Goal: Task Accomplishment & Management: Complete application form

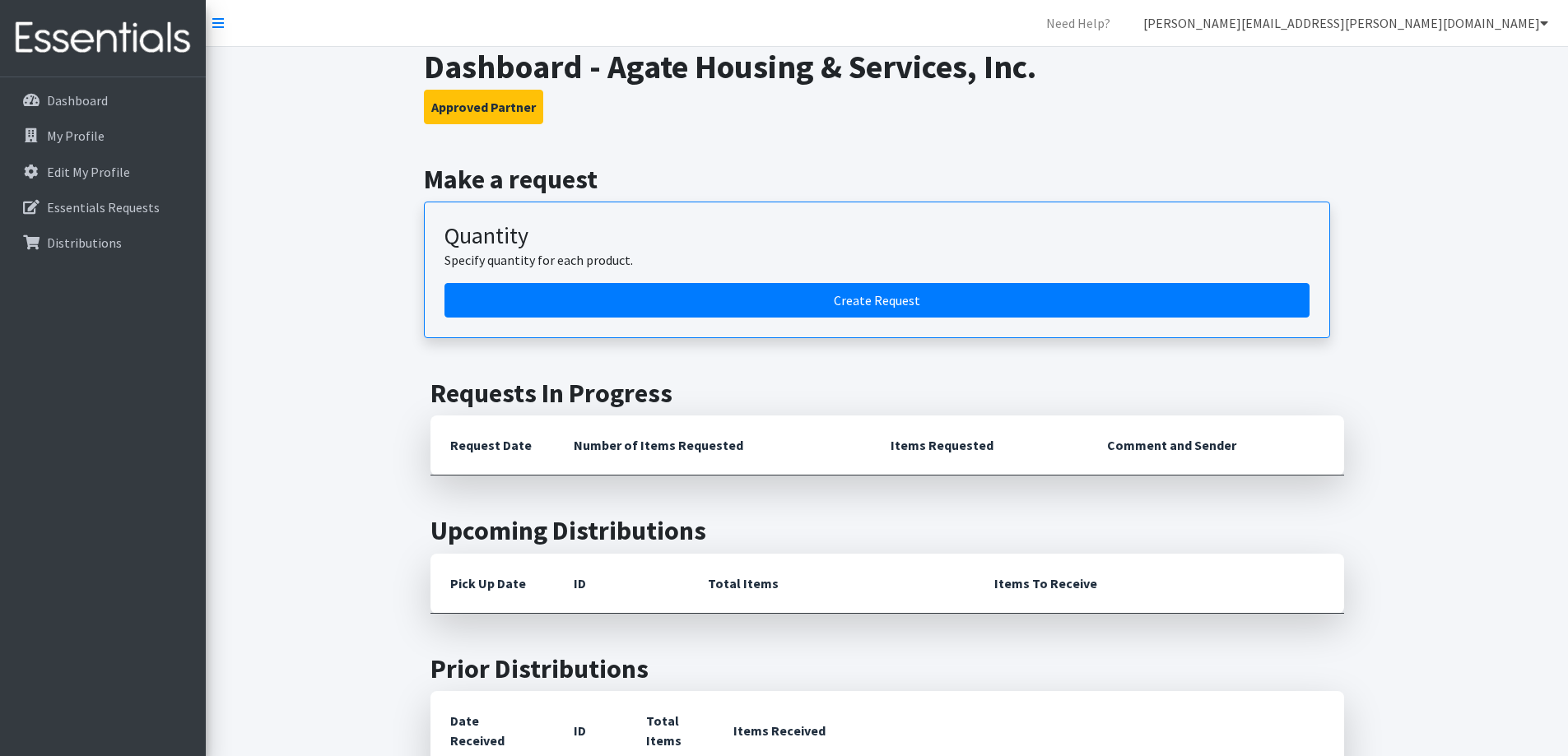
click at [1536, 25] on link "[PERSON_NAME][EMAIL_ADDRESS][PERSON_NAME][DOMAIN_NAME]" at bounding box center [1345, 23] width 432 height 33
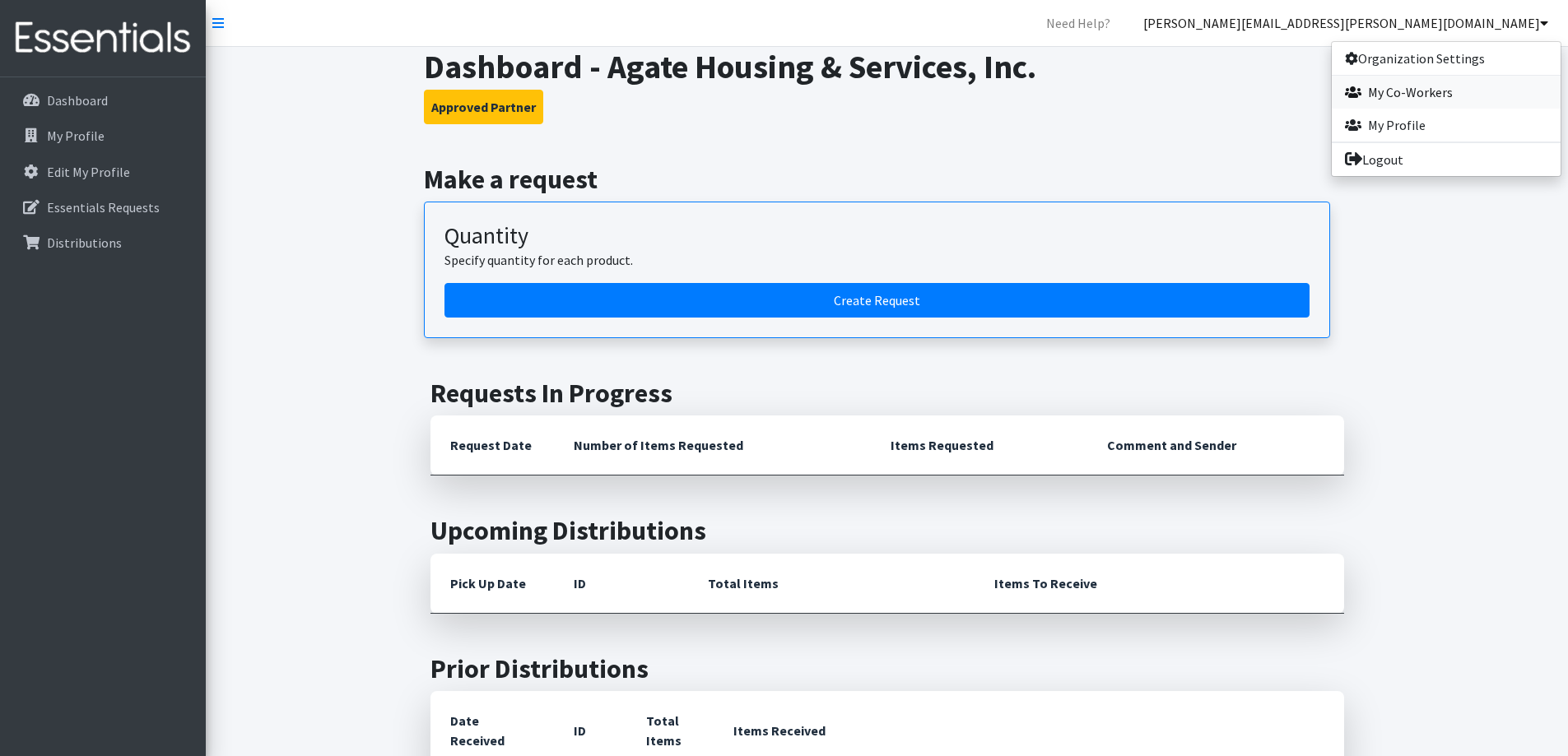
click at [1446, 85] on link "My Co-Workers" at bounding box center [1446, 92] width 229 height 33
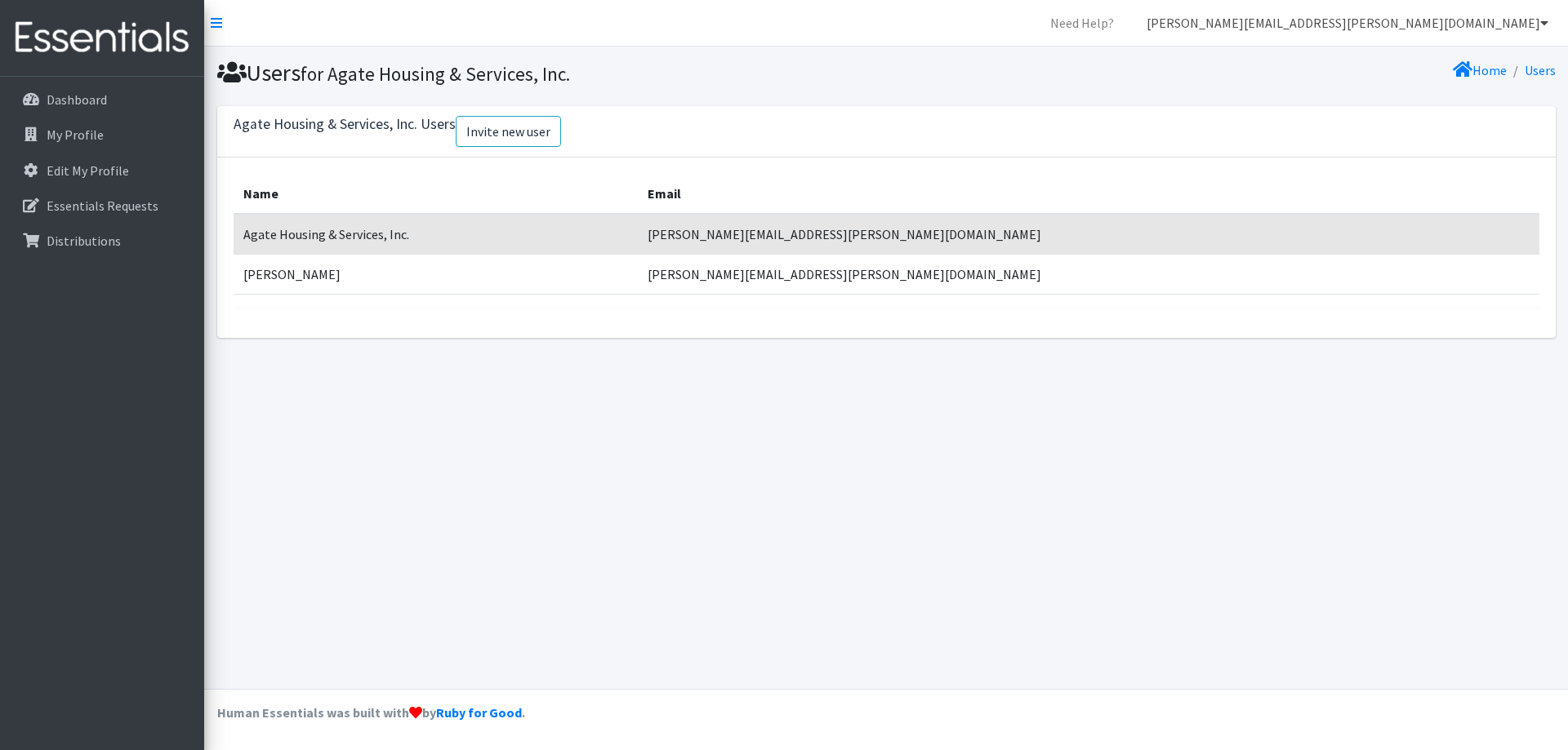
click at [1534, 31] on link "[PERSON_NAME][EMAIL_ADDRESS][PERSON_NAME][DOMAIN_NAME]" at bounding box center [1347, 22] width 428 height 33
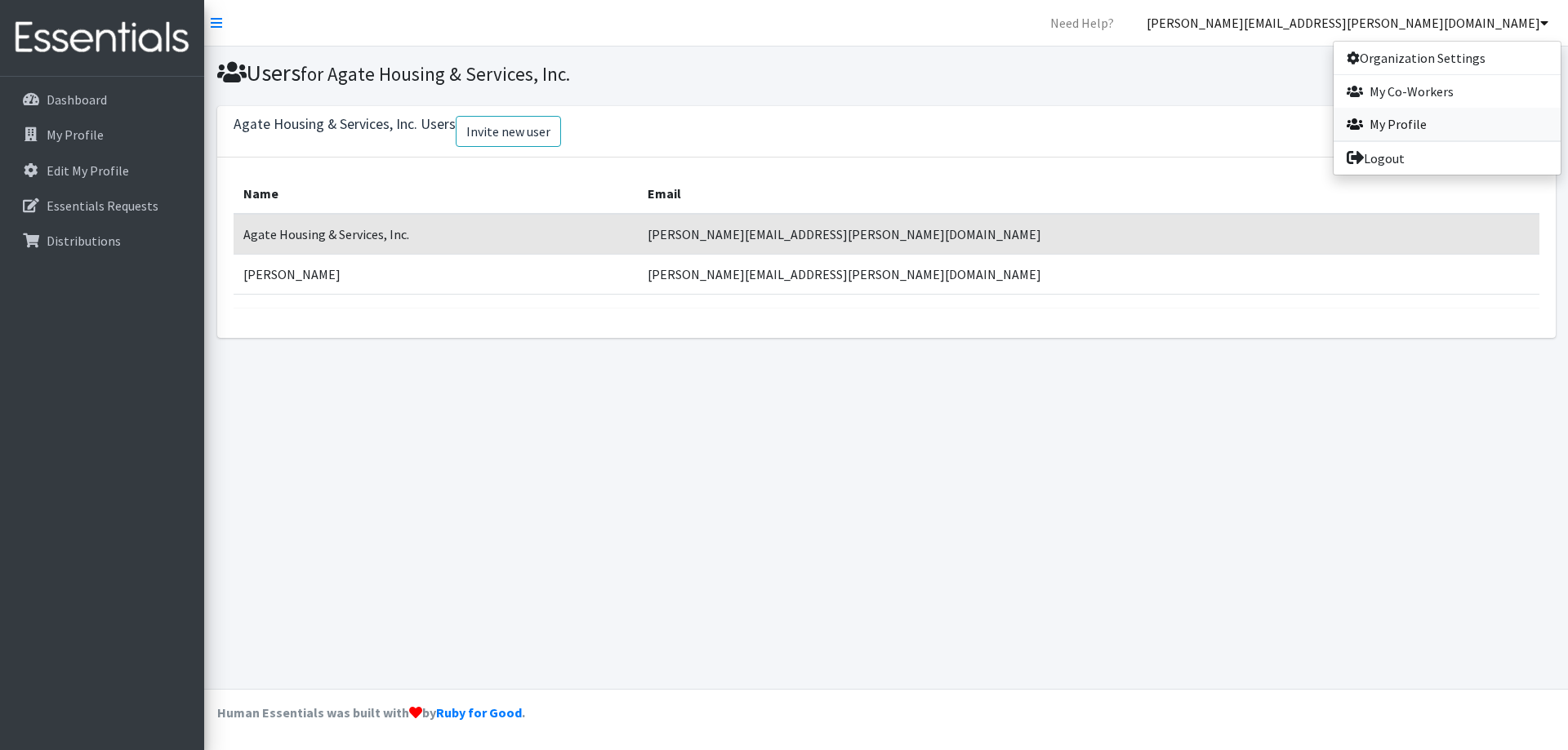
click at [1424, 129] on link "My Profile" at bounding box center [1447, 124] width 227 height 33
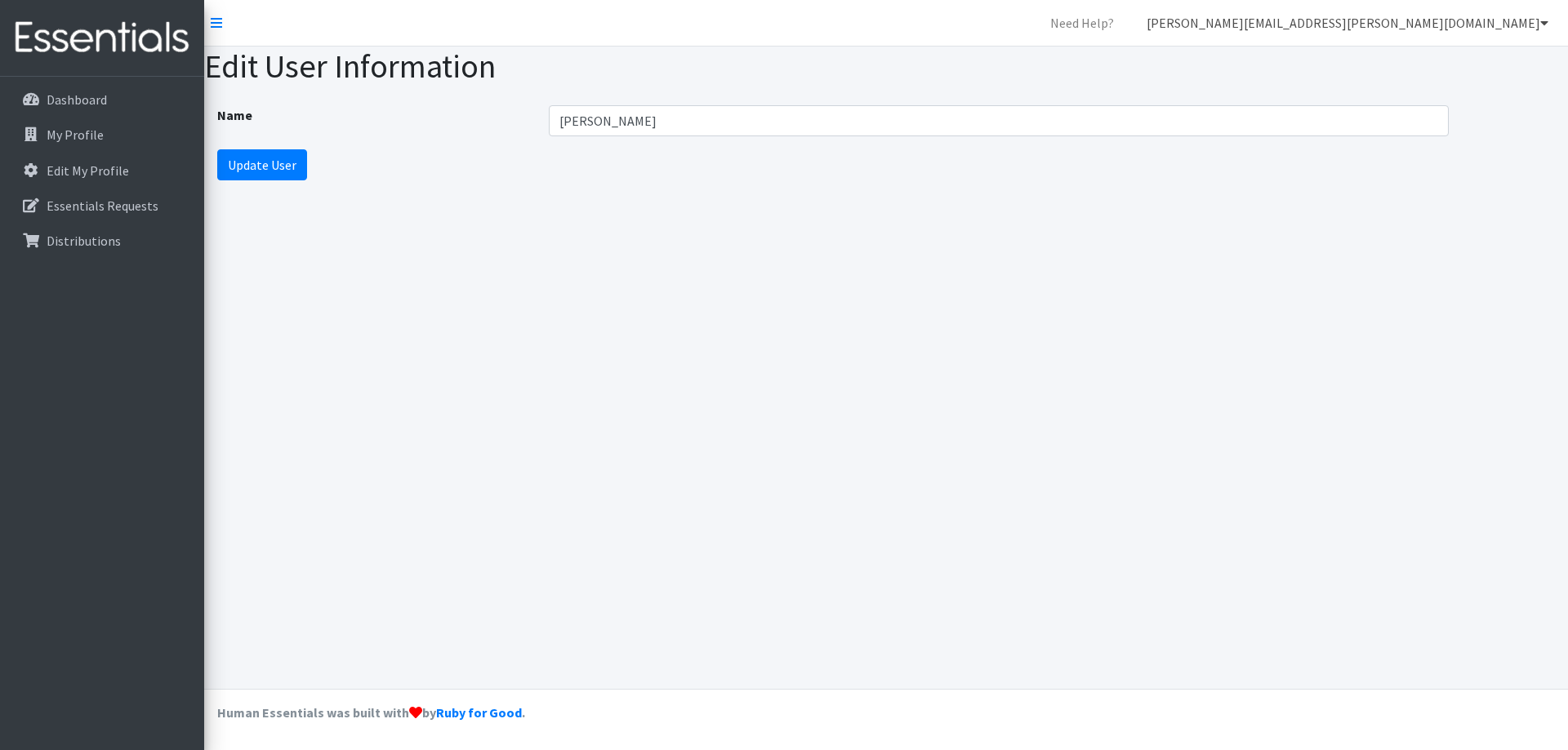
click at [1546, 24] on icon at bounding box center [1544, 22] width 8 height 13
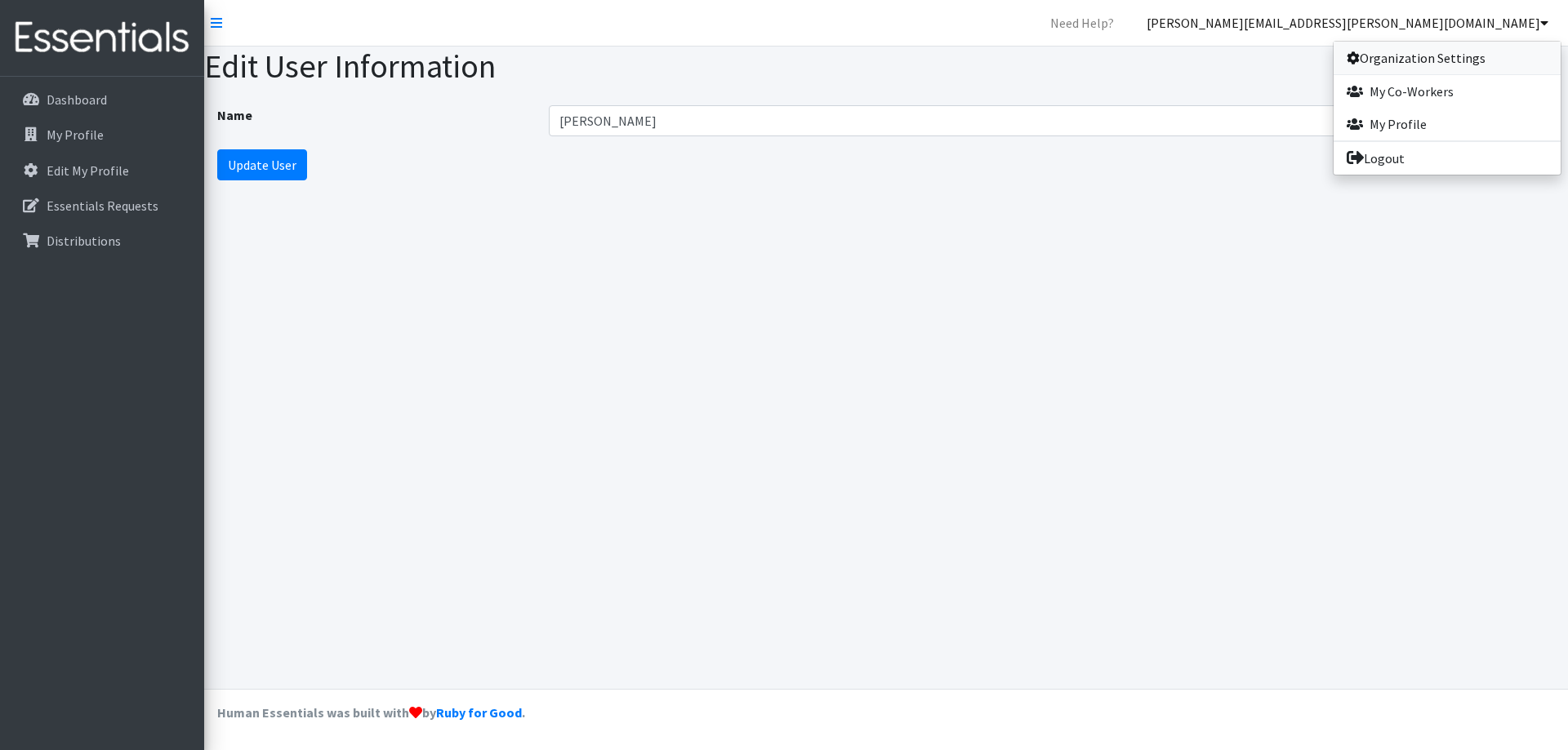
click at [1443, 52] on link "Organization Settings" at bounding box center [1447, 58] width 227 height 33
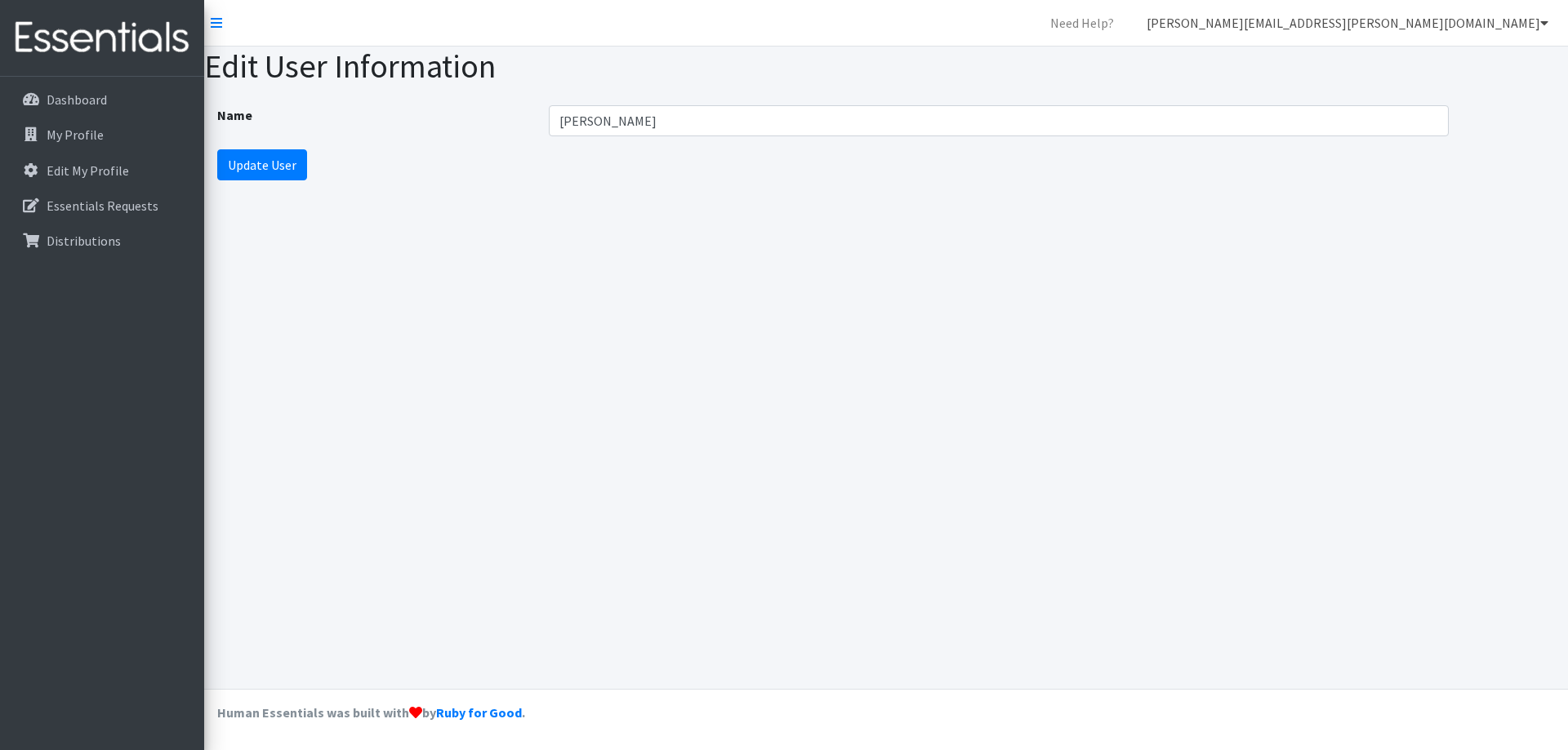
click at [1529, 23] on link "[PERSON_NAME][EMAIL_ADDRESS][PERSON_NAME][DOMAIN_NAME]" at bounding box center [1347, 22] width 428 height 33
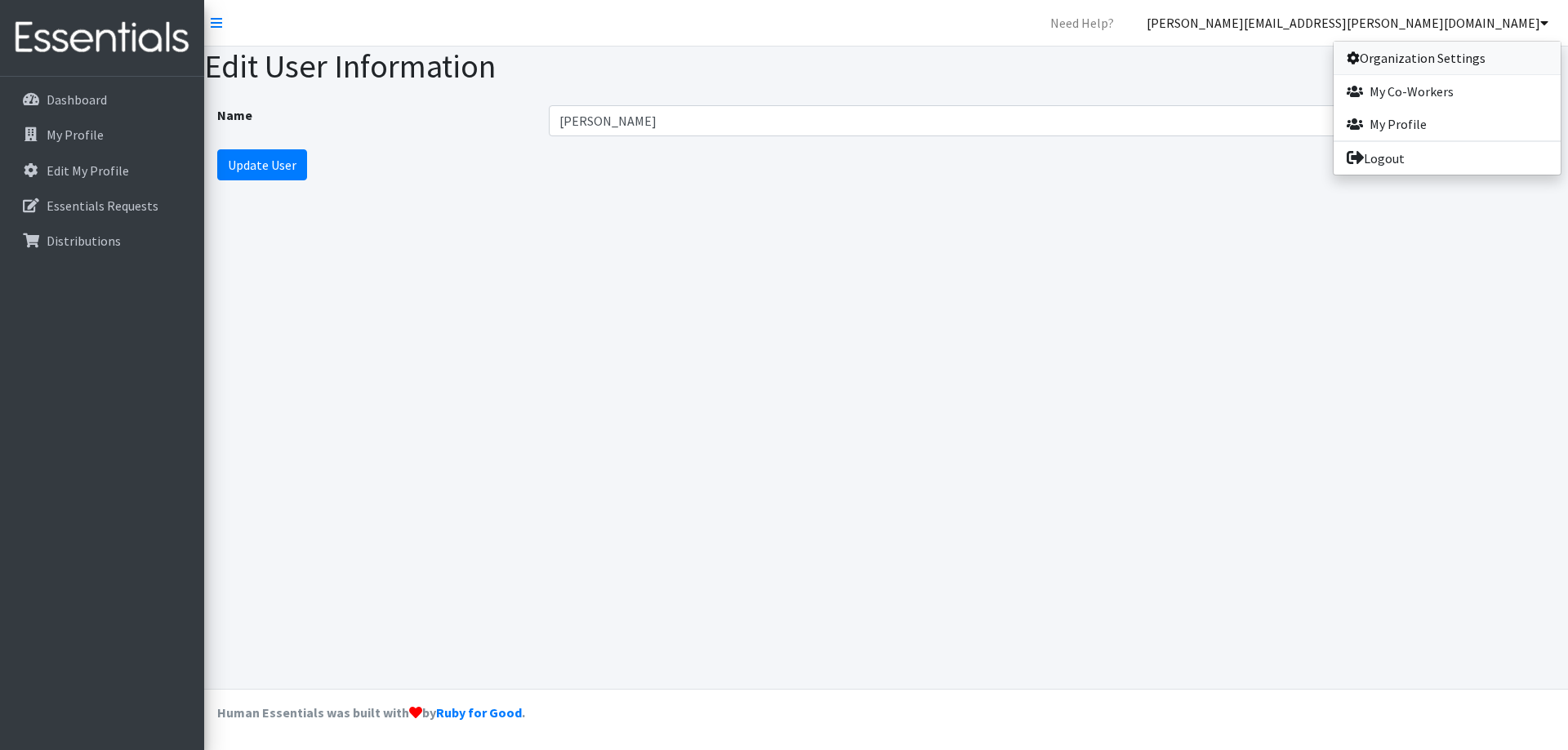
click at [1443, 57] on link "Organization Settings" at bounding box center [1447, 58] width 227 height 33
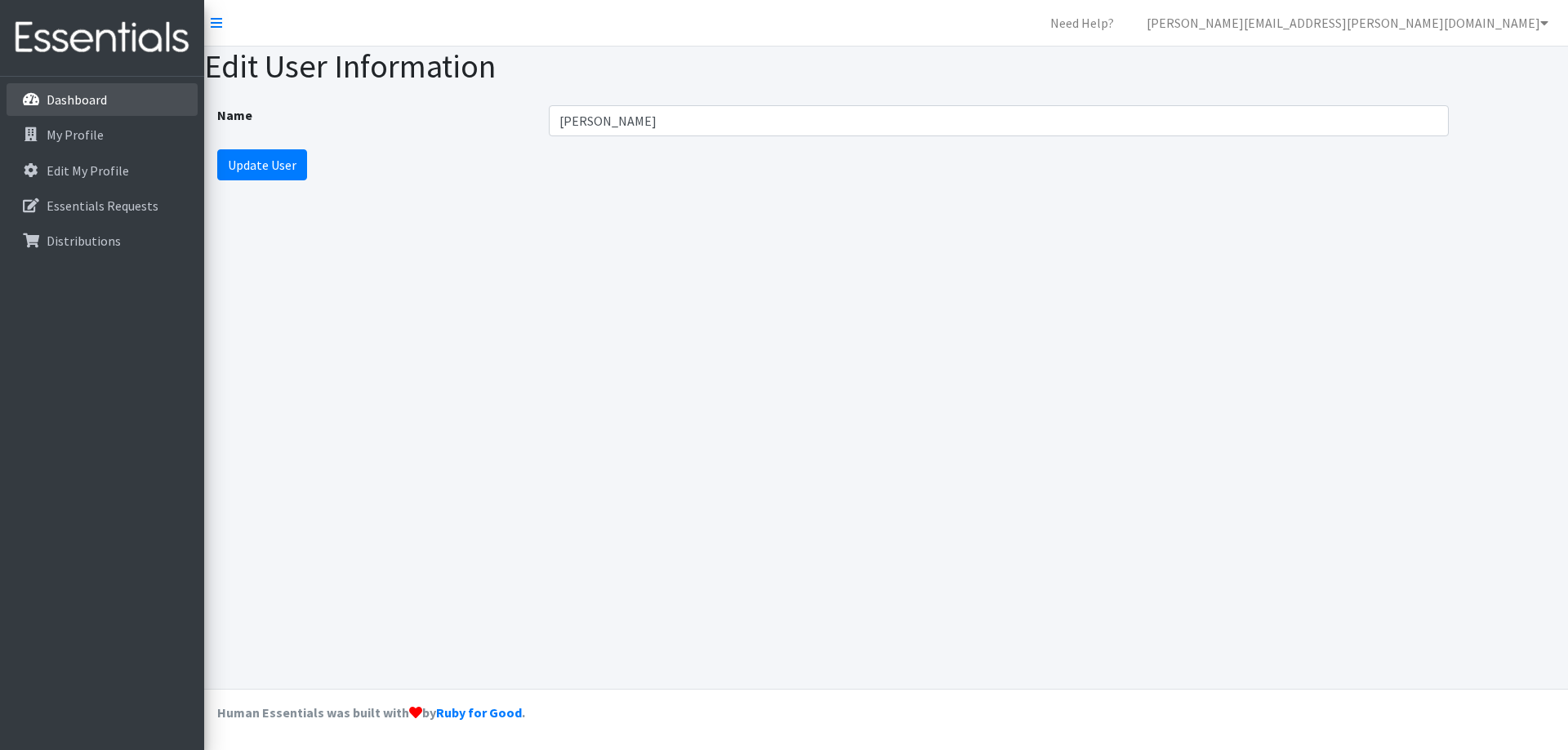
click at [71, 91] on p "Dashboard" at bounding box center [77, 99] width 61 height 16
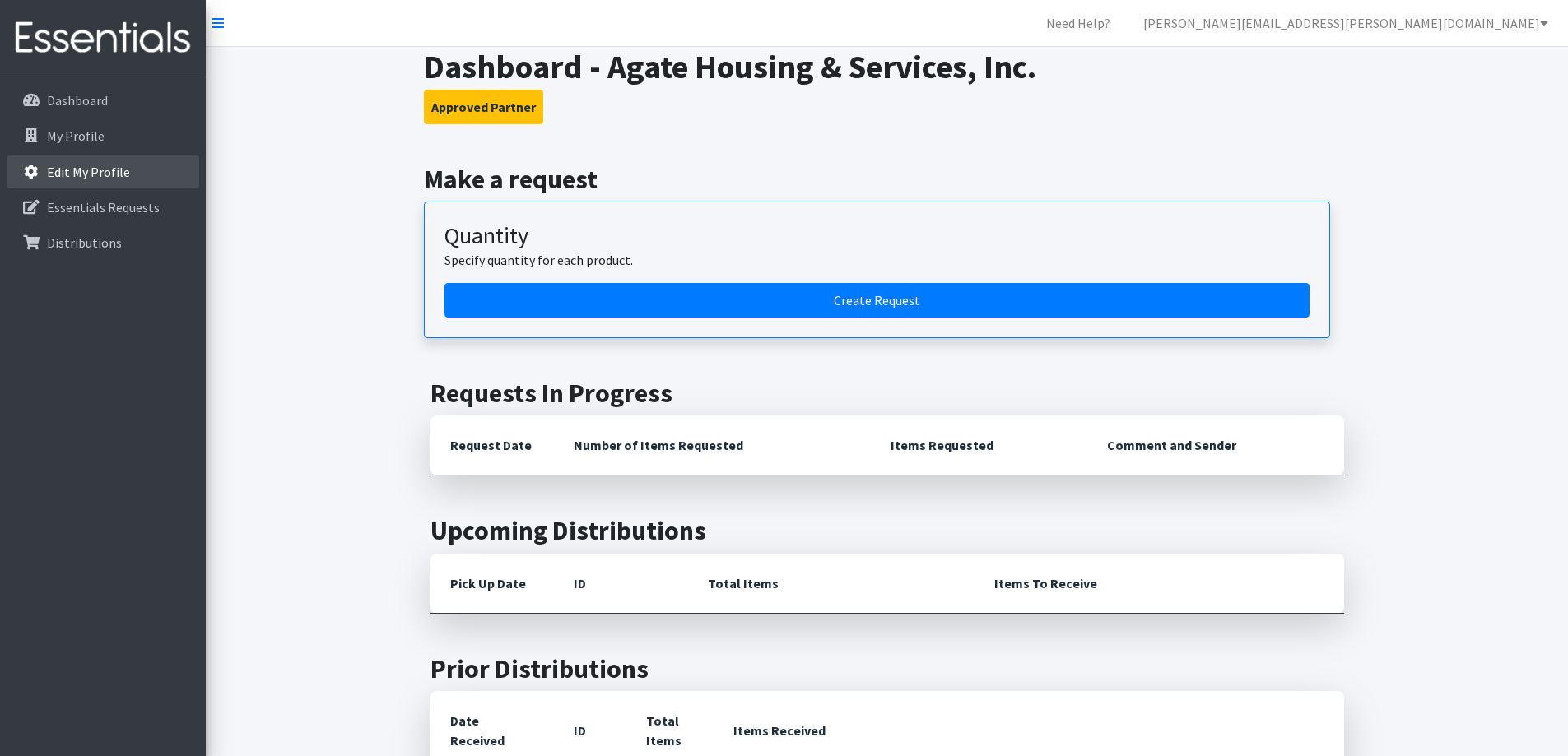
click at [98, 168] on p "Edit My Profile" at bounding box center [88, 172] width 83 height 16
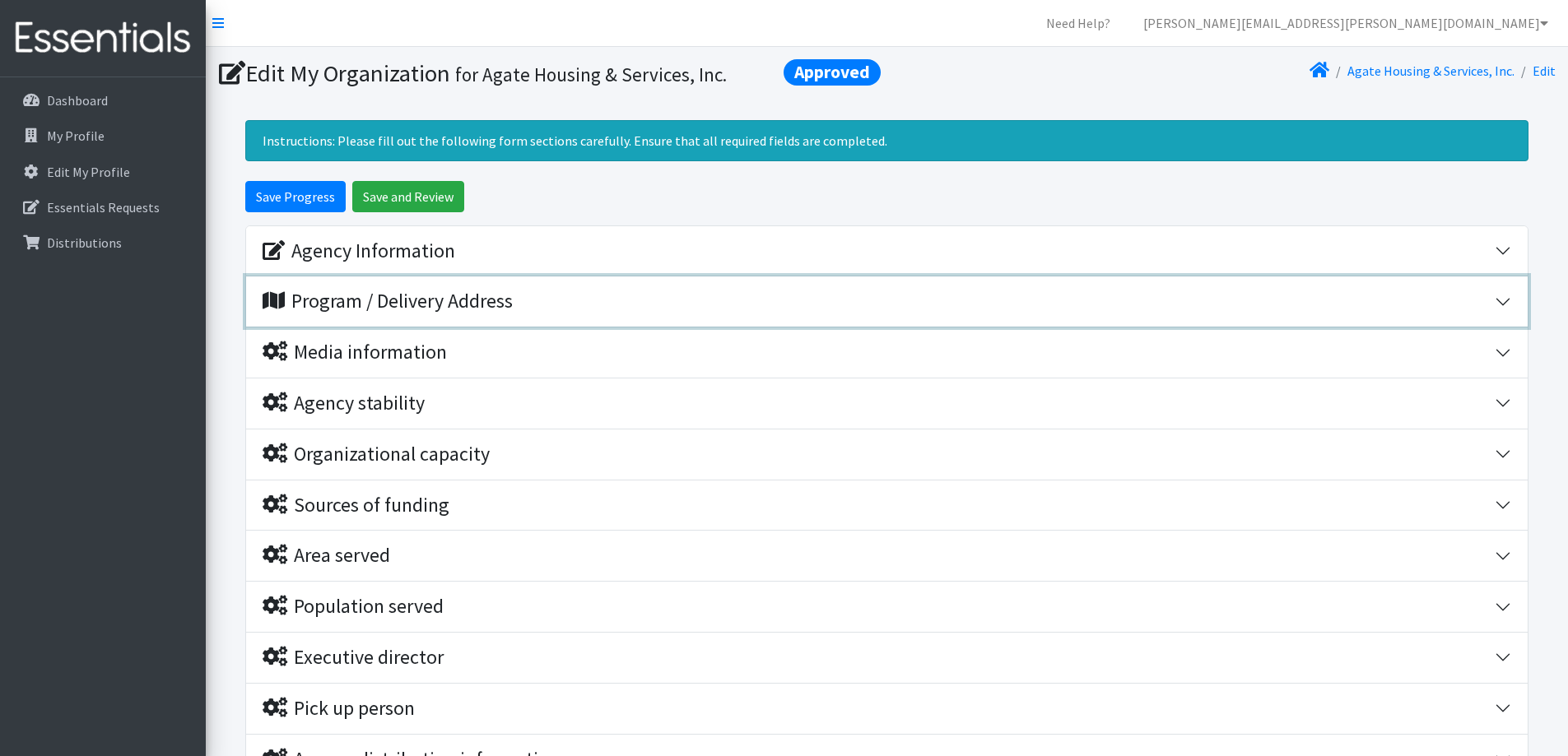
click at [1507, 303] on button "Program / Delivery Address" at bounding box center [887, 302] width 1281 height 50
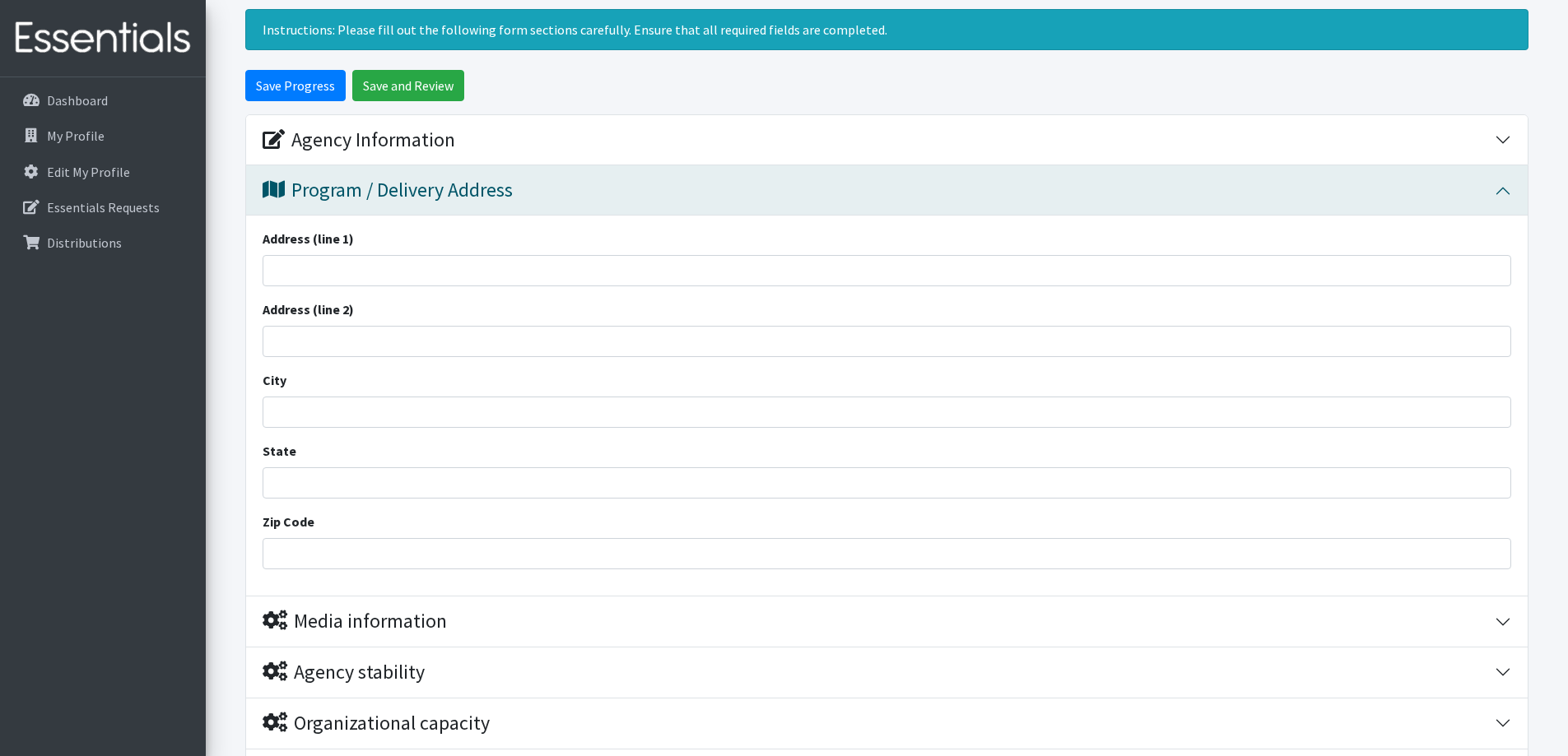
scroll to position [82, 0]
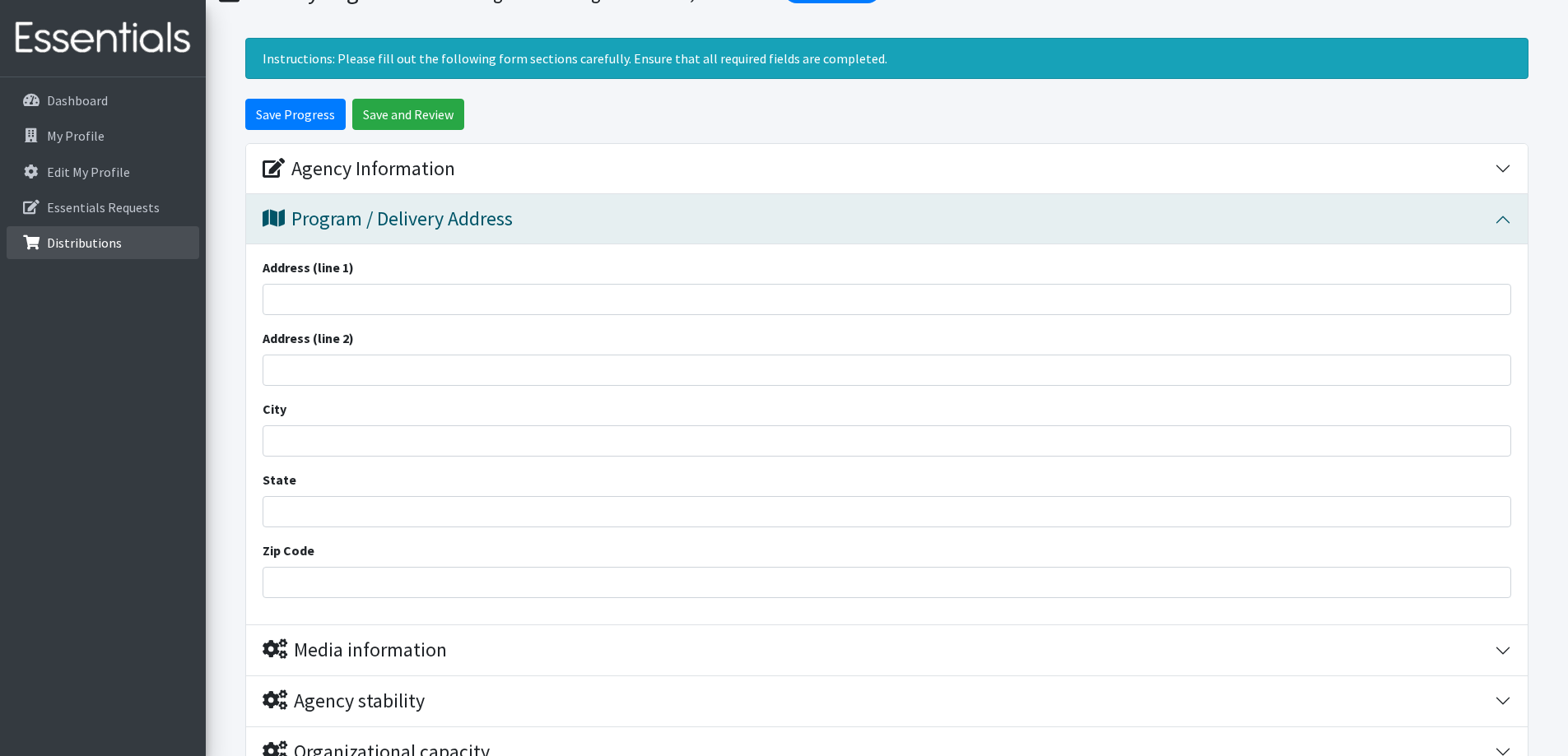
click at [122, 239] on link "Distributions" at bounding box center [103, 242] width 193 height 33
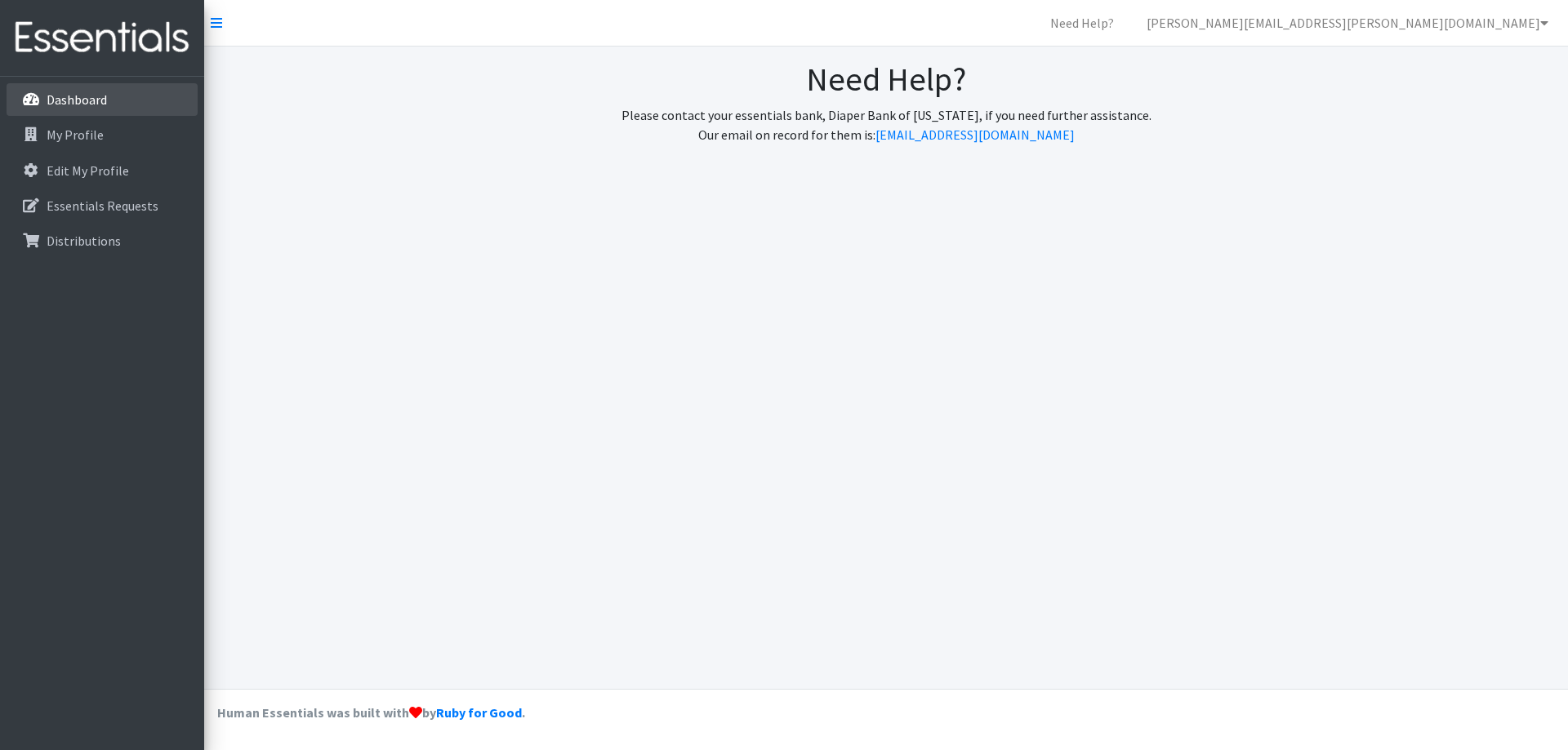
click at [69, 97] on p "Dashboard" at bounding box center [77, 99] width 61 height 16
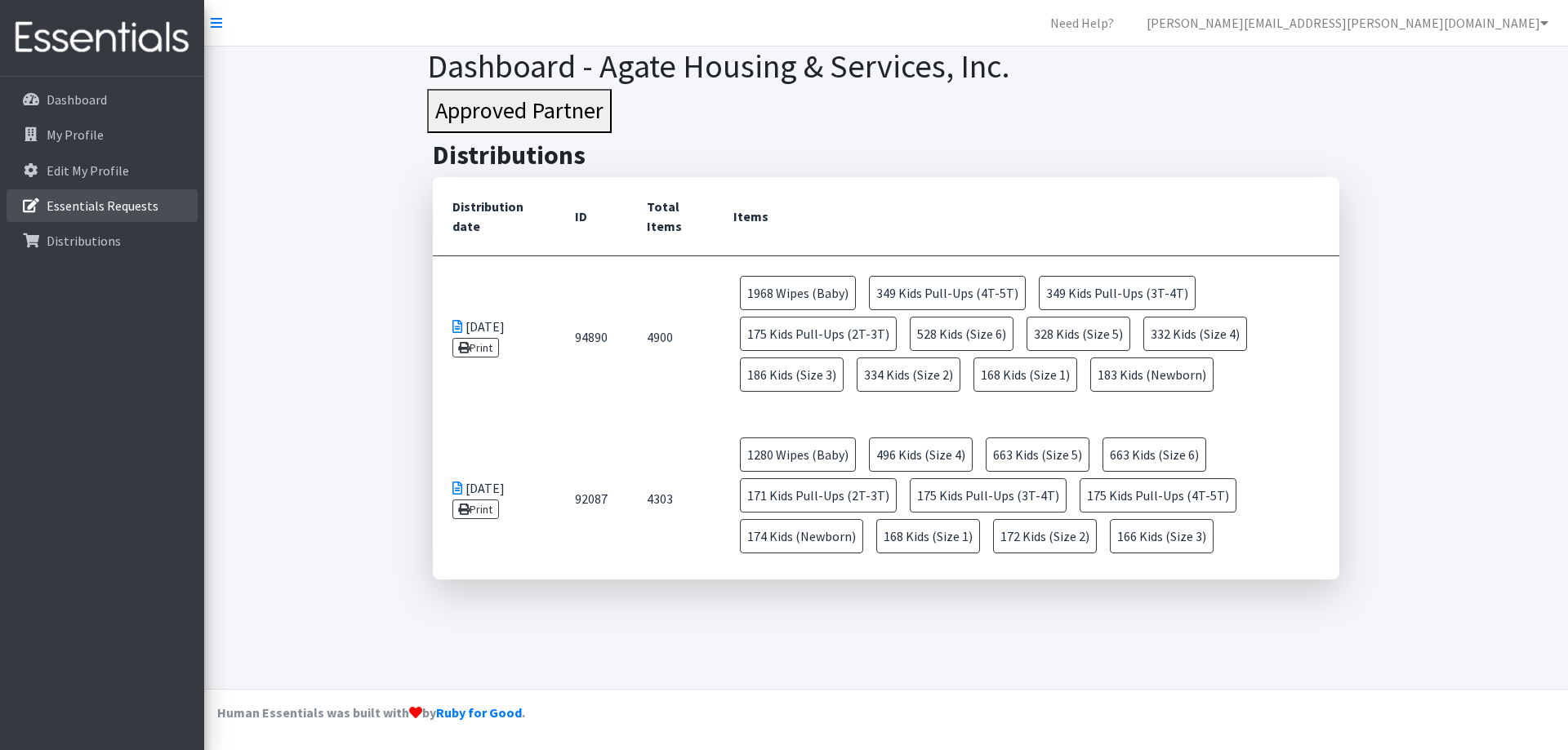
click at [117, 207] on p "Essentials Requests" at bounding box center [102, 206] width 112 height 16
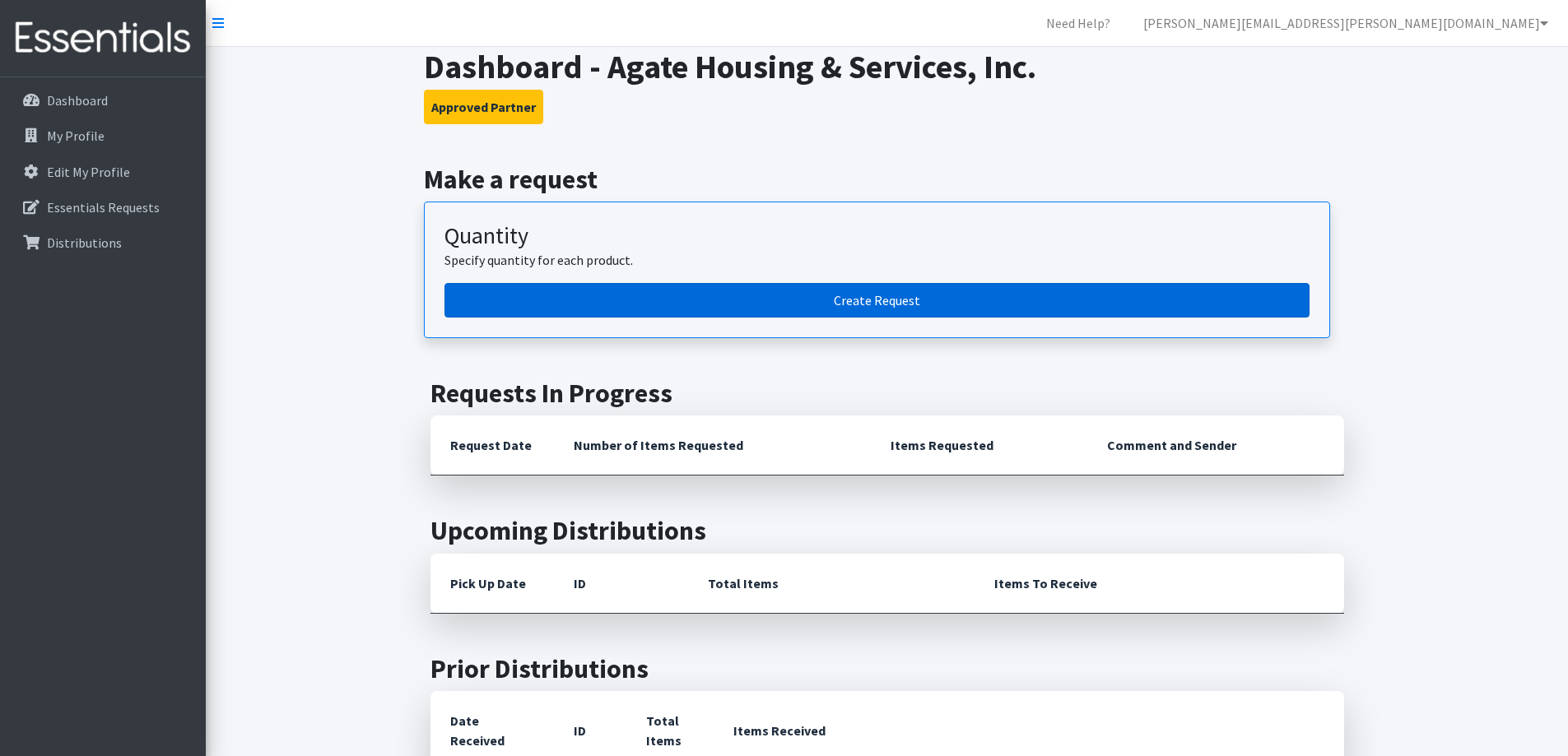
click at [689, 294] on link "Create Request" at bounding box center [877, 300] width 865 height 34
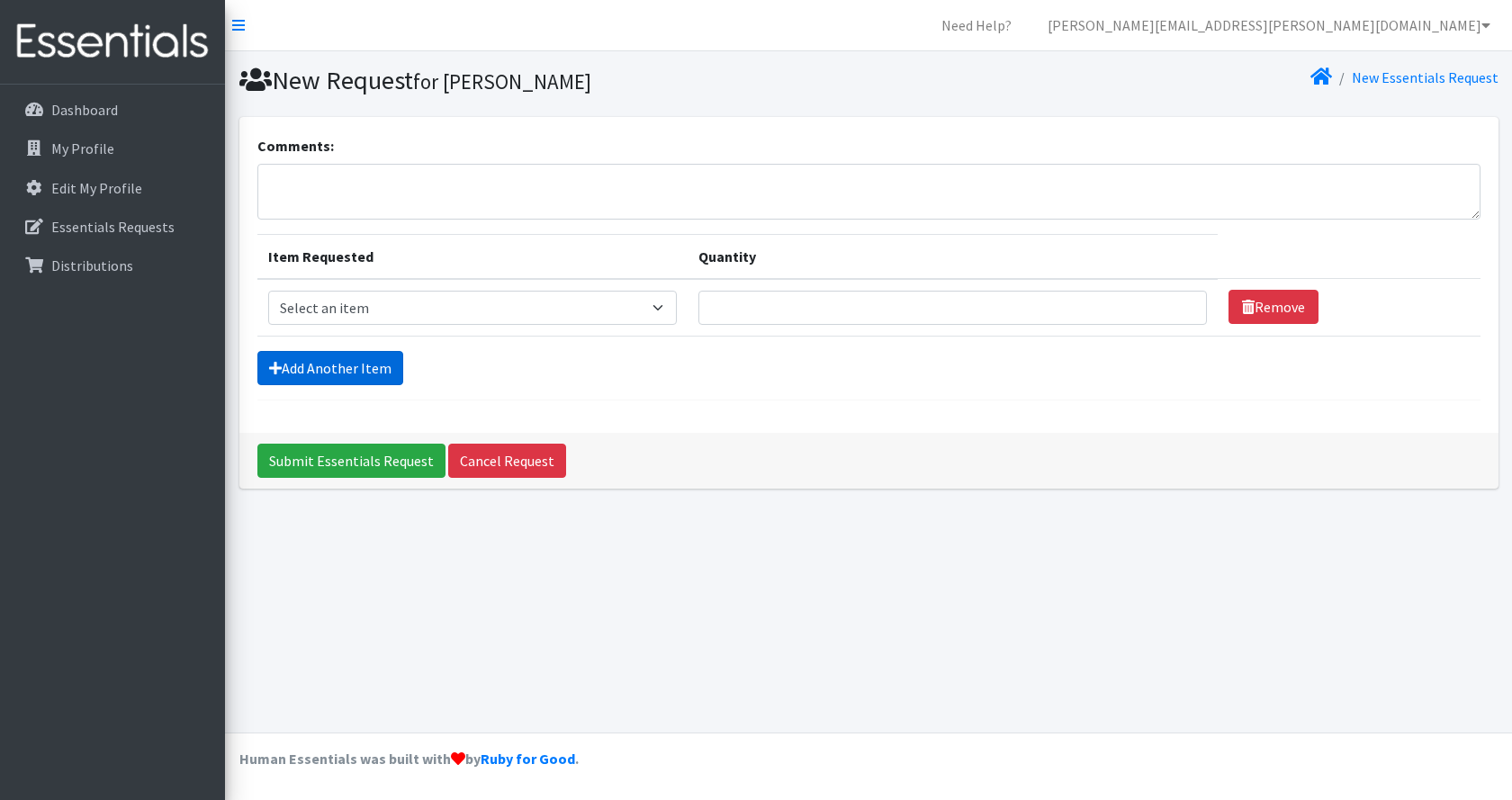
click at [360, 368] on link "Add Another Item" at bounding box center [330, 367] width 146 height 34
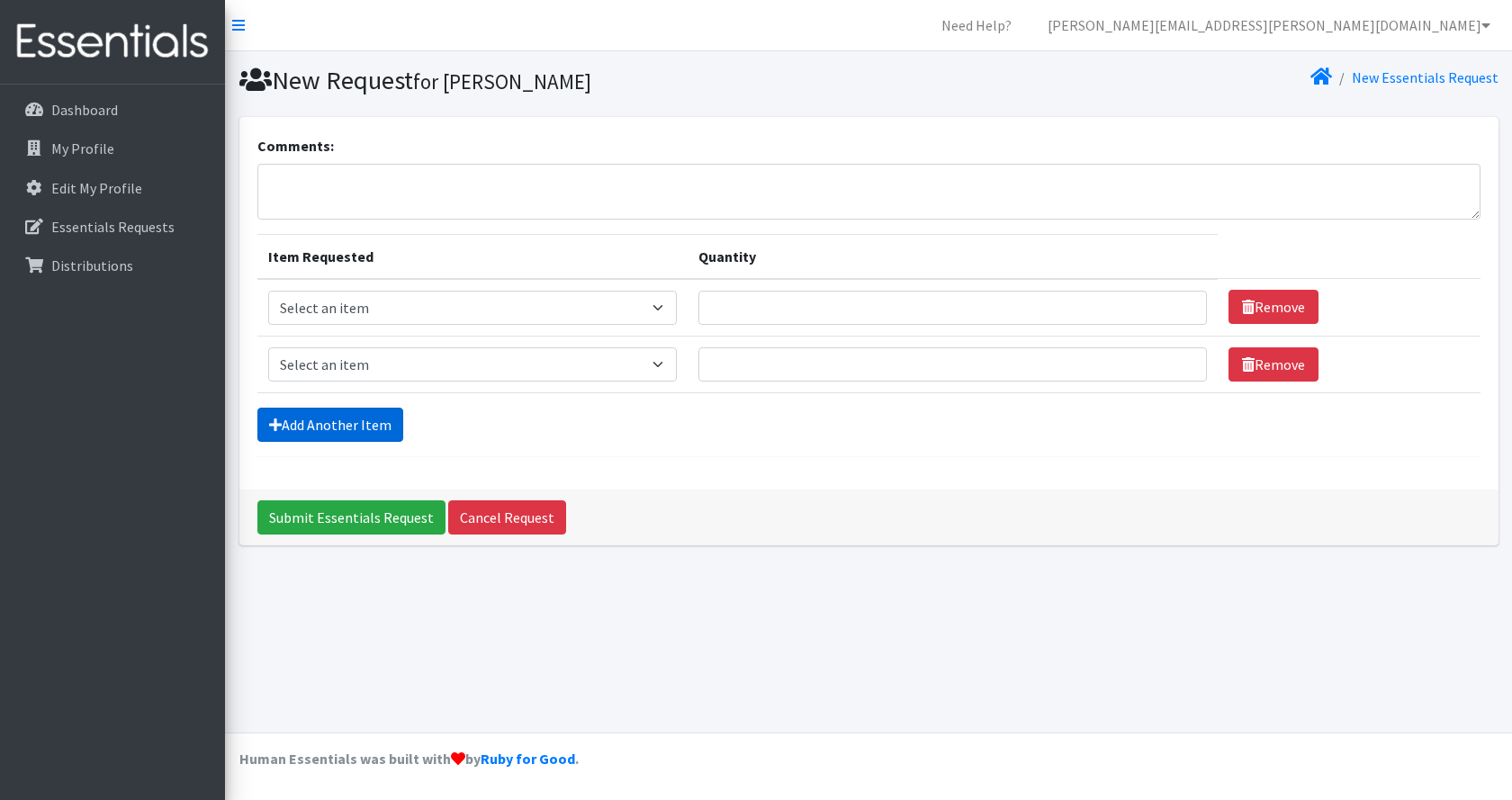
click at [348, 417] on link "Add Another Item" at bounding box center [330, 425] width 146 height 34
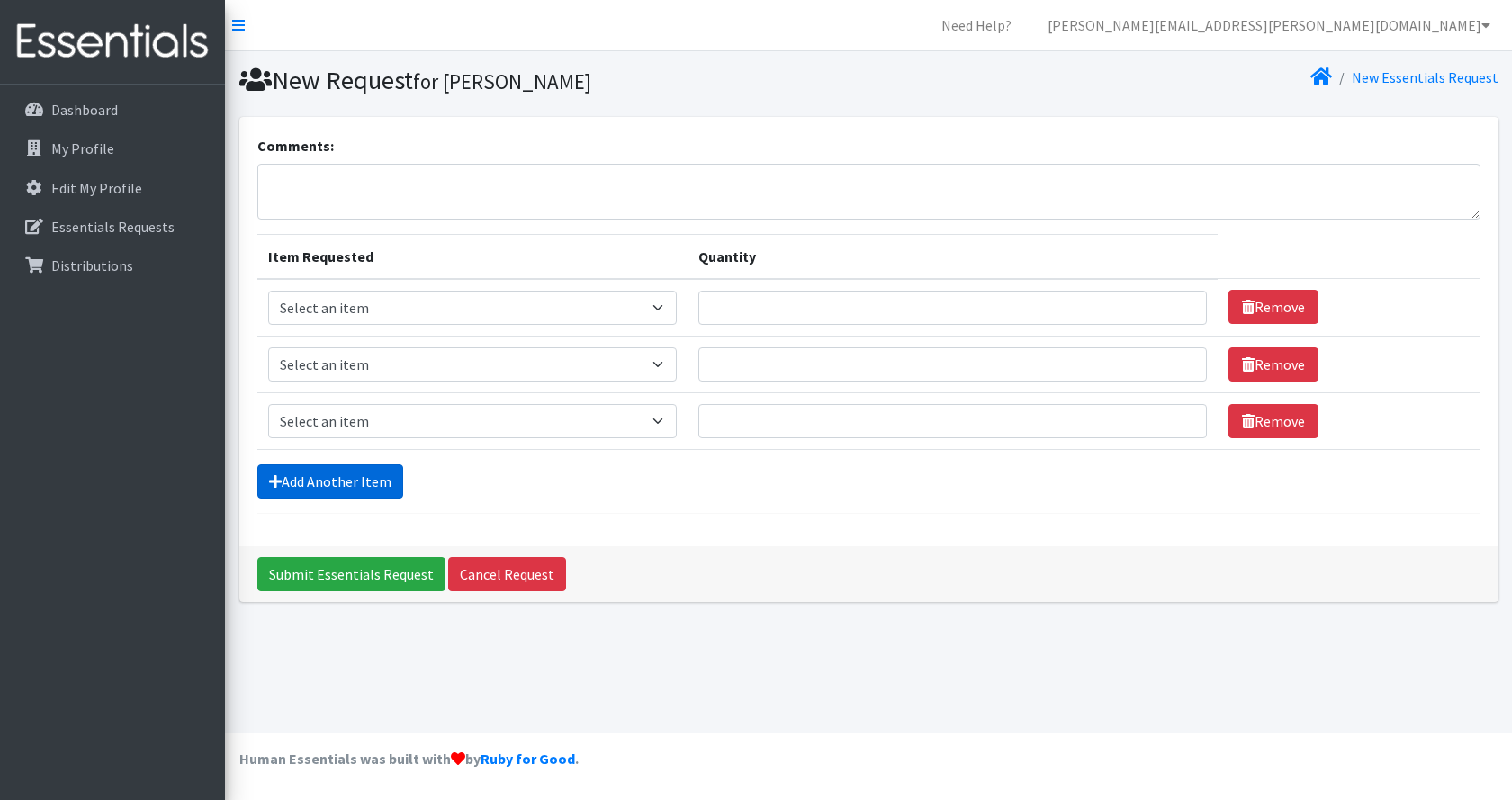
click at [342, 478] on link "Add Another Item" at bounding box center [330, 481] width 146 height 34
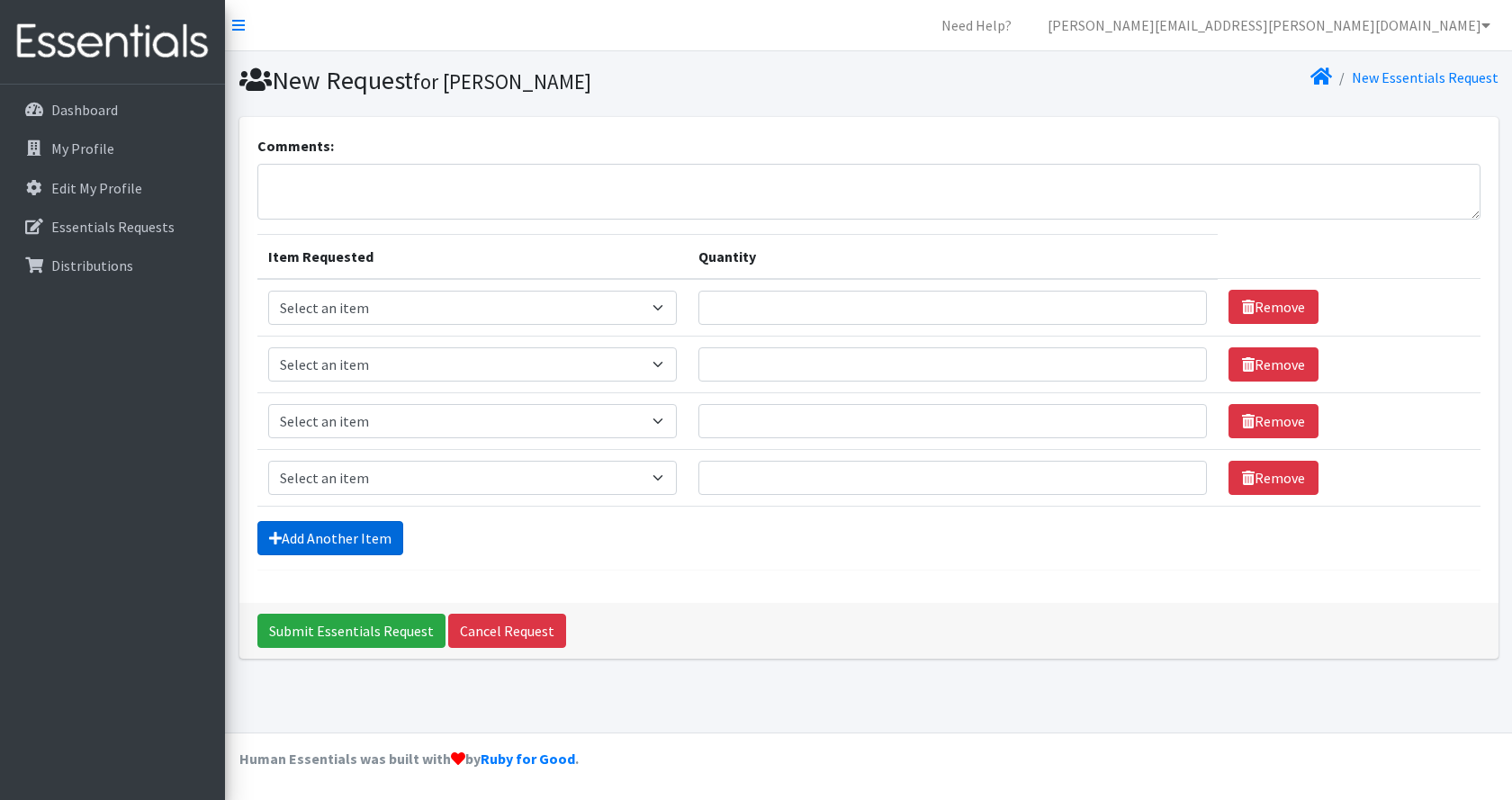
click at [339, 535] on link "Add Another Item" at bounding box center [330, 538] width 146 height 34
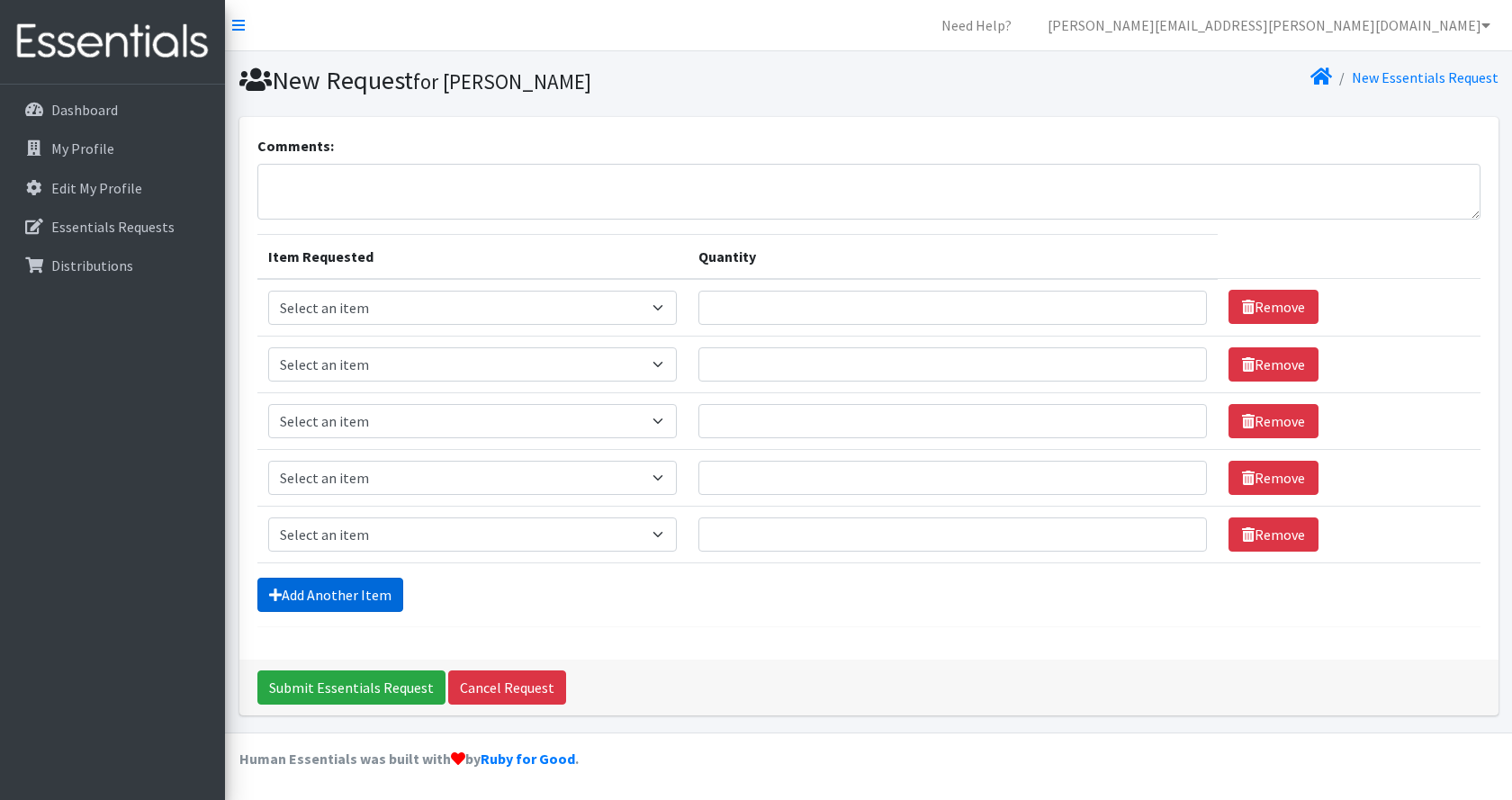
click at [353, 603] on link "Add Another Item" at bounding box center [330, 594] width 146 height 34
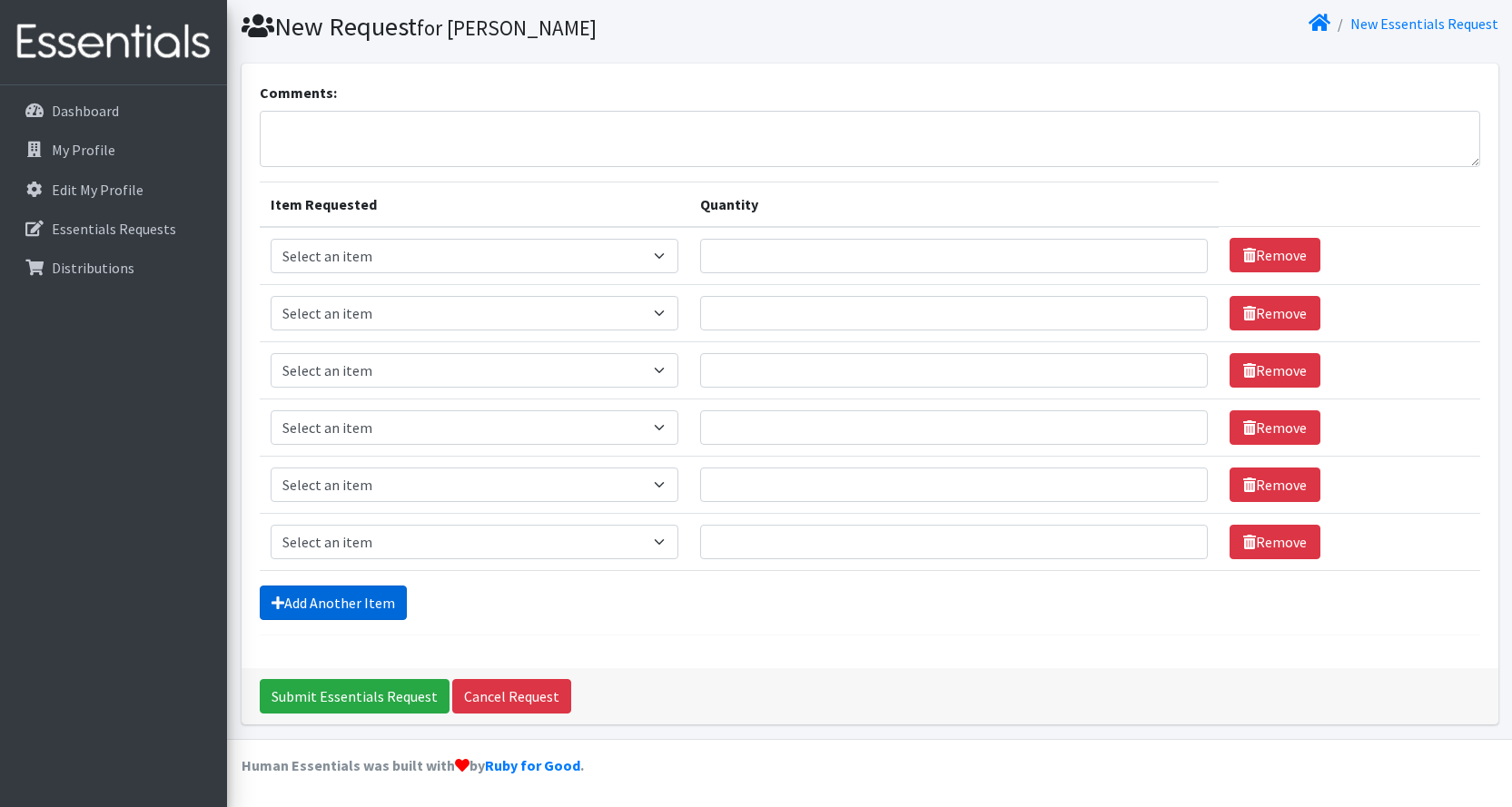
click at [367, 616] on link "Add Another Item" at bounding box center [333, 602] width 147 height 35
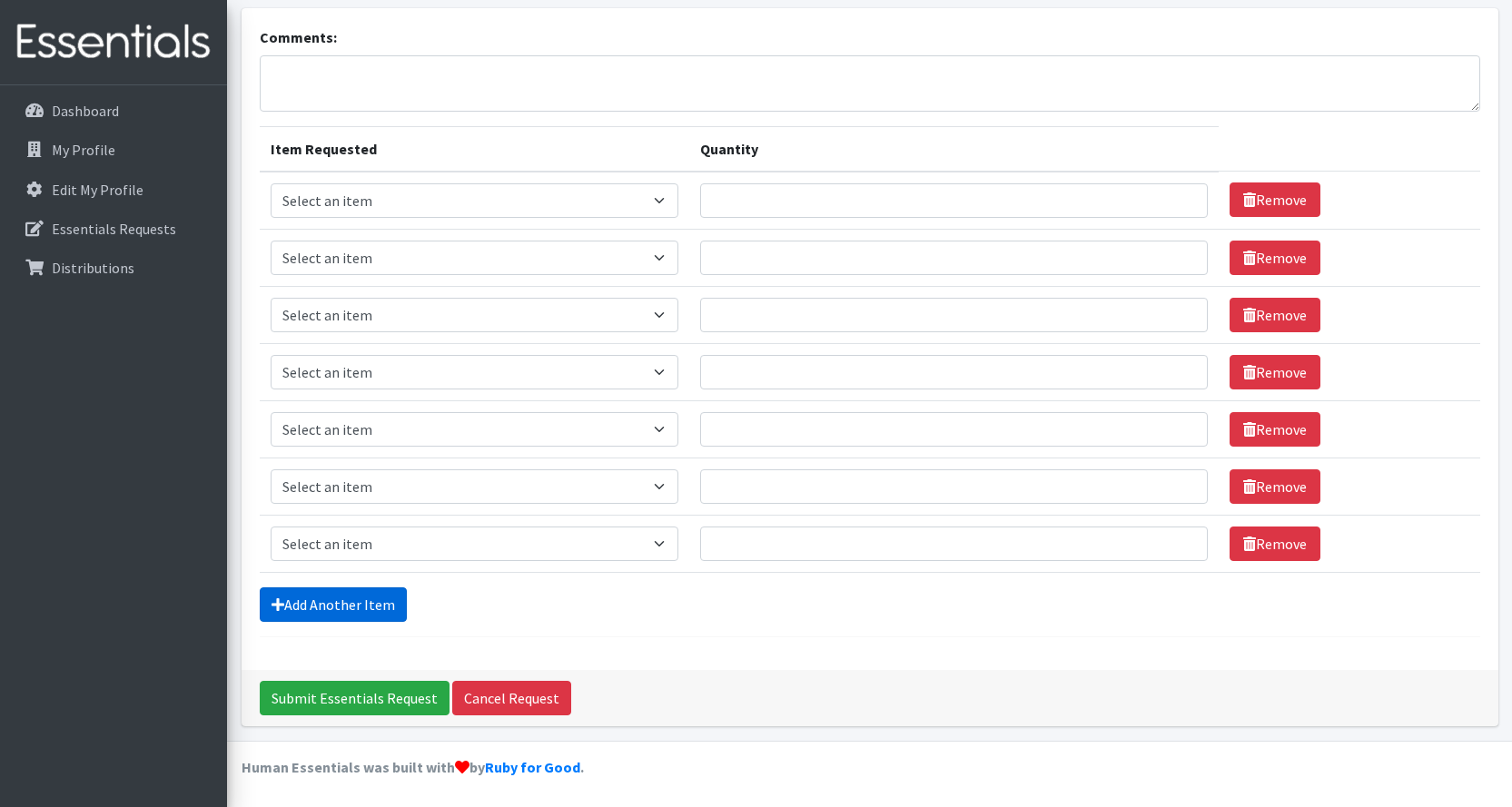
scroll to position [111, 0]
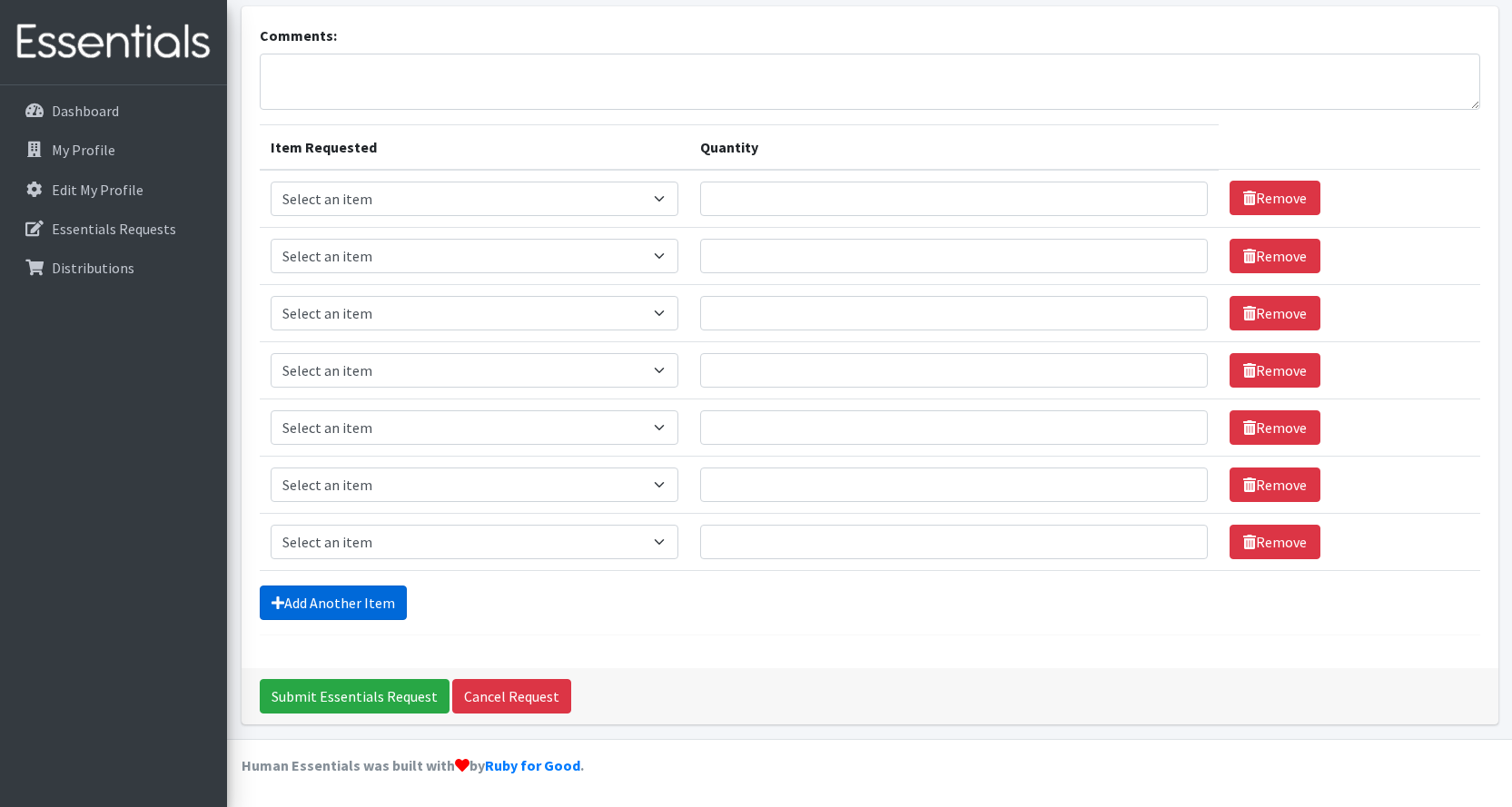
click at [350, 592] on link "Add Another Item" at bounding box center [333, 602] width 147 height 35
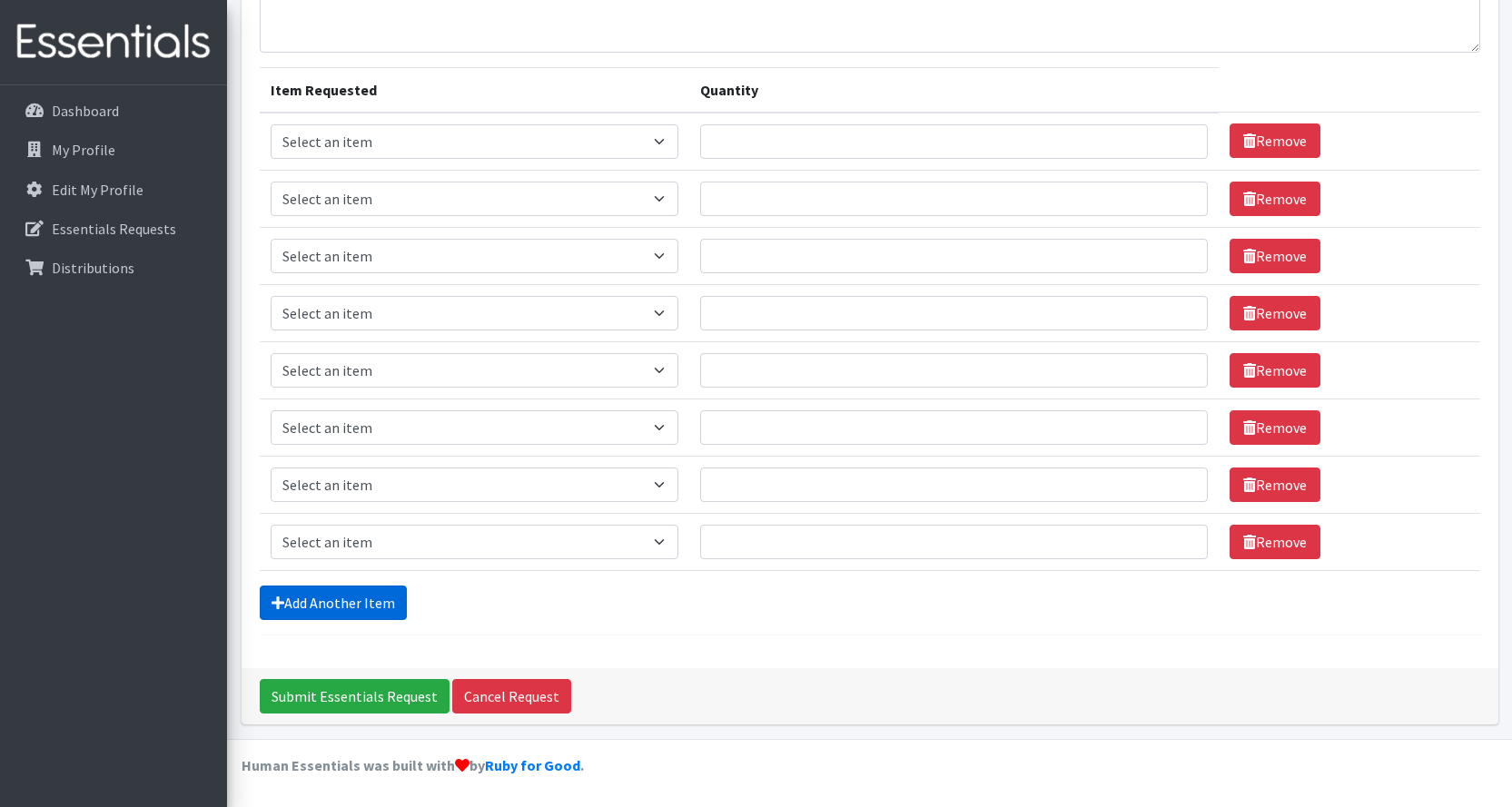
click at [342, 607] on link "Add Another Item" at bounding box center [333, 602] width 147 height 35
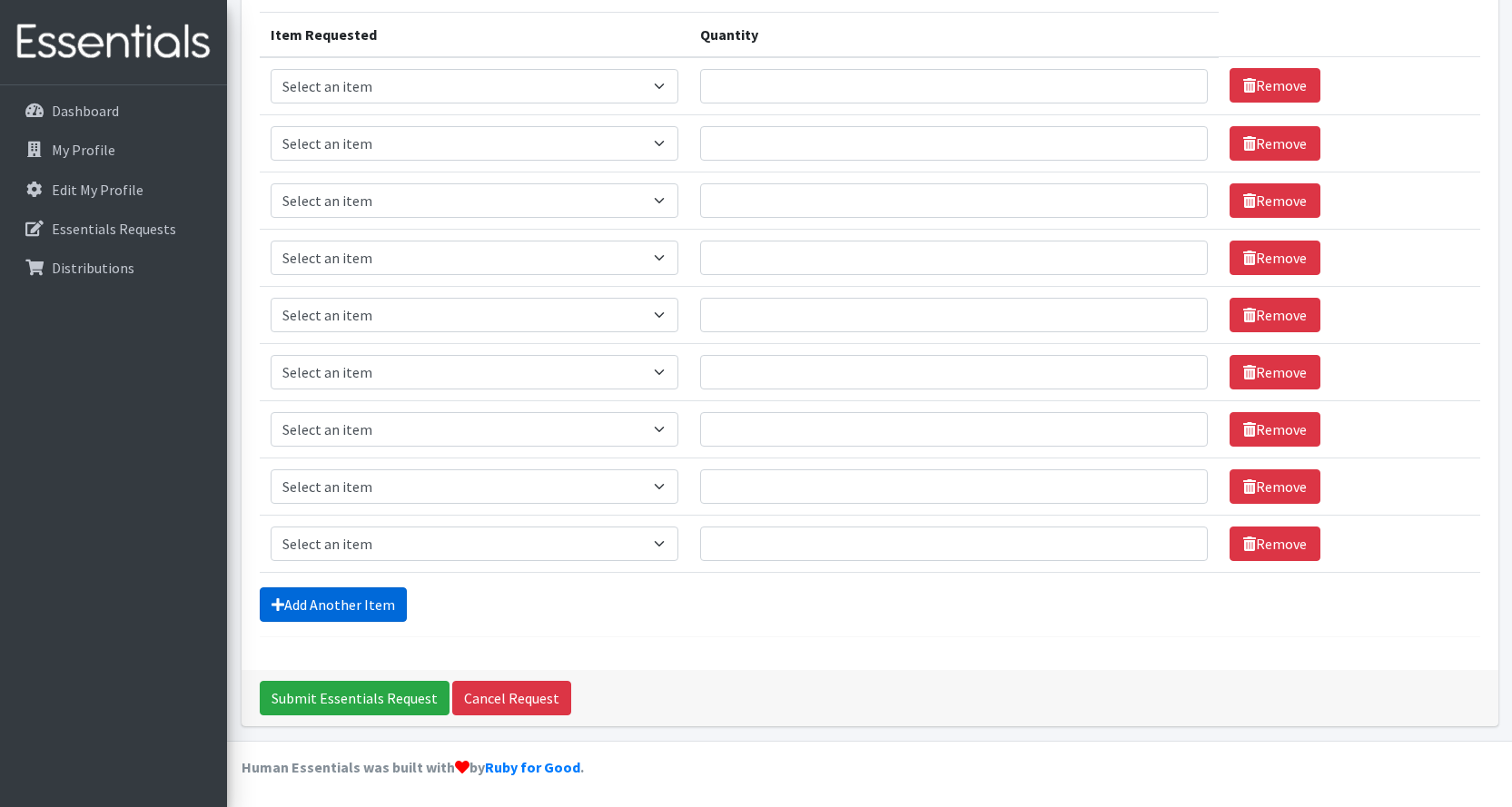
scroll to position [226, 0]
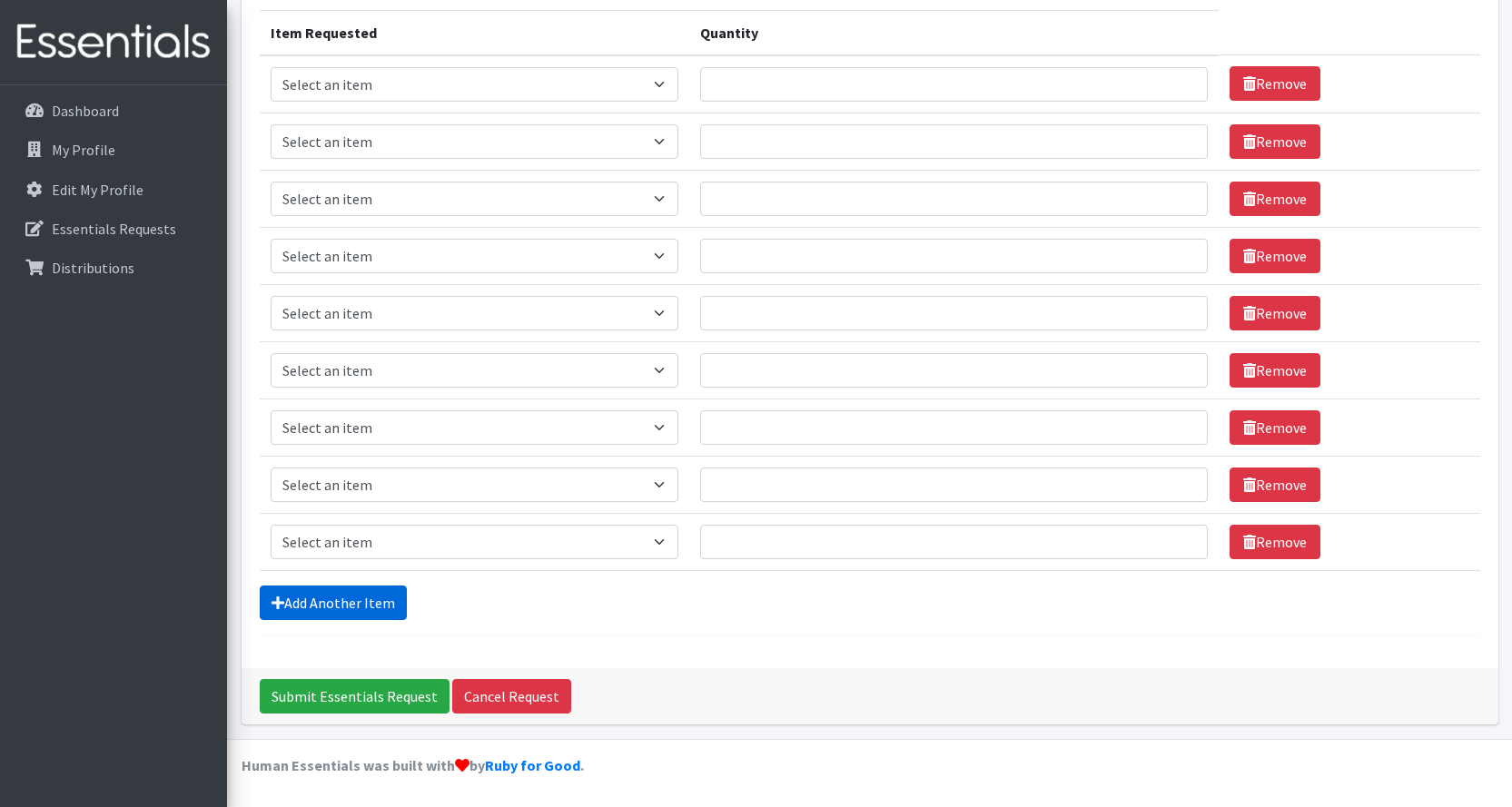
click at [342, 592] on link "Add Another Item" at bounding box center [333, 602] width 147 height 35
click at [343, 611] on link "Add Another Item" at bounding box center [333, 602] width 147 height 35
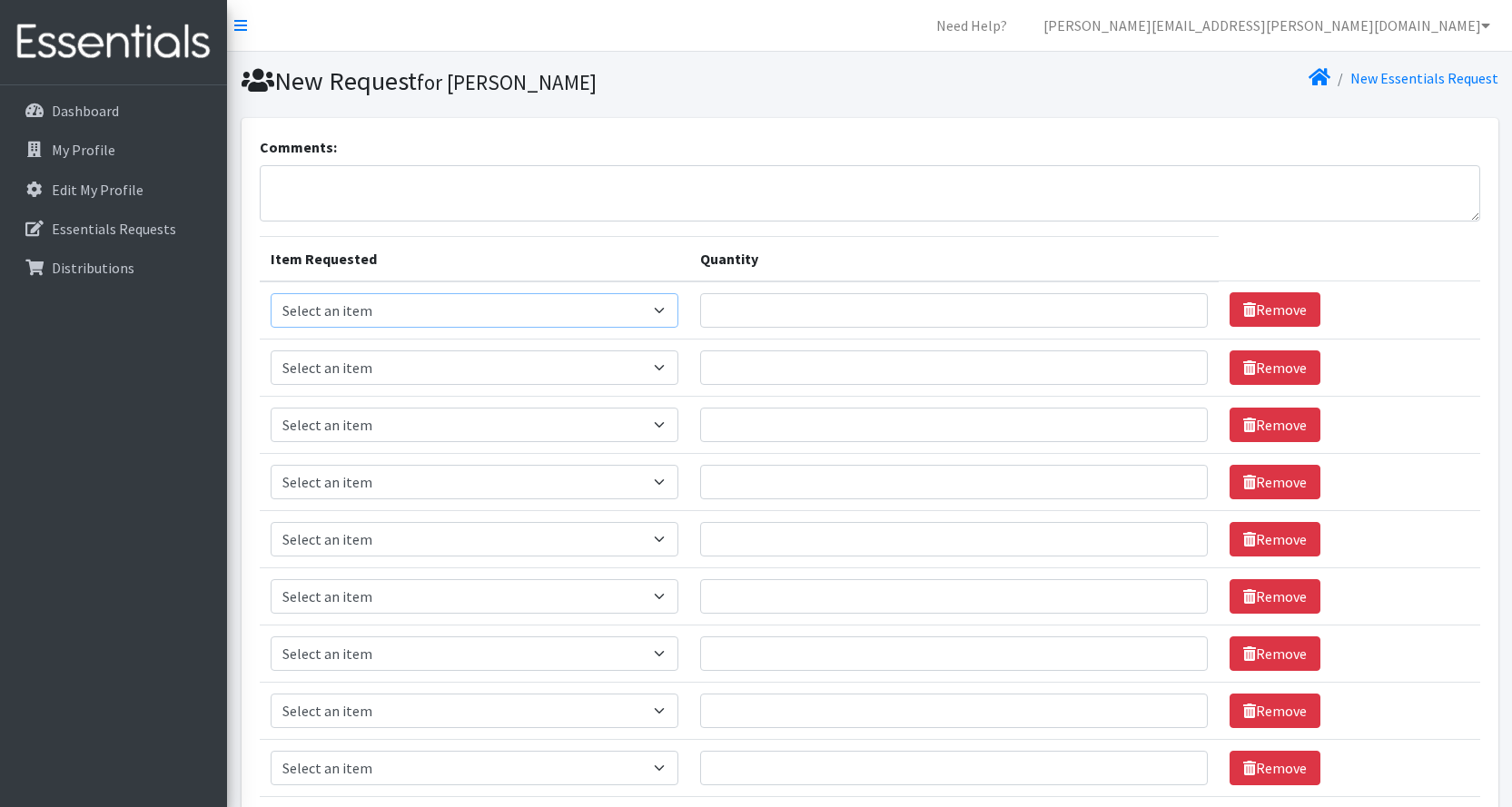
click at [666, 311] on select "Select an item Kids (Newborn) Kids (Preemie) Kids (Size 1) Kids (Size 2) Kids (…" at bounding box center [474, 310] width 409 height 35
select select "11343"
click at [270, 293] on select "Select an item Kids (Newborn) Kids (Preemie) Kids (Size 1) Kids (Size 2) Kids (…" at bounding box center [474, 310] width 409 height 35
click at [921, 307] on input "Quantity" at bounding box center [953, 310] width 508 height 35
type input "1280"
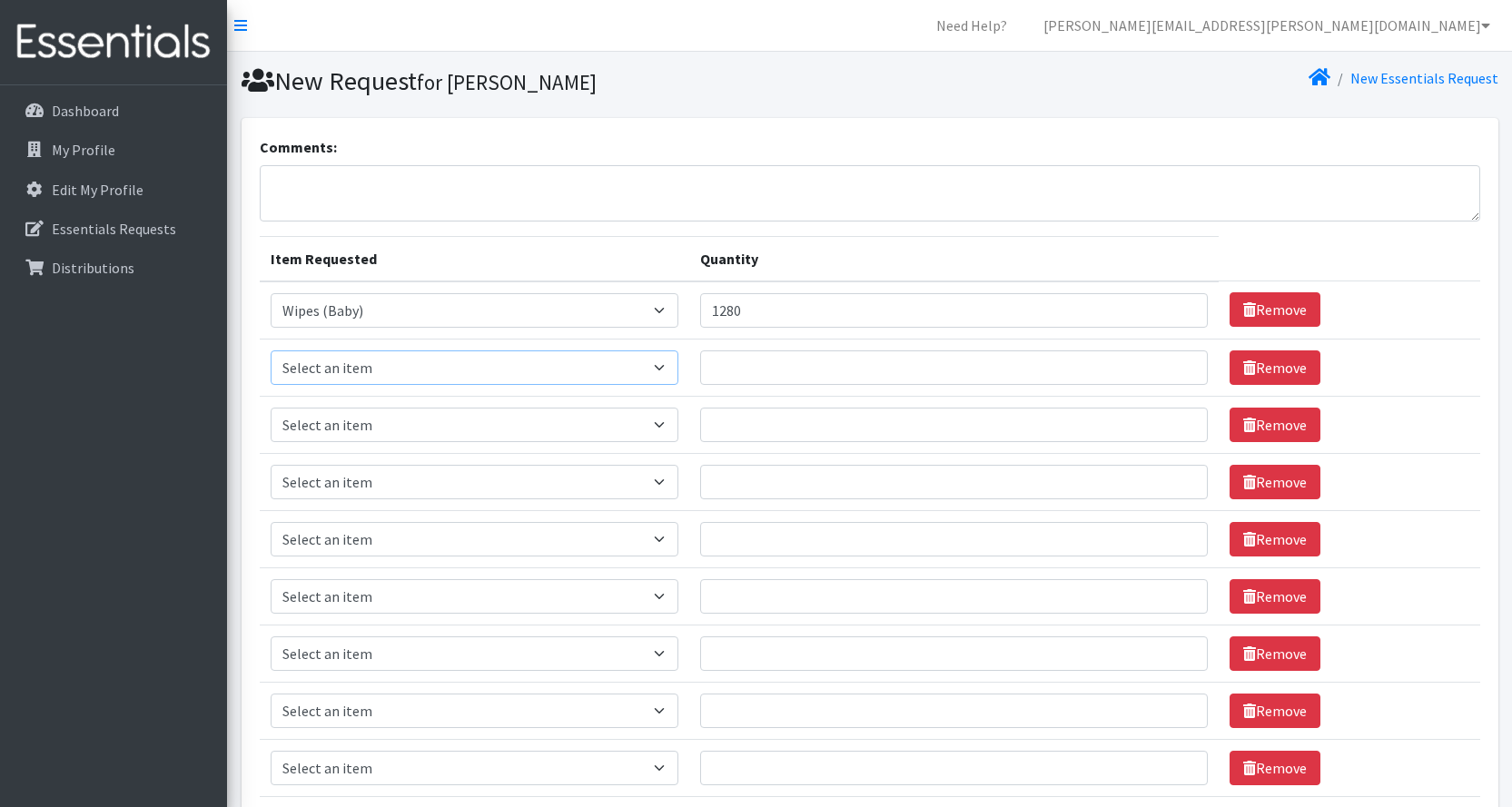
click at [666, 367] on select "Select an item Kids (Newborn) Kids (Preemie) Kids (Size 1) Kids (Size 2) Kids (…" at bounding box center [474, 368] width 409 height 35
select select "11347"
click at [270, 351] on select "Select an item Kids (Newborn) Kids (Preemie) Kids (Size 1) Kids (Size 2) Kids (…" at bounding box center [474, 368] width 409 height 35
click at [633, 415] on select "Select an item Kids (Newborn) Kids (Preemie) Kids (Size 1) Kids (Size 2) Kids (…" at bounding box center [474, 424] width 409 height 35
select select "11340"
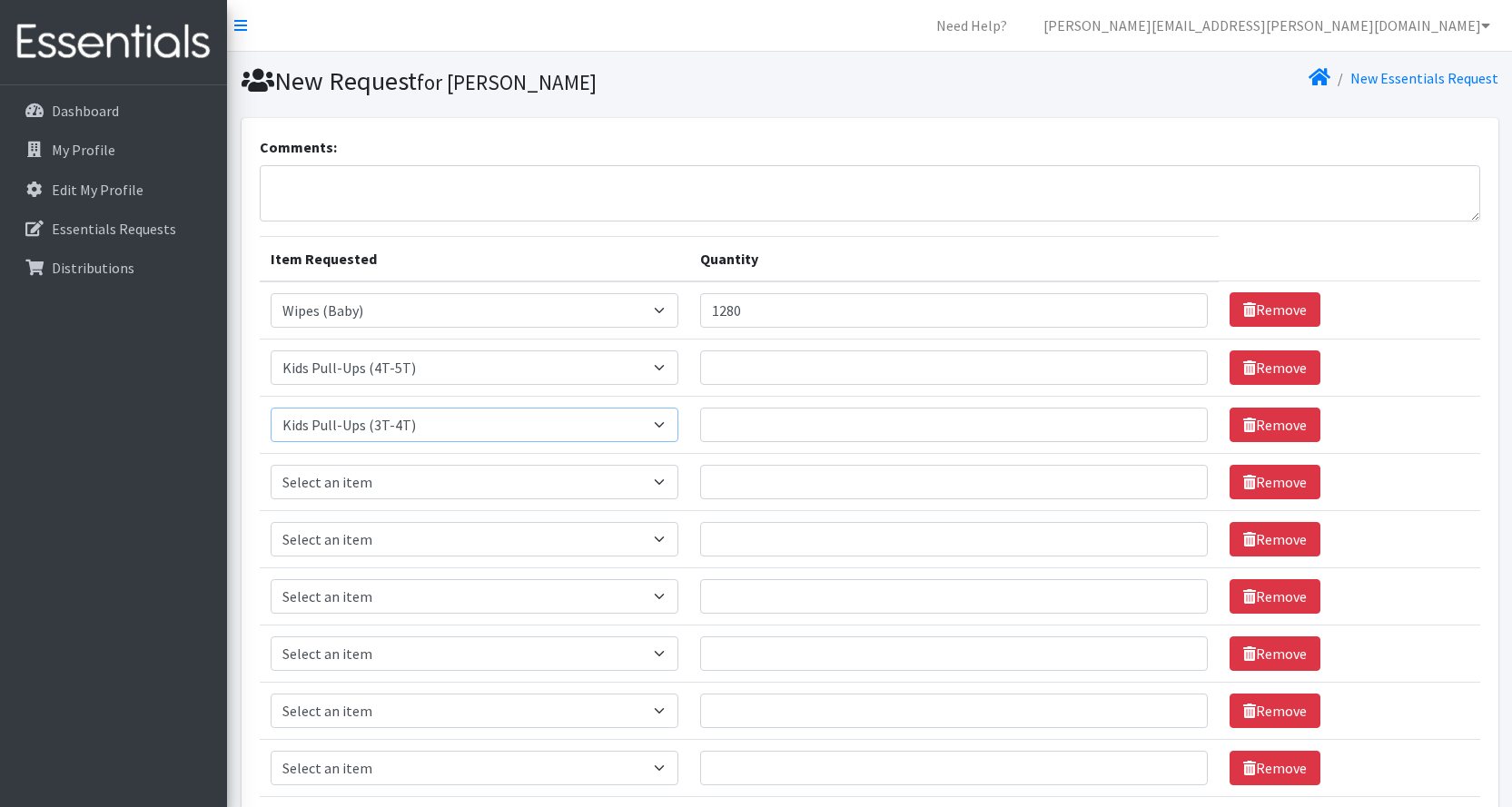
click at [270, 407] on select "Select an item Kids (Newborn) Kids (Preemie) Kids (Size 1) Kids (Size 2) Kids (…" at bounding box center [474, 424] width 409 height 35
click at [603, 491] on select "Select an item Kids (Newborn) Kids (Preemie) Kids (Size 1) Kids (Size 2) Kids (…" at bounding box center [474, 482] width 409 height 35
select select "11344"
click at [270, 465] on select "Select an item Kids (Newborn) Kids (Preemie) Kids (Size 1) Kids (Size 2) Kids (…" at bounding box center [474, 482] width 409 height 35
click at [586, 544] on select "Select an item Kids (Newborn) Kids (Preemie) Kids (Size 1) Kids (Size 2) Kids (…" at bounding box center [474, 539] width 409 height 35
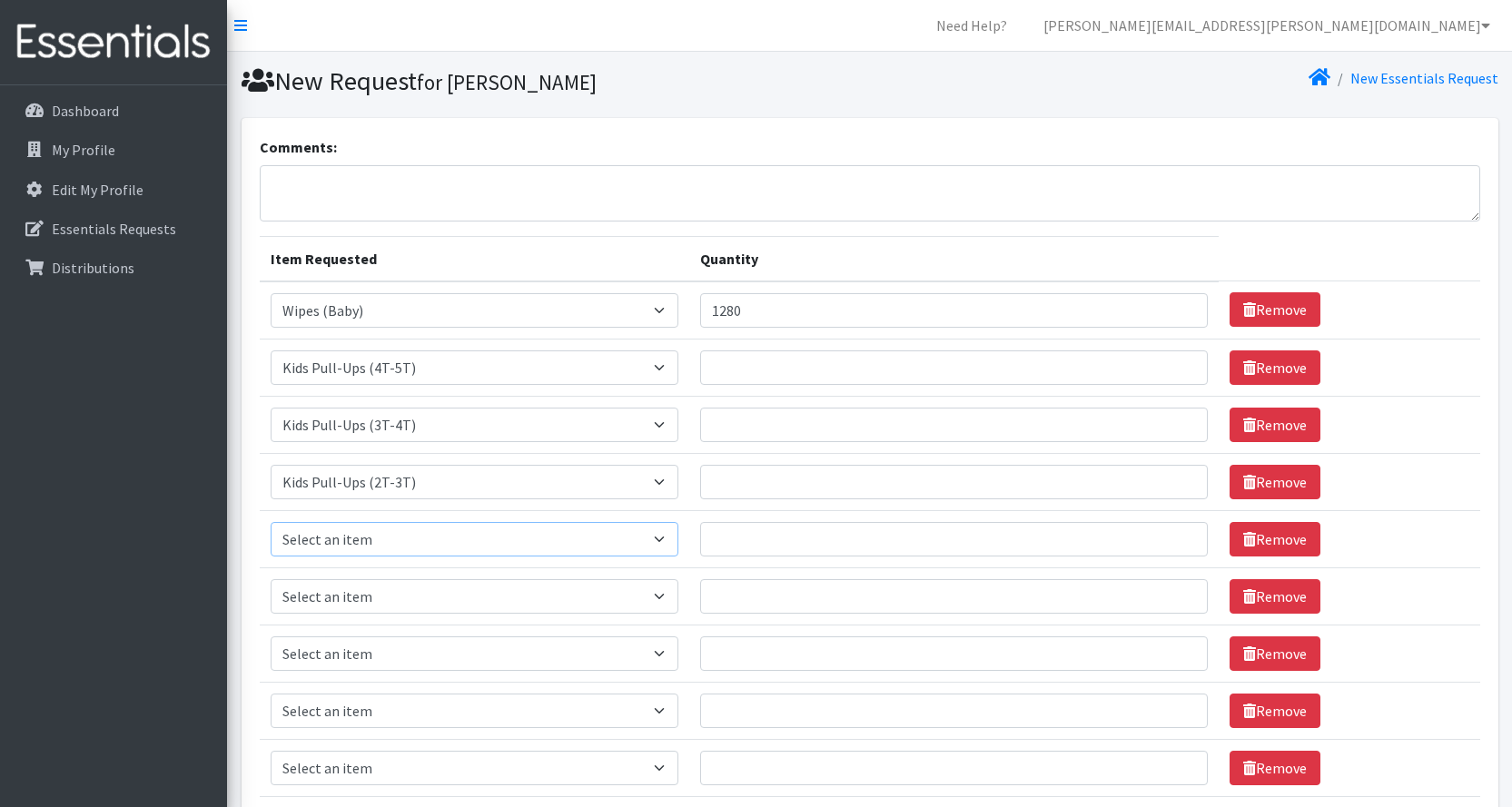
select select "11346"
click at [270, 522] on select "Select an item Kids (Newborn) Kids (Preemie) Kids (Size 1) Kids (Size 2) Kids (…" at bounding box center [474, 539] width 409 height 35
click at [597, 586] on select "Select an item Kids (Newborn) Kids (Preemie) Kids (Size 1) Kids (Size 2) Kids (…" at bounding box center [474, 596] width 409 height 35
select select "11322"
click at [270, 579] on select "Select an item Kids (Newborn) Kids (Preemie) Kids (Size 1) Kids (Size 2) Kids (…" at bounding box center [474, 596] width 409 height 35
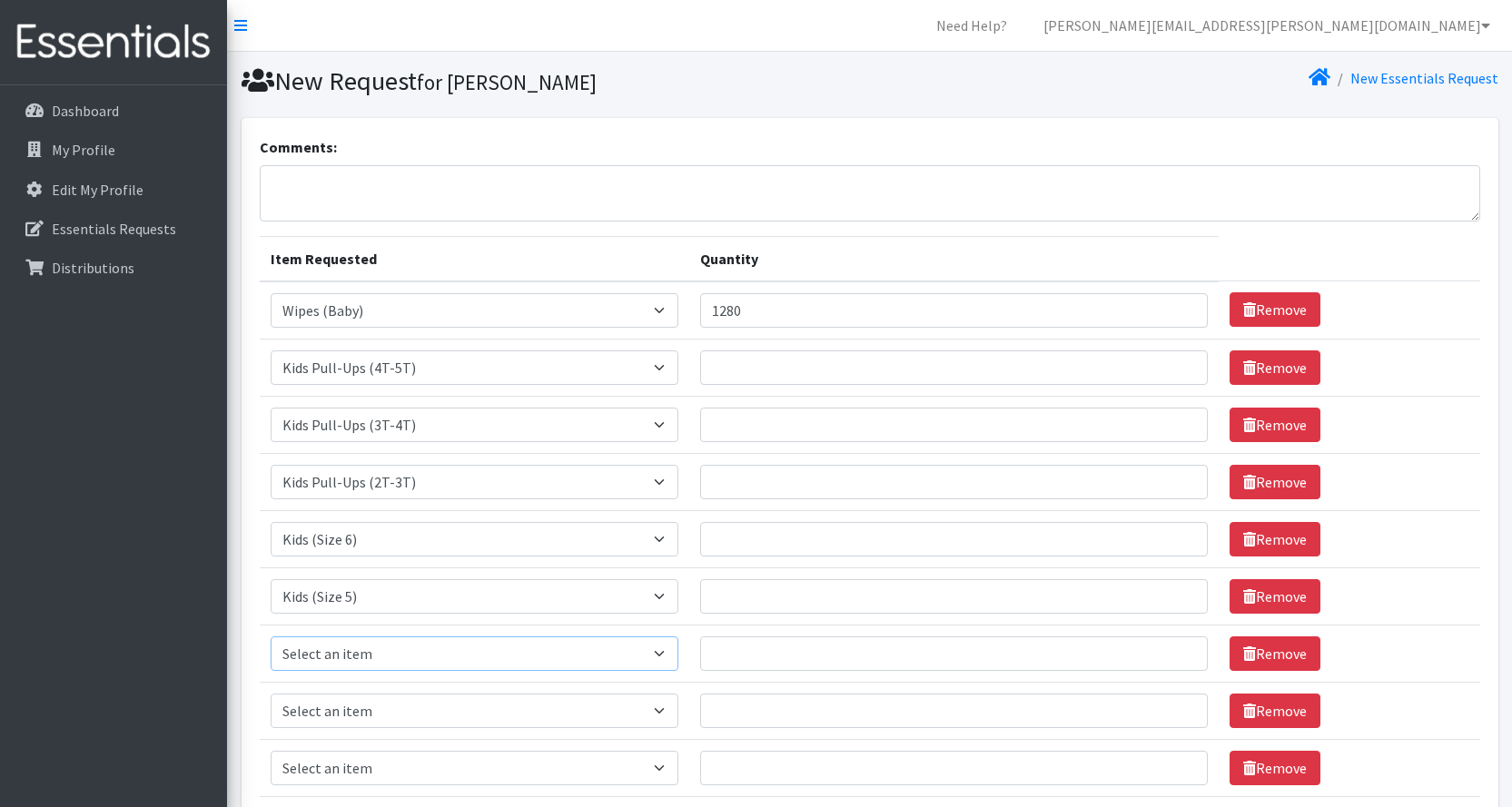
click at [588, 655] on select "Select an item Kids (Newborn) Kids (Preemie) Kids (Size 1) Kids (Size 2) Kids (…" at bounding box center [474, 653] width 409 height 35
select select "11349"
click at [270, 636] on select "Select an item Kids (Newborn) Kids (Preemie) Kids (Size 1) Kids (Size 2) Kids (…" at bounding box center [474, 653] width 409 height 35
click at [537, 702] on select "Select an item Kids (Newborn) Kids (Preemie) Kids (Size 1) Kids (Size 2) Kids (…" at bounding box center [474, 711] width 409 height 35
select select "11361"
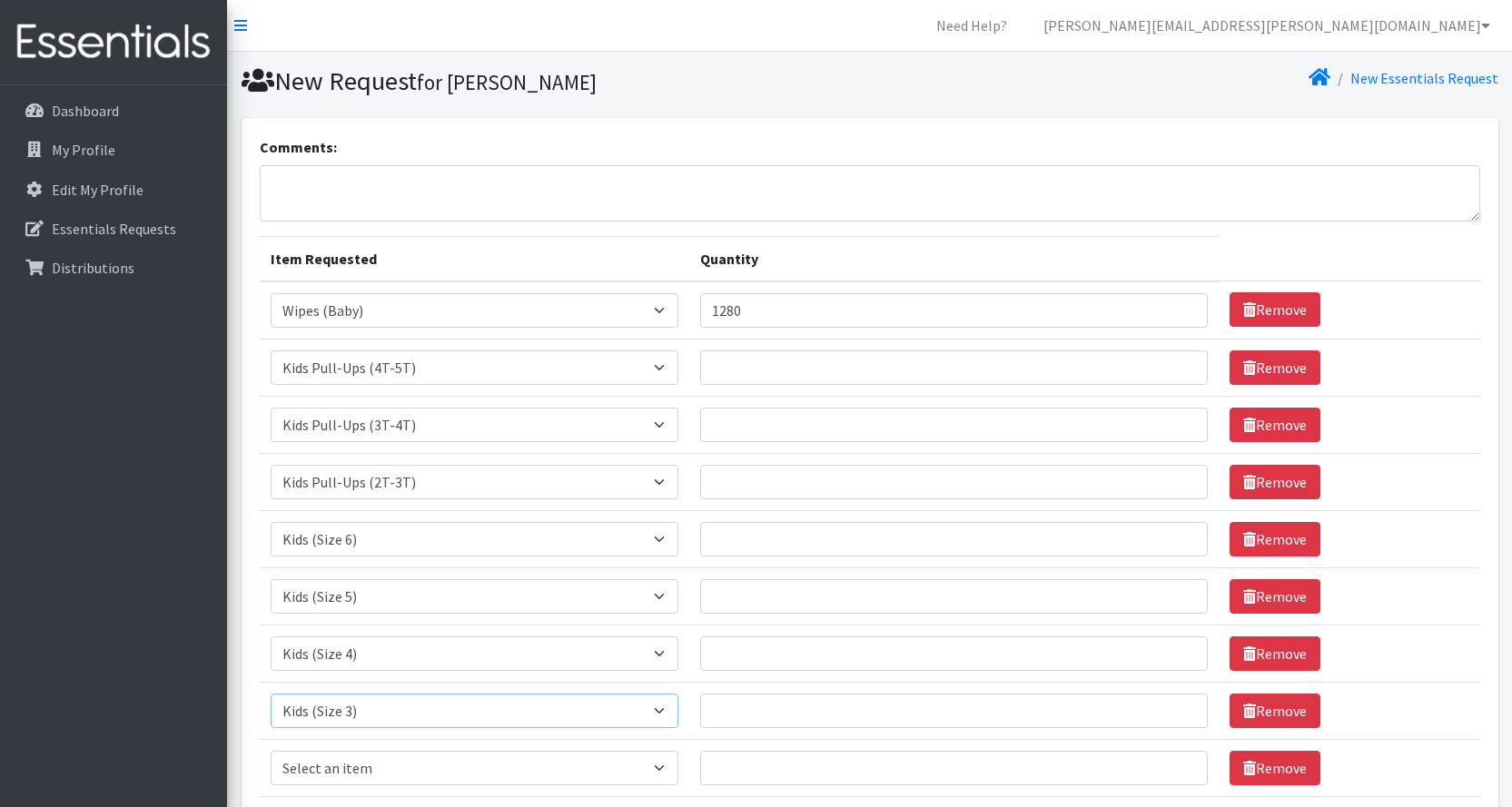
click at [270, 694] on select "Select an item Kids (Newborn) Kids (Preemie) Kids (Size 1) Kids (Size 2) Kids (…" at bounding box center [474, 711] width 409 height 35
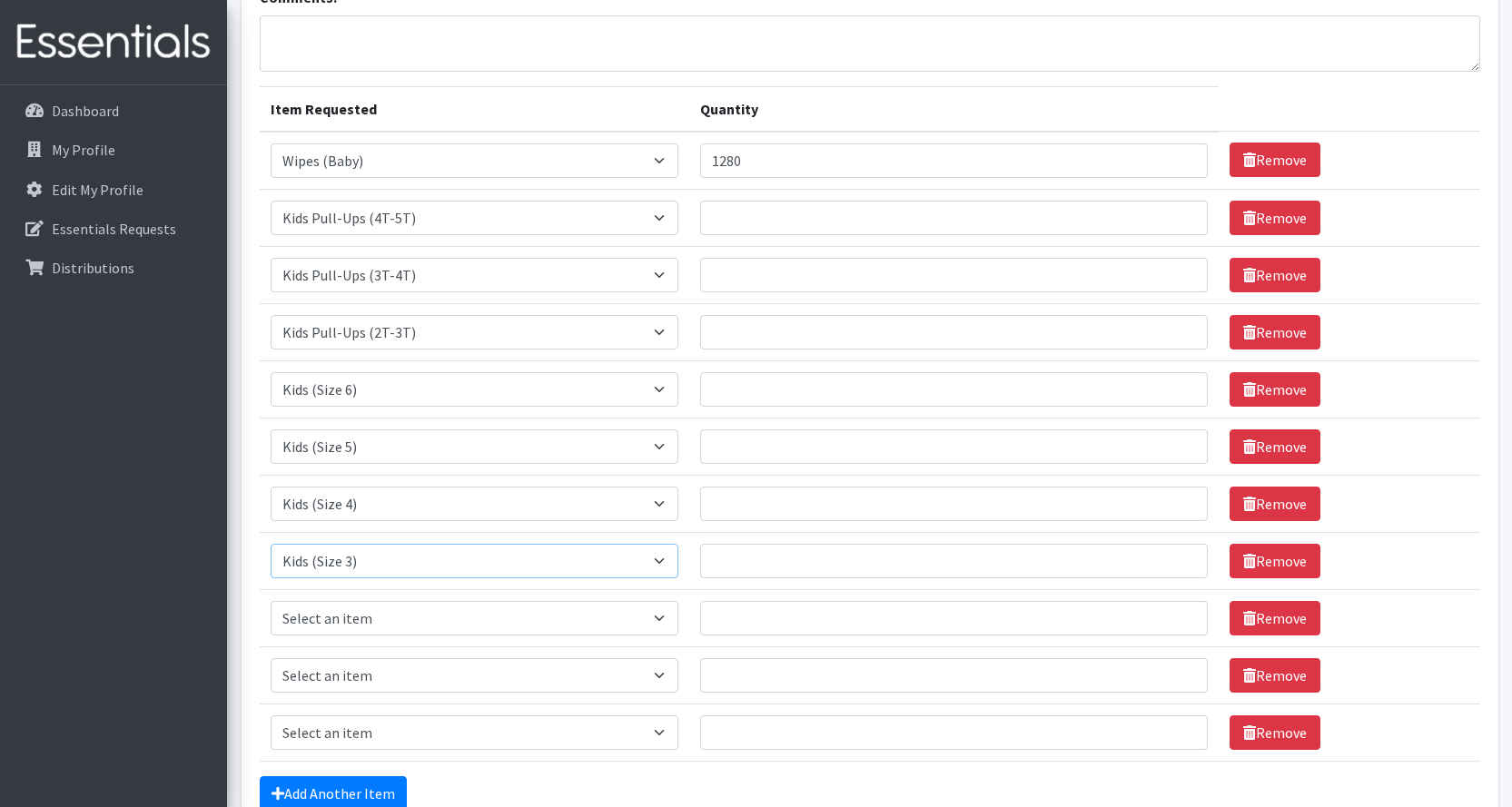
scroll to position [182, 0]
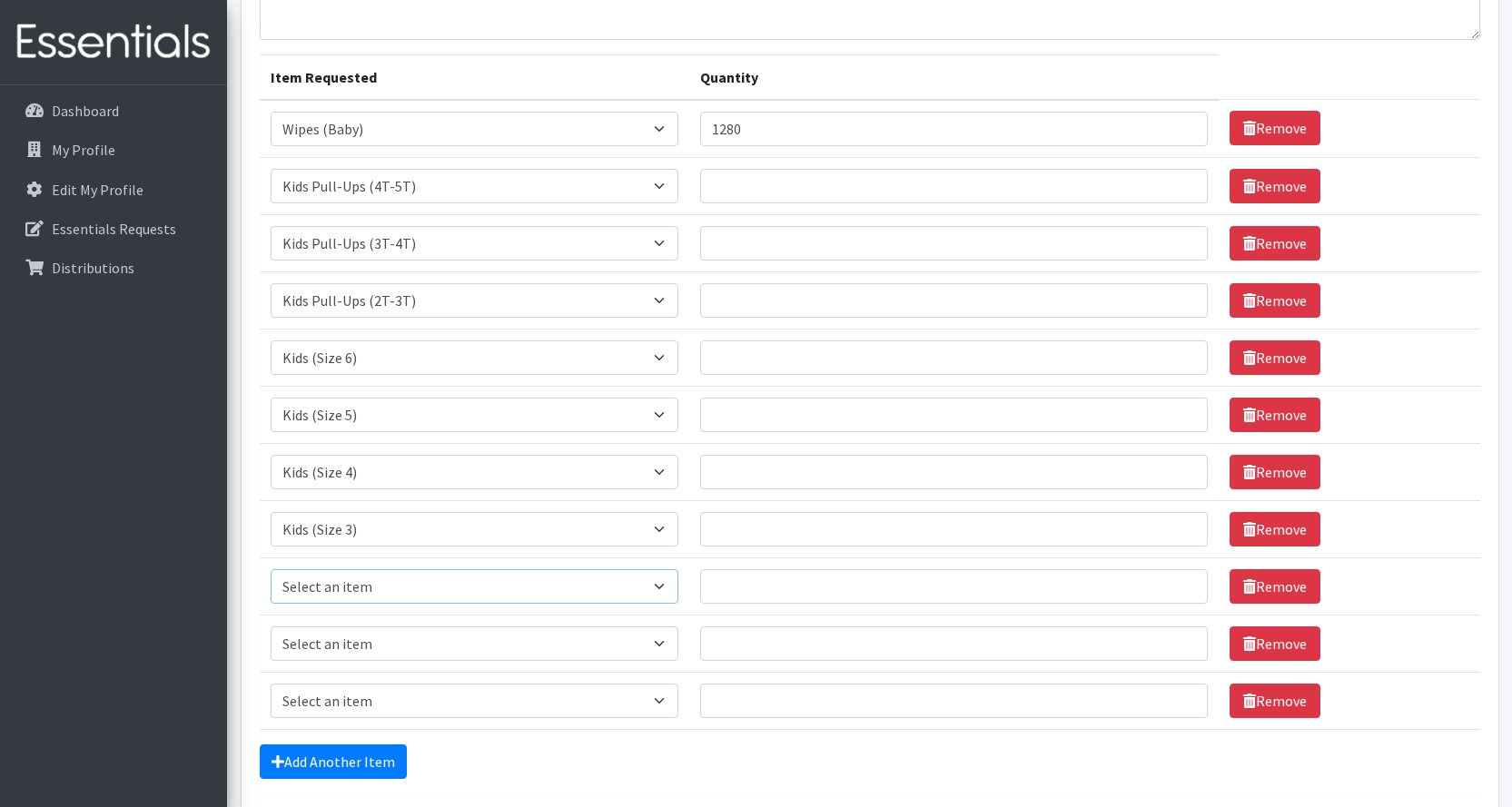
click at [634, 587] on select "Select an item Kids (Newborn) Kids (Preemie) Kids (Size 1) Kids (Size 2) Kids (…" at bounding box center [474, 586] width 409 height 35
select select "11348"
click at [270, 569] on select "Select an item Kids (Newborn) Kids (Preemie) Kids (Size 1) Kids (Size 2) Kids (…" at bounding box center [474, 586] width 409 height 35
click at [602, 638] on select "Select an item Kids (Newborn) Kids (Preemie) Kids (Size 1) Kids (Size 2) Kids (…" at bounding box center [474, 643] width 409 height 35
select select "11350"
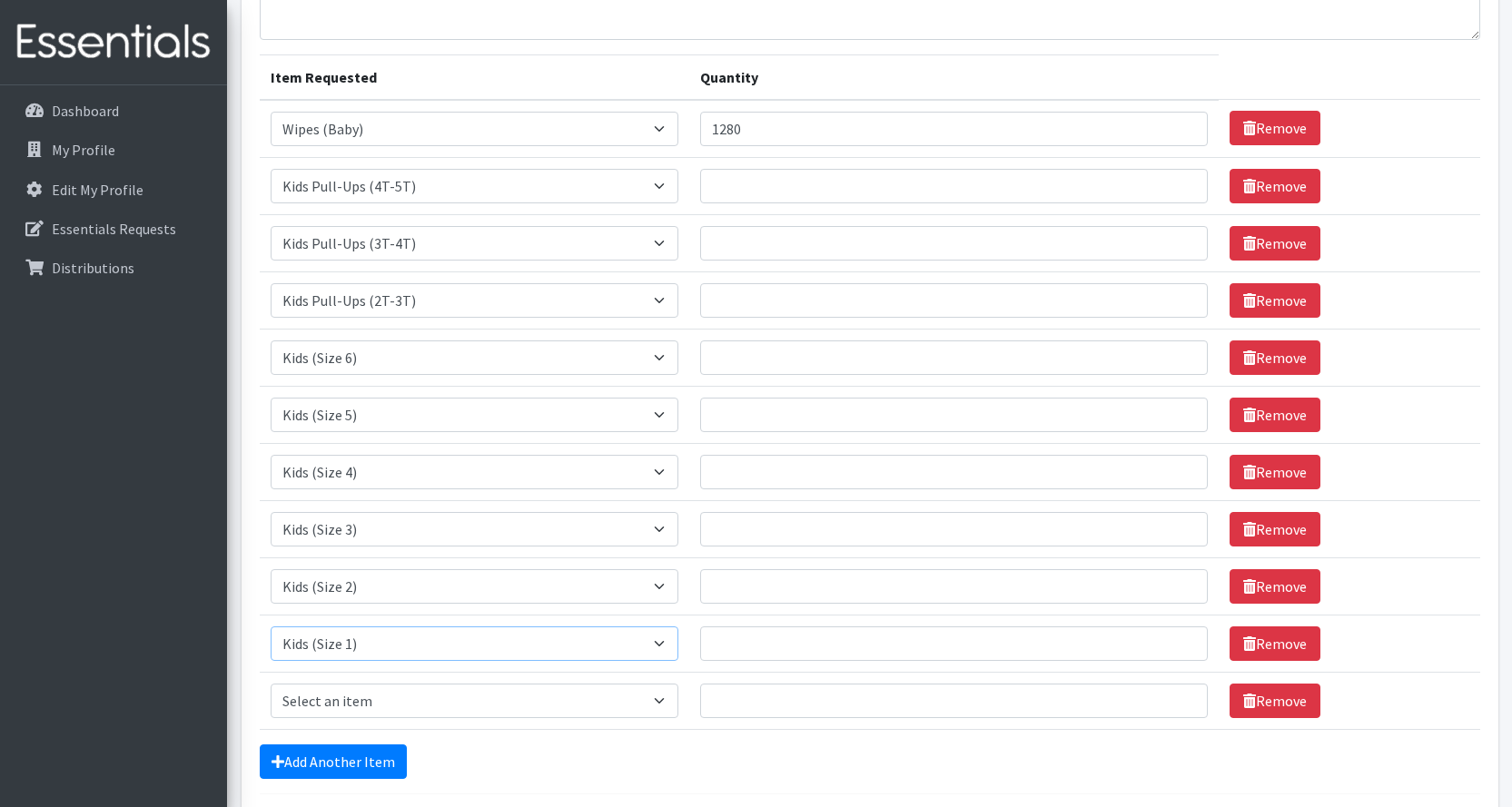
click at [270, 626] on select "Select an item Kids (Newborn) Kids (Preemie) Kids (Size 1) Kids (Size 2) Kids (…" at bounding box center [474, 643] width 409 height 35
click at [571, 697] on select "Select an item Kids (Newborn) Kids (Preemie) Kids (Size 1) Kids (Size 2) Kids (…" at bounding box center [474, 701] width 409 height 35
select select "11351"
click at [270, 684] on select "Select an item Kids (Newborn) Kids (Preemie) Kids (Size 1) Kids (Size 2) Kids (…" at bounding box center [474, 701] width 409 height 35
click at [784, 190] on input "Quantity" at bounding box center [953, 186] width 508 height 35
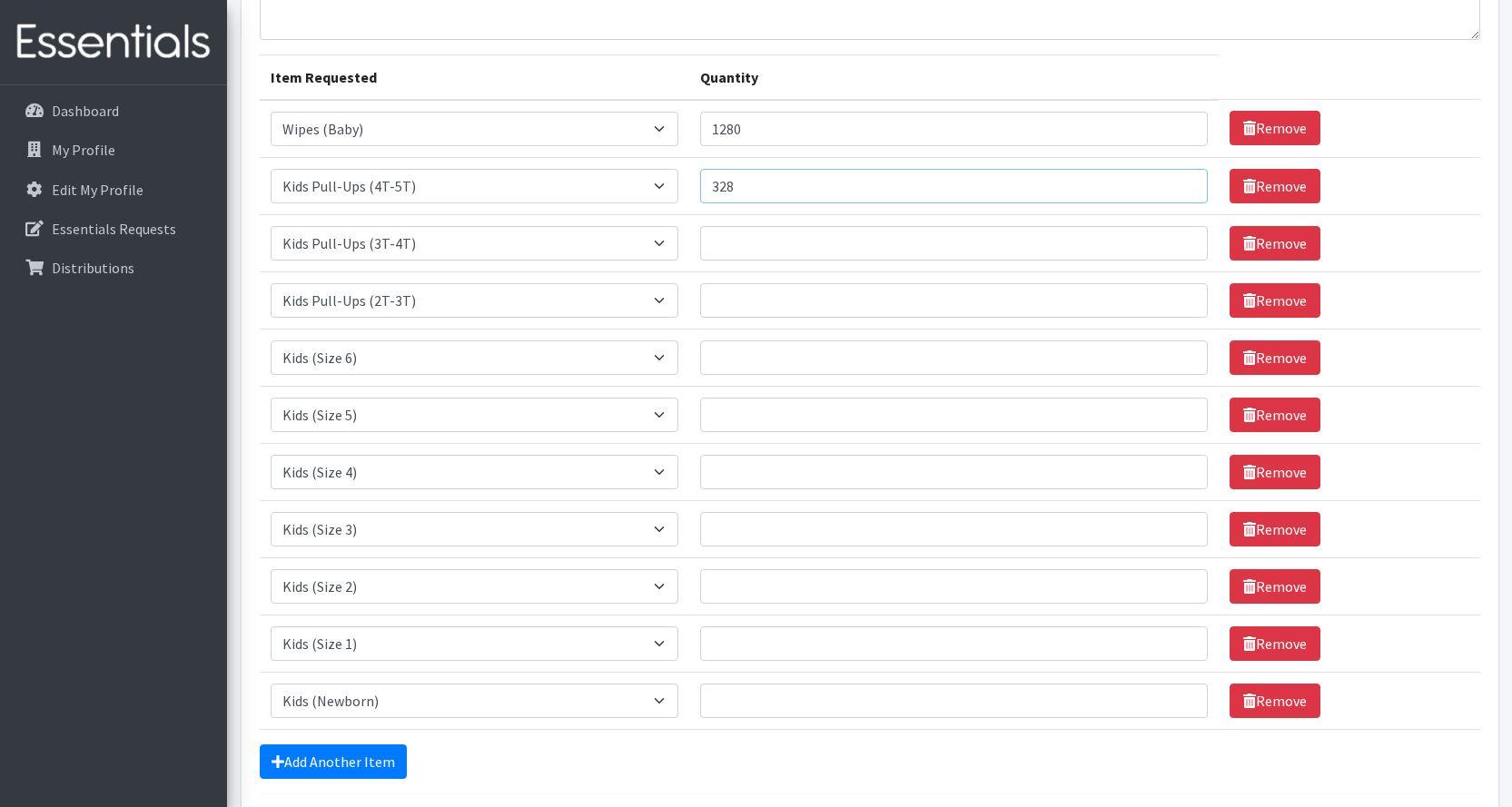
type input "328"
click at [777, 228] on input "Quantity" at bounding box center [953, 242] width 508 height 35
type input "328"
click at [752, 297] on input "Quantity" at bounding box center [953, 300] width 508 height 35
type input "164"
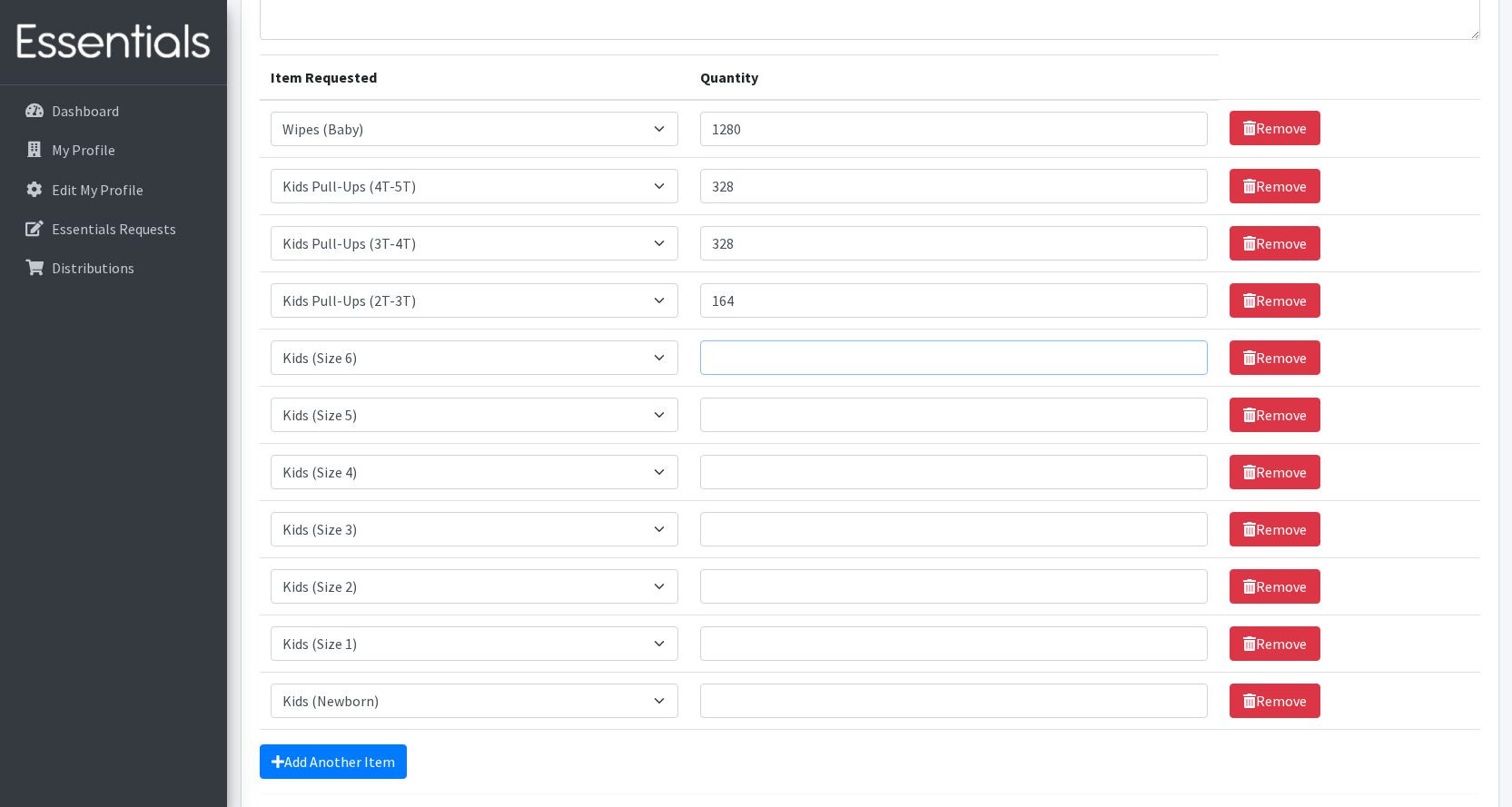
click at [742, 362] on input "Quantity" at bounding box center [953, 358] width 508 height 35
type input "328"
click at [740, 414] on input "Quantity" at bounding box center [953, 414] width 508 height 35
click at [755, 707] on input "Quantity" at bounding box center [953, 701] width 508 height 35
type input "164"
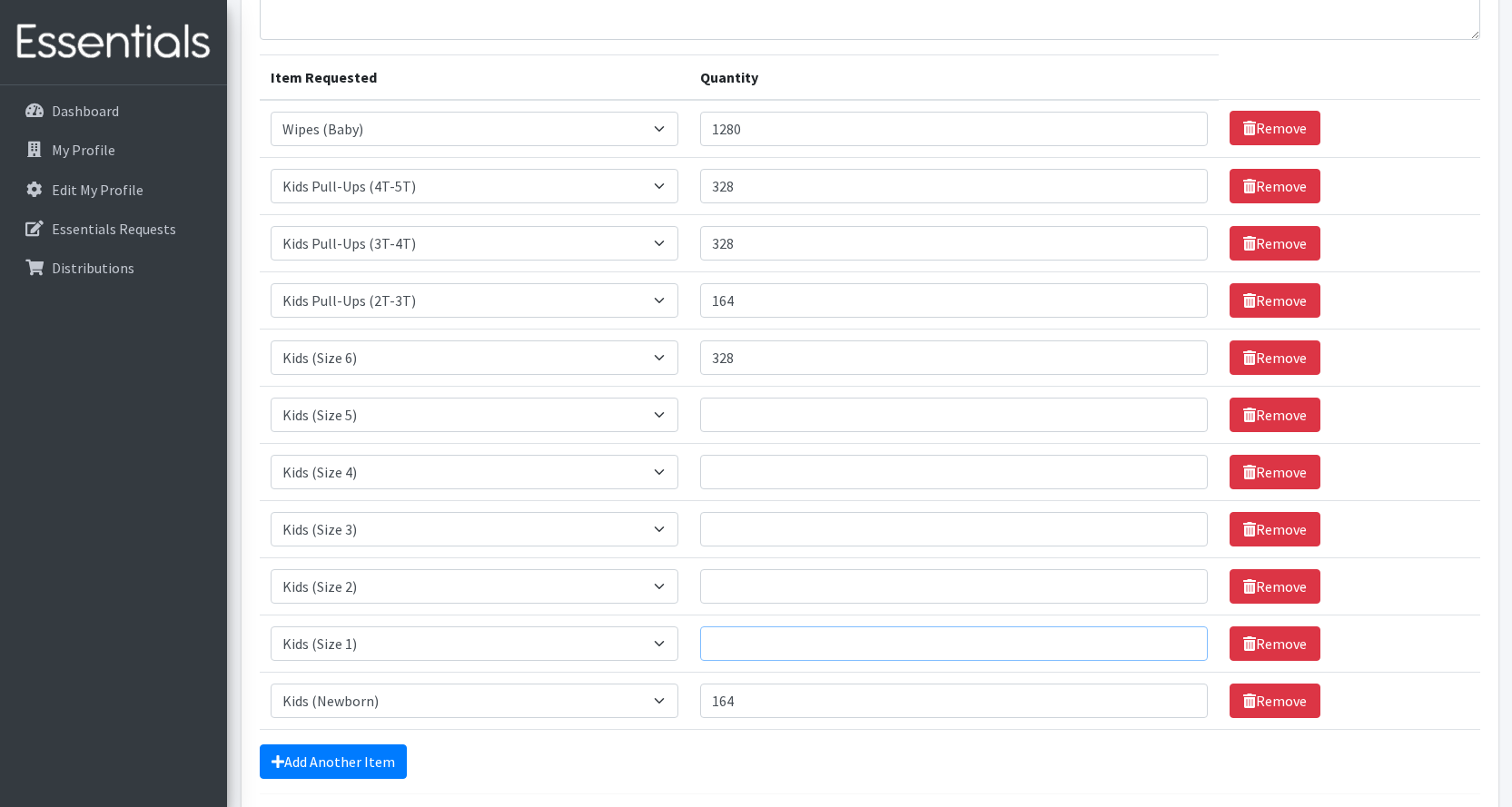
click at [771, 645] on input "Quantity" at bounding box center [953, 643] width 508 height 35
type input "164"
click at [785, 596] on input "Quantity" at bounding box center [953, 586] width 508 height 35
type input "328"
click at [786, 538] on input "Quantity" at bounding box center [953, 529] width 508 height 35
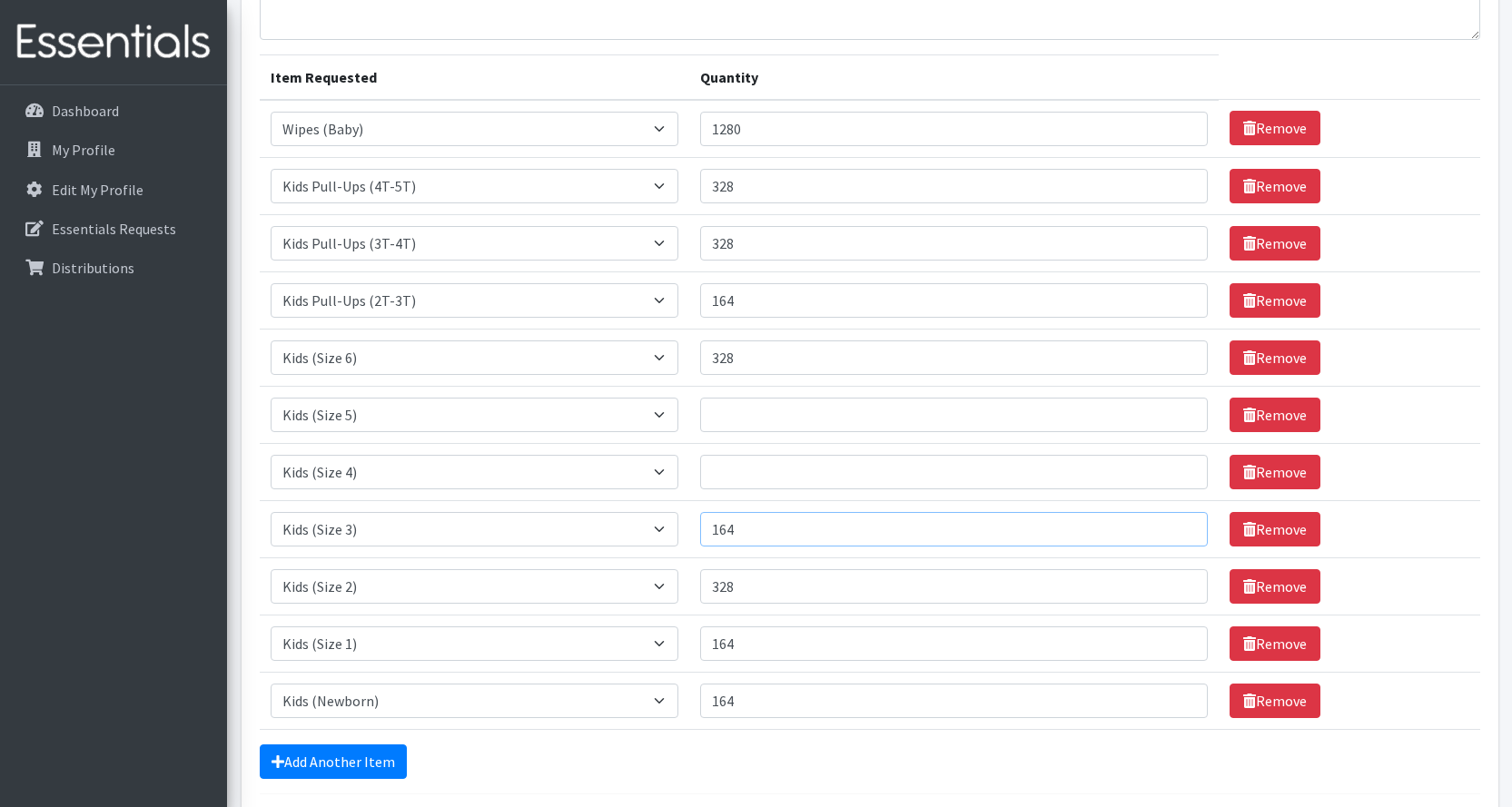
type input "164"
click at [793, 477] on input "Quantity" at bounding box center [953, 472] width 508 height 35
type input "328"
click at [790, 407] on input "Quantity" at bounding box center [953, 414] width 508 height 35
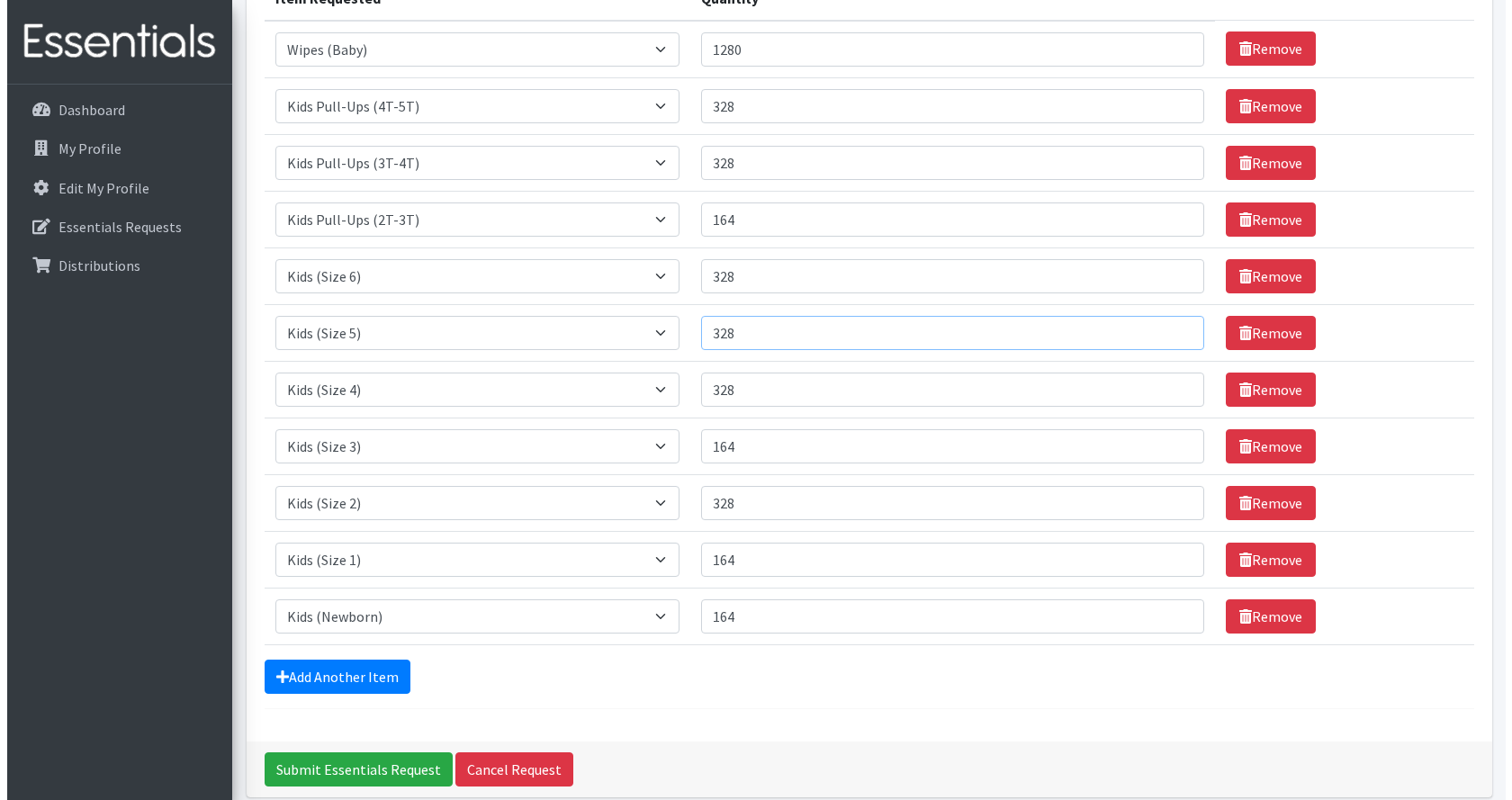
scroll to position [338, 0]
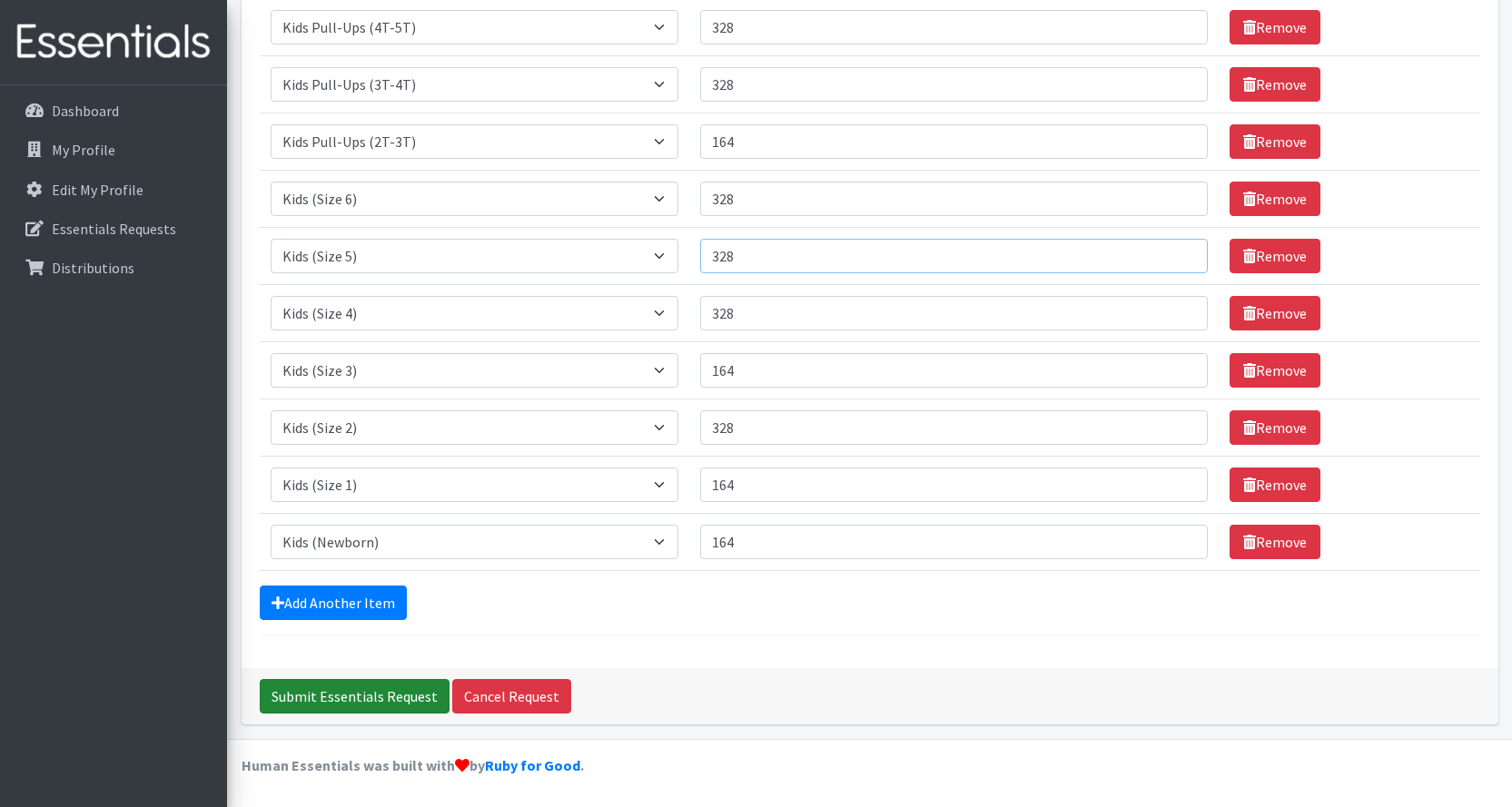
type input "328"
click at [373, 696] on input "Submit Essentials Request" at bounding box center [354, 696] width 190 height 35
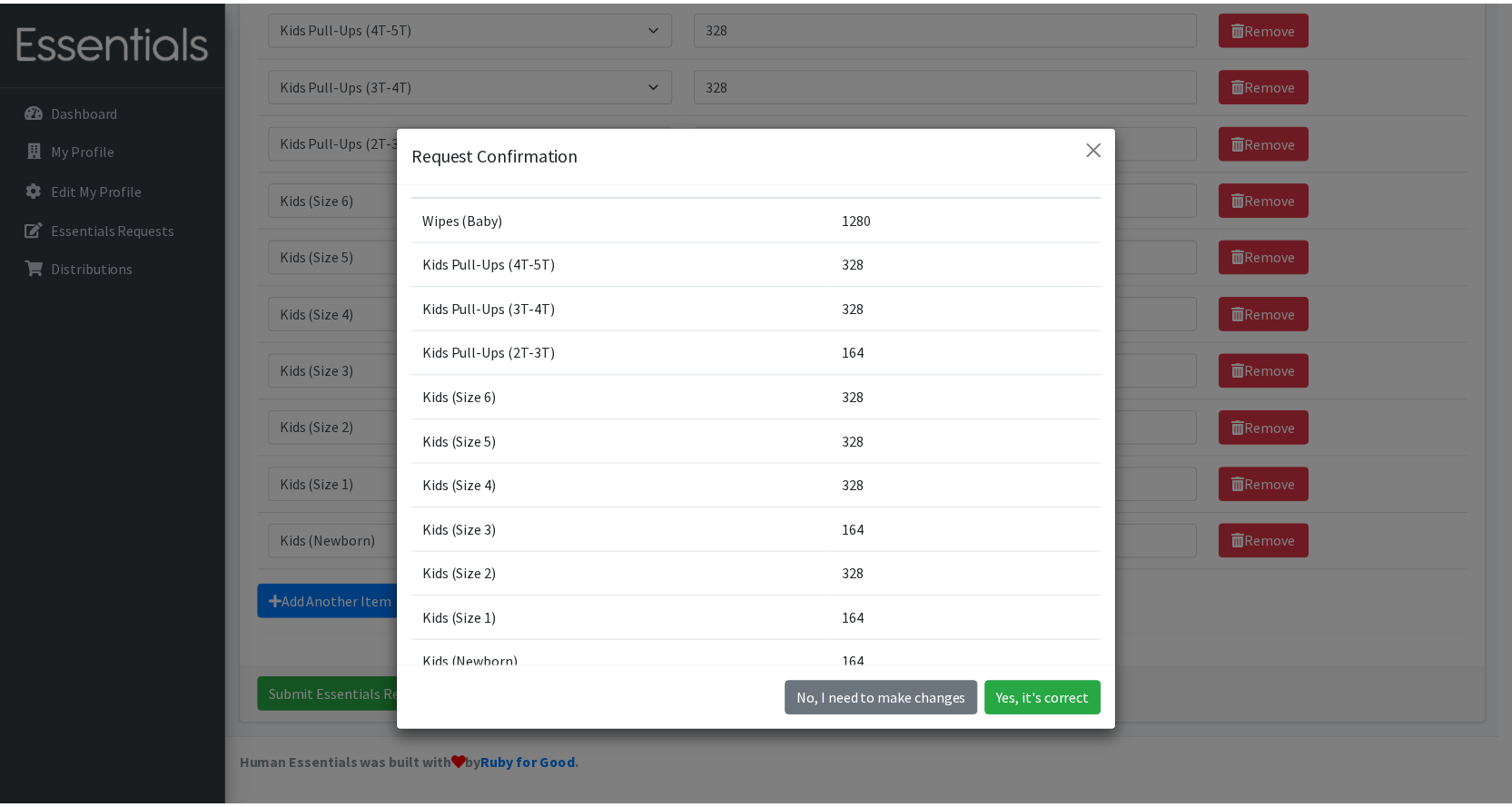
scroll to position [0, 0]
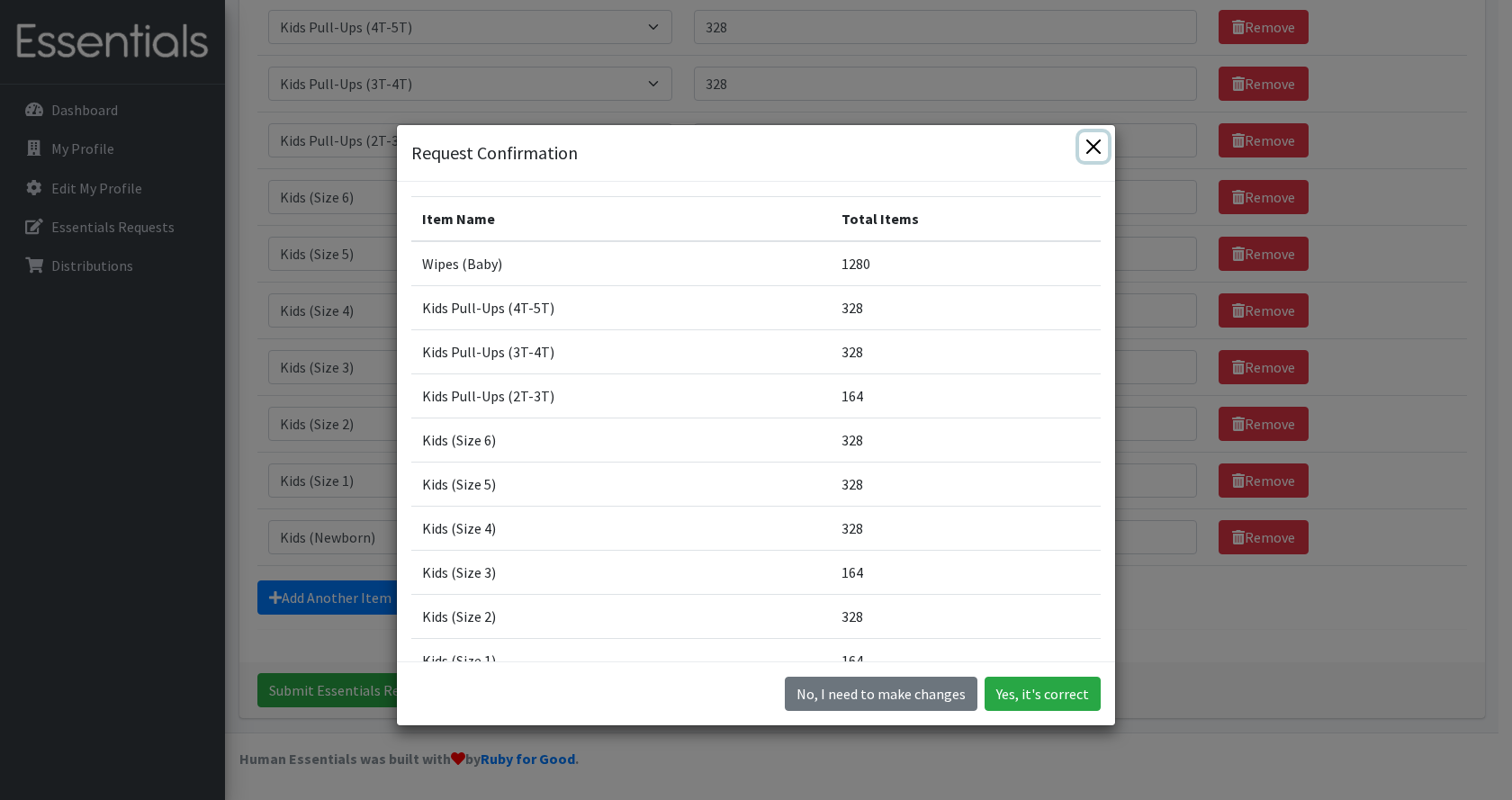
click at [1084, 144] on button "Close" at bounding box center [1092, 146] width 29 height 29
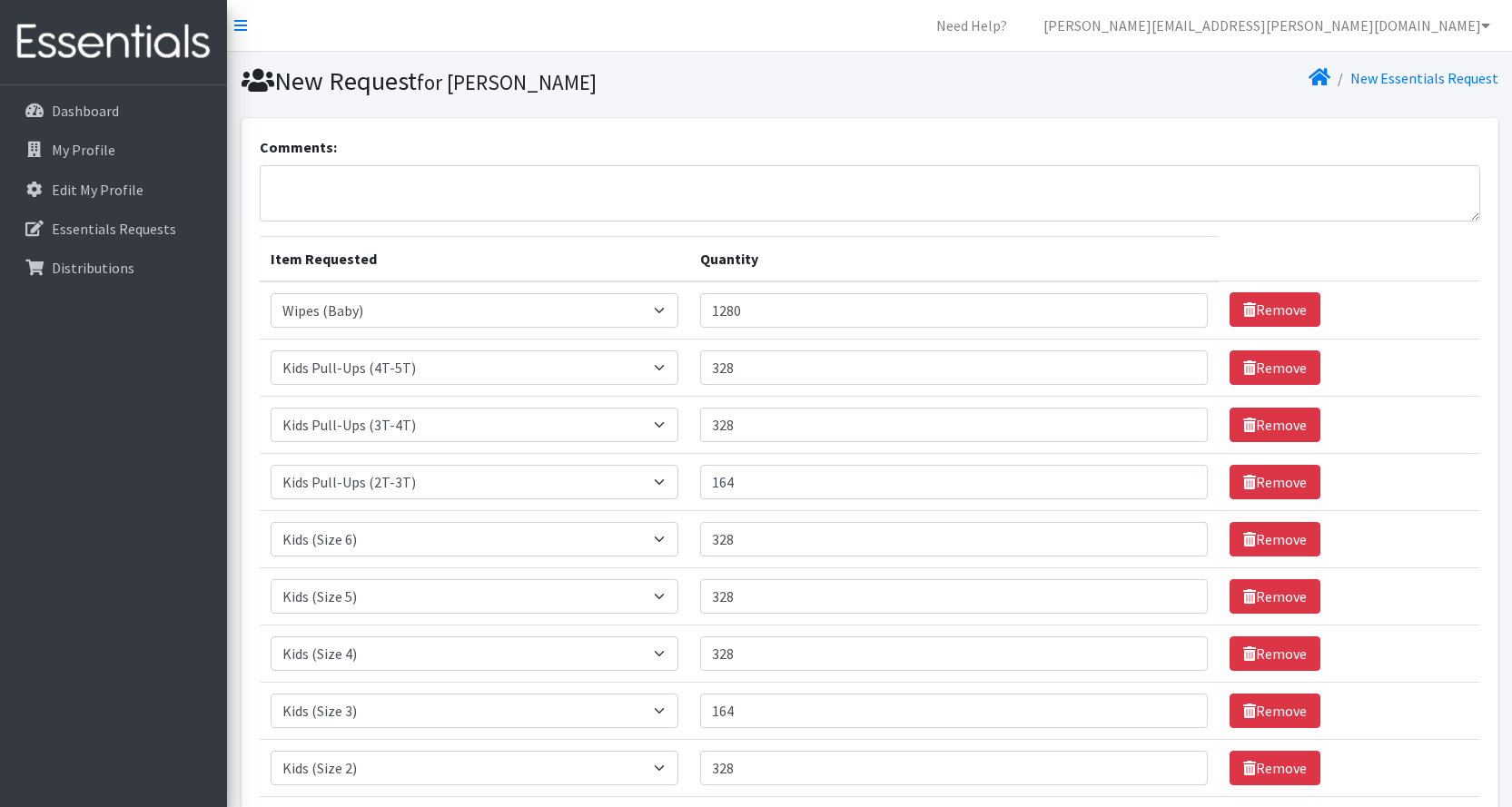
scroll to position [341, 0]
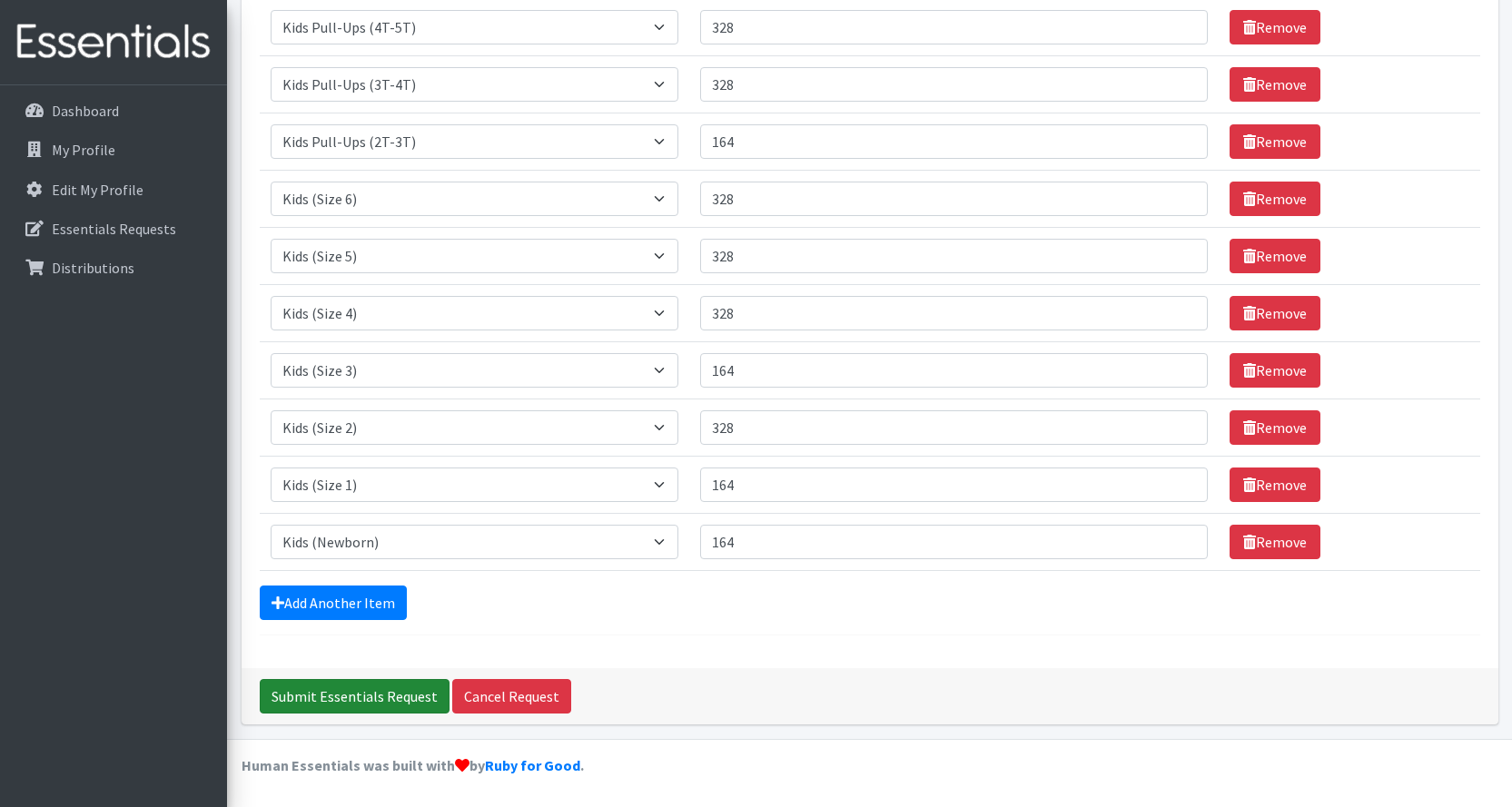
click at [353, 690] on input "Submit Essentials Request" at bounding box center [354, 696] width 190 height 35
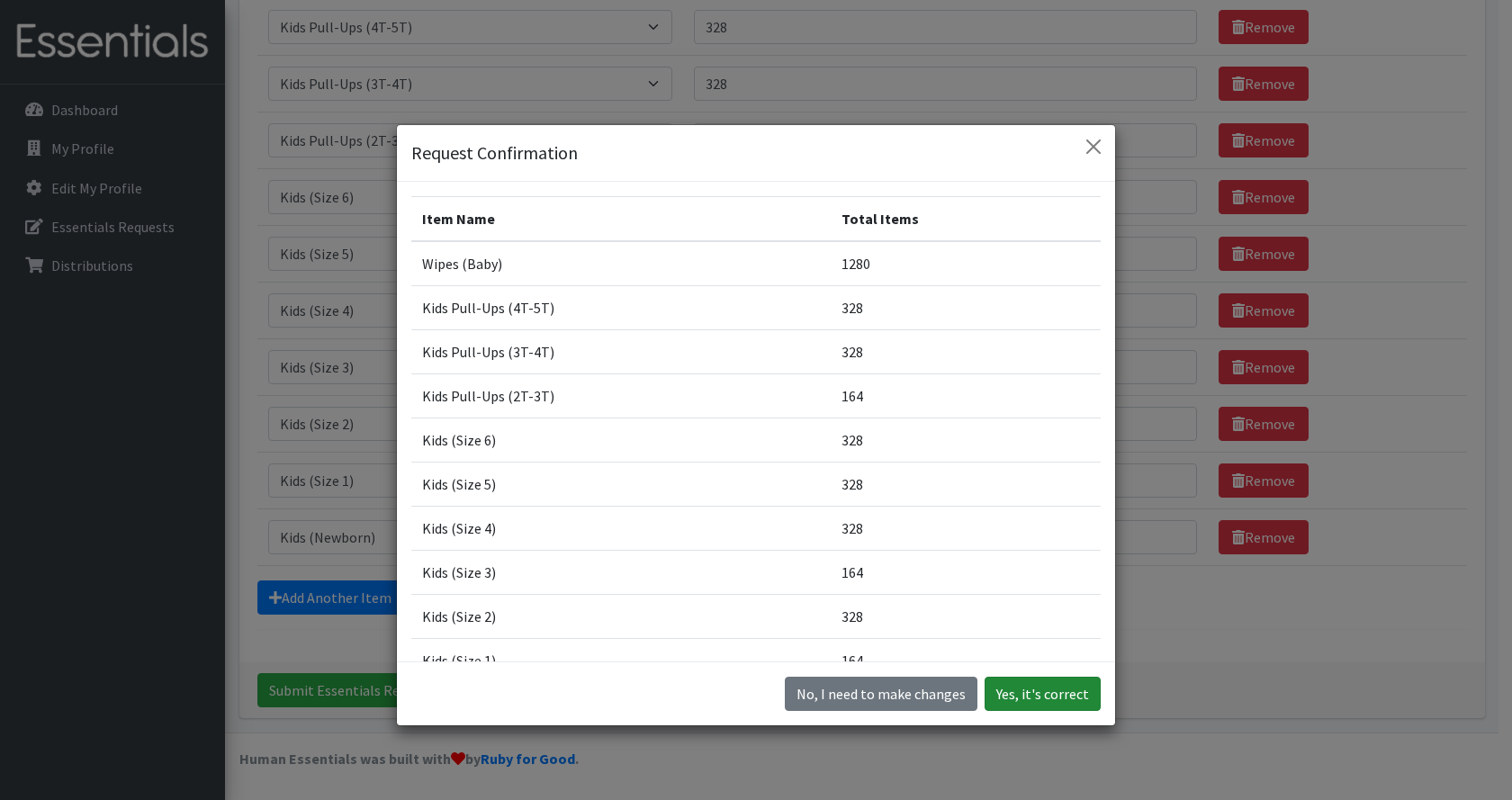
click at [1004, 696] on button "Yes, it's correct" at bounding box center [1042, 694] width 116 height 34
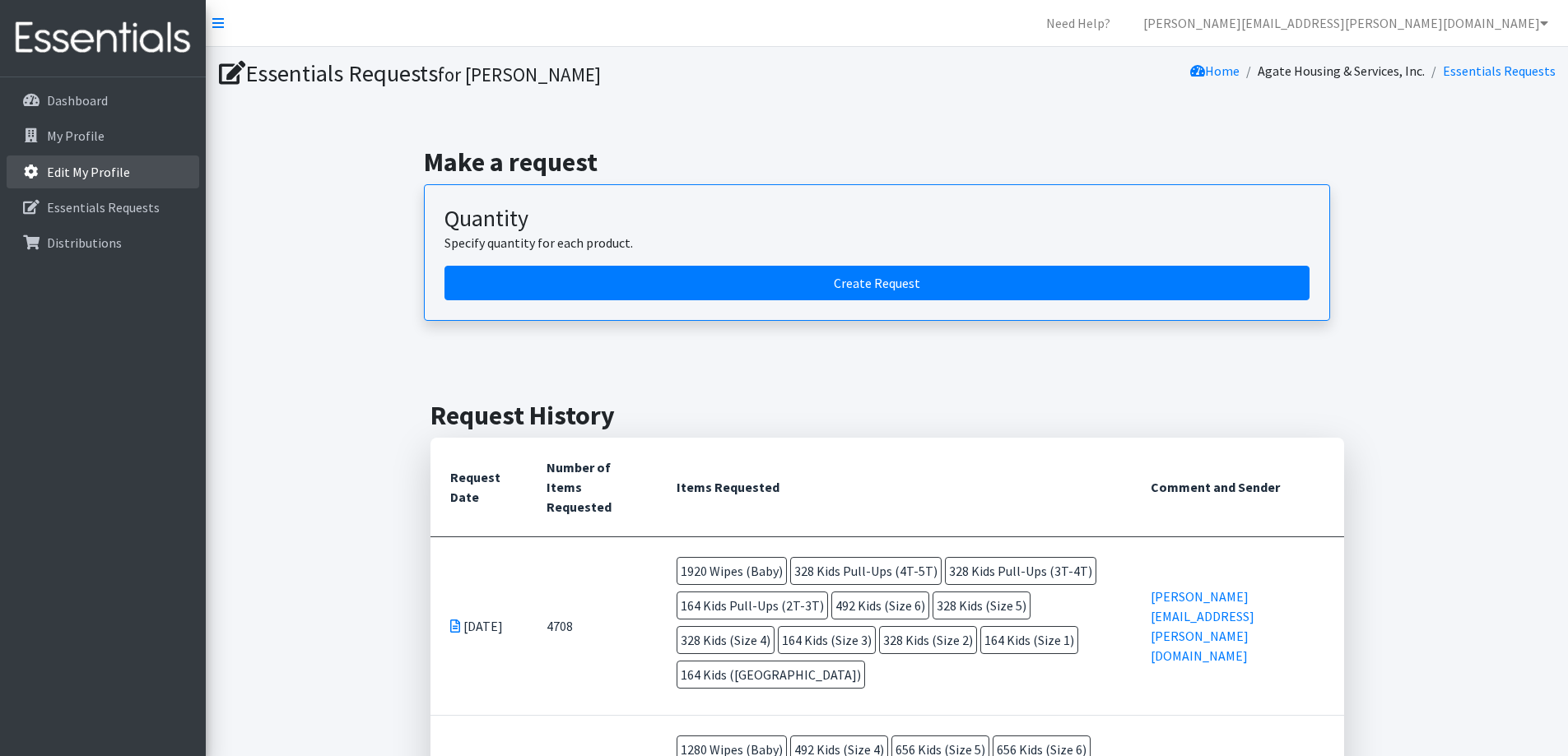
click at [129, 173] on link "Edit My Profile" at bounding box center [103, 172] width 193 height 33
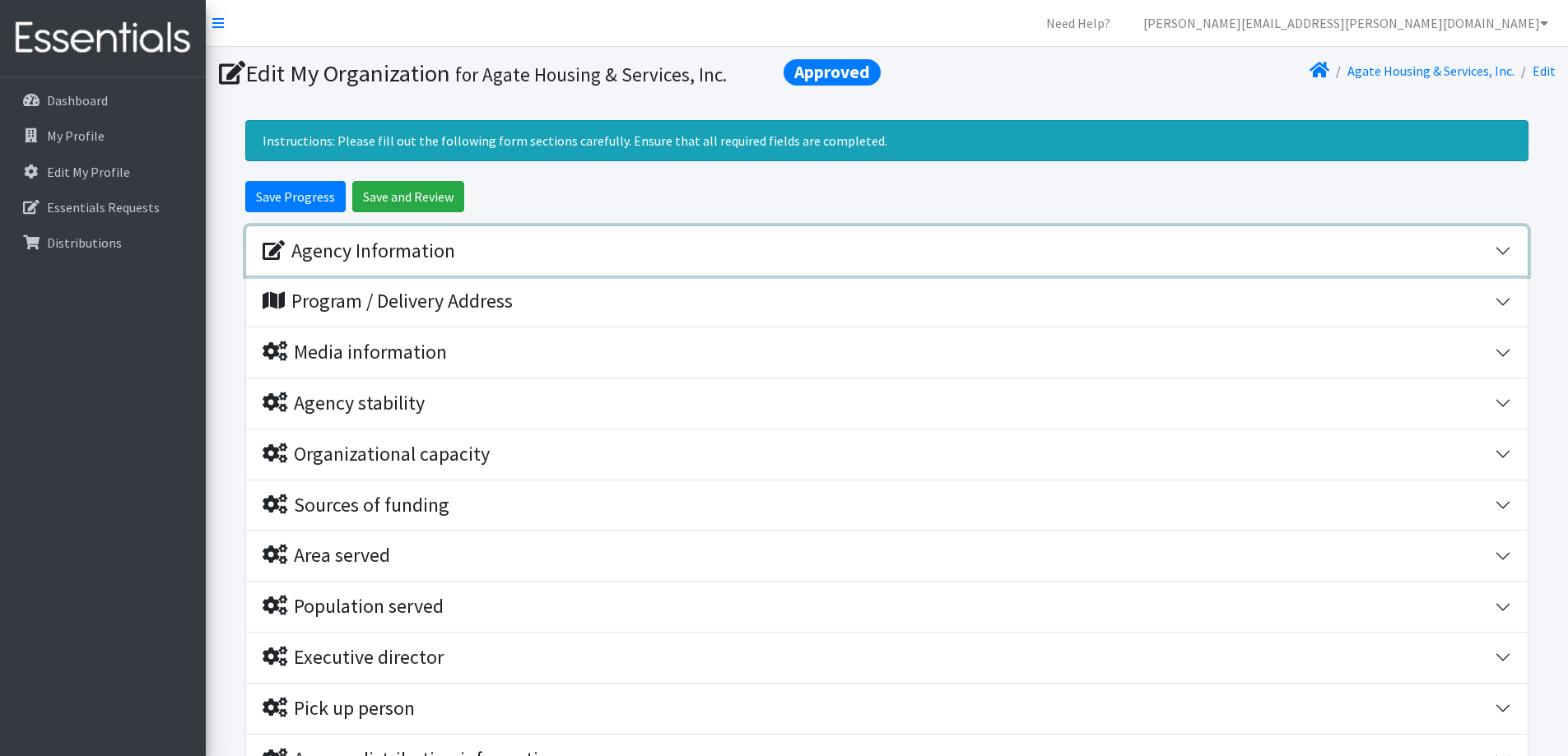
click at [1499, 251] on button "Agency Information" at bounding box center [887, 251] width 1281 height 50
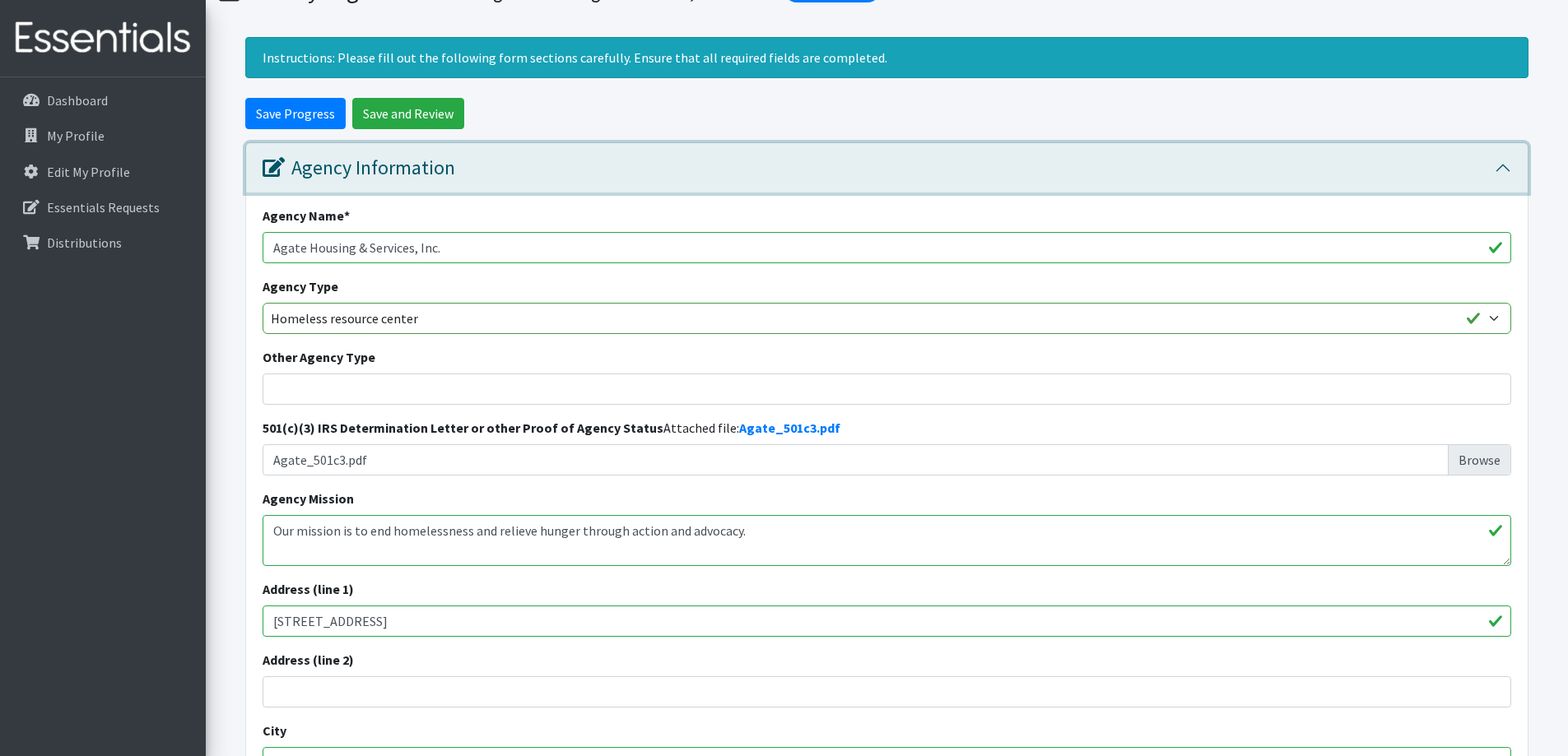
scroll to position [82, 0]
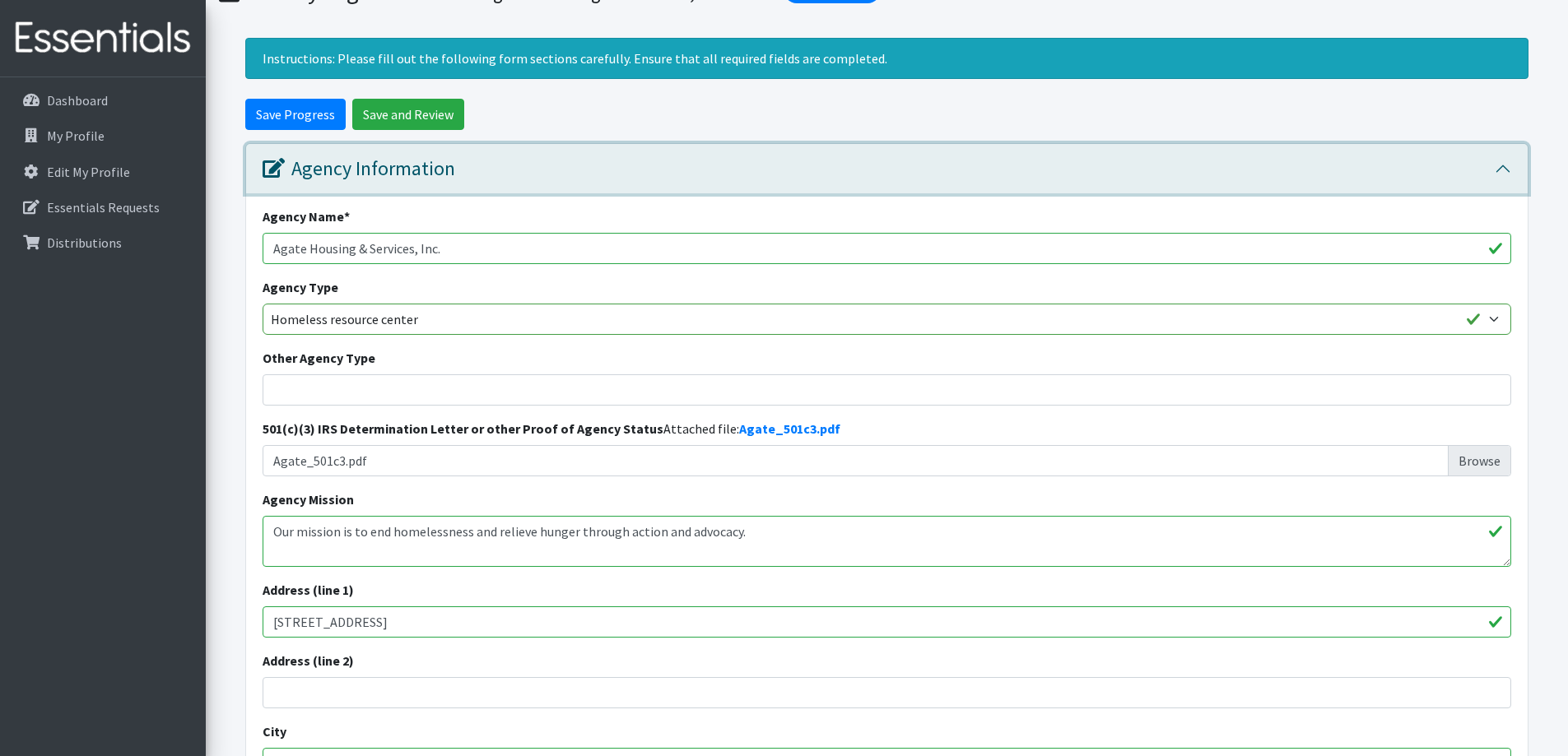
click at [1502, 157] on button "Agency Information" at bounding box center [887, 169] width 1281 height 50
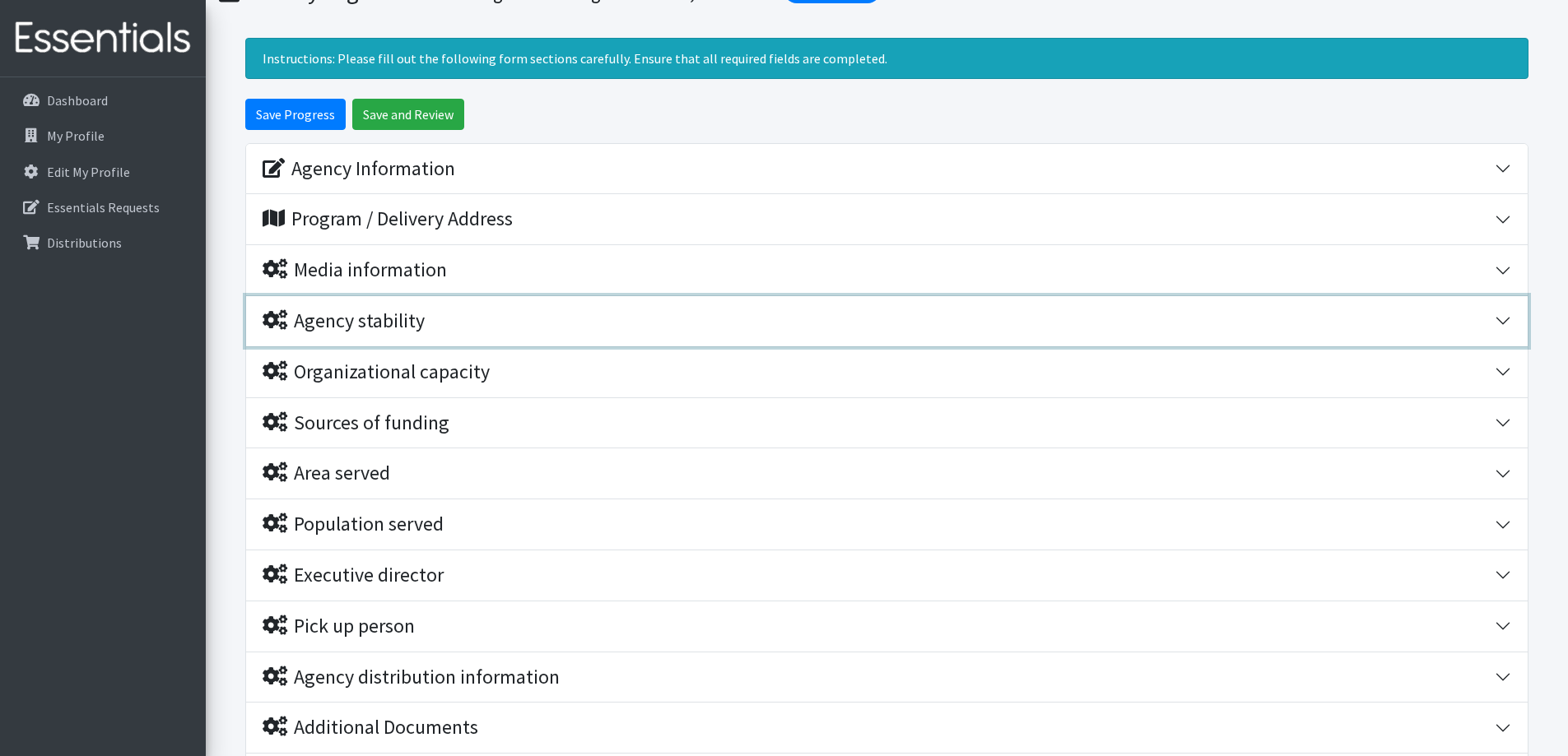
click at [1501, 321] on button "Agency stability" at bounding box center [887, 322] width 1281 height 50
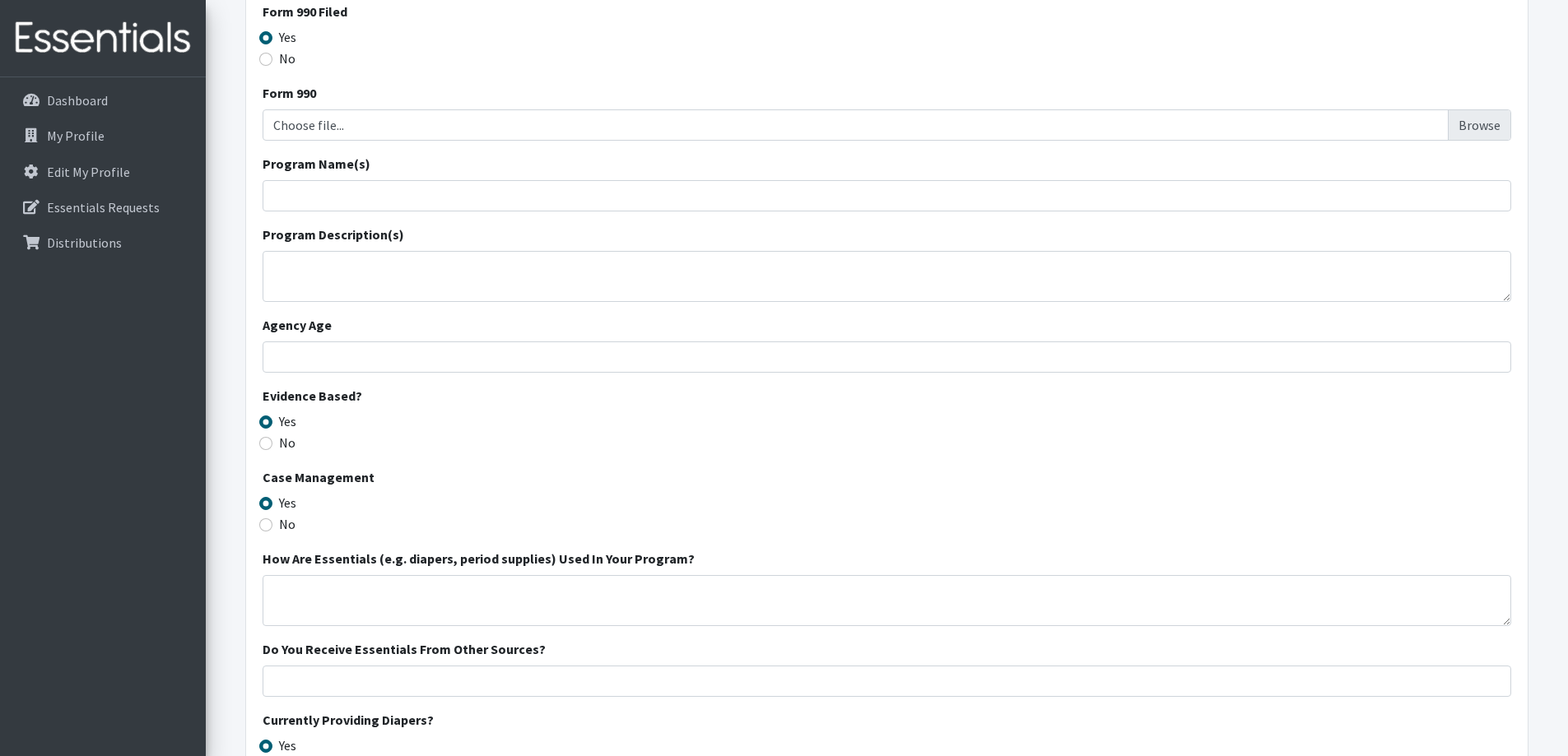
scroll to position [165, 0]
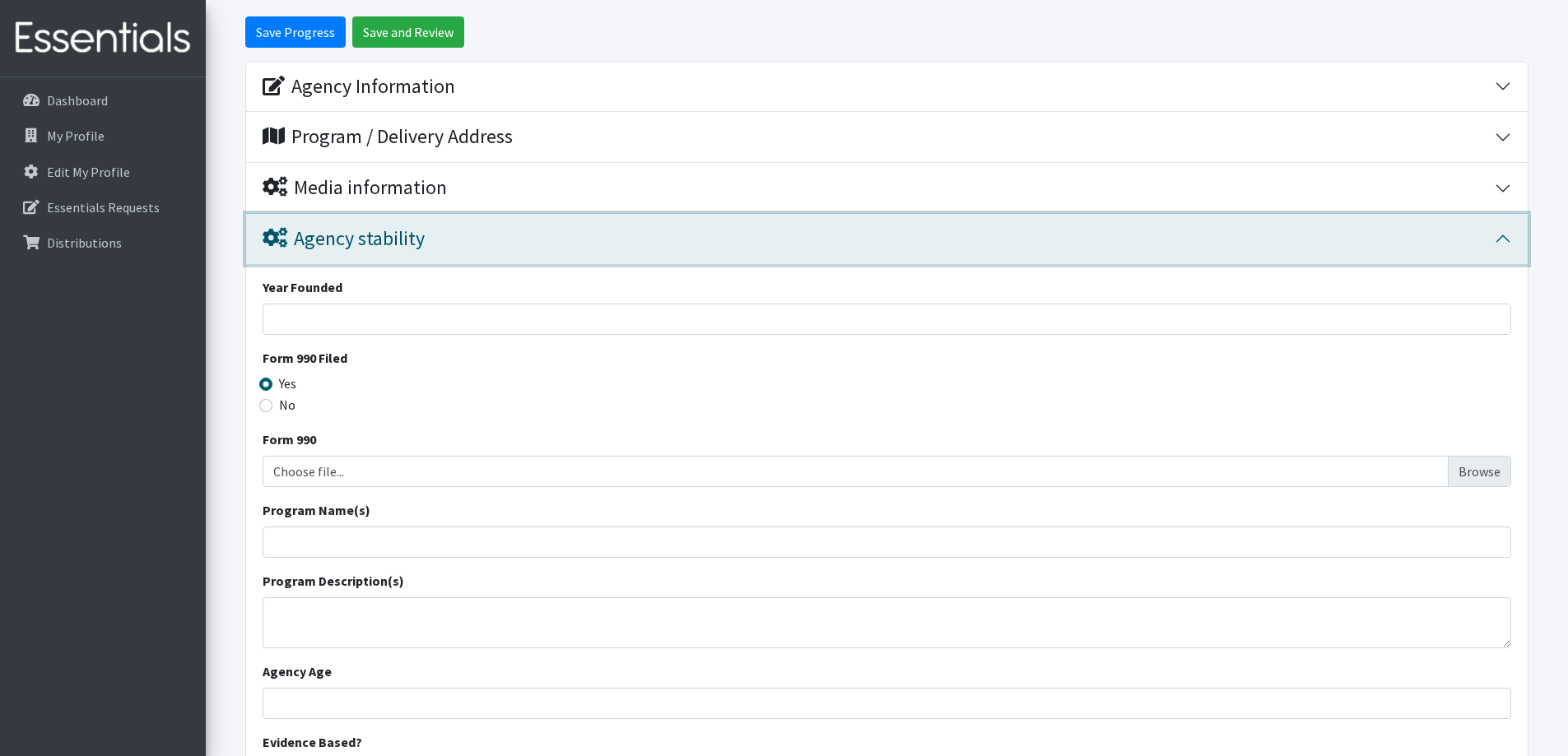
click at [1505, 241] on button "Agency stability" at bounding box center [887, 239] width 1281 height 50
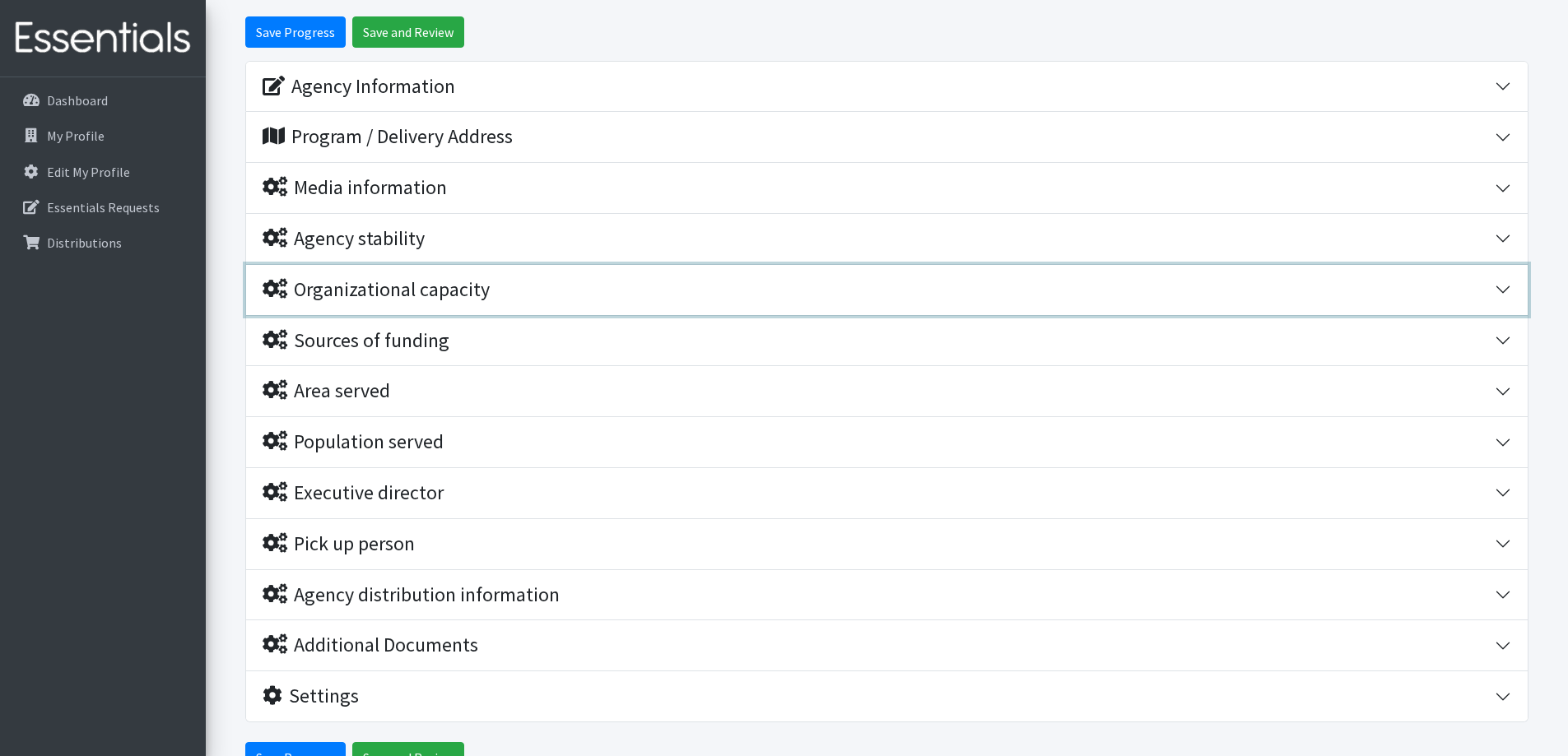
click at [1504, 289] on button "Organizational capacity" at bounding box center [887, 290] width 1281 height 50
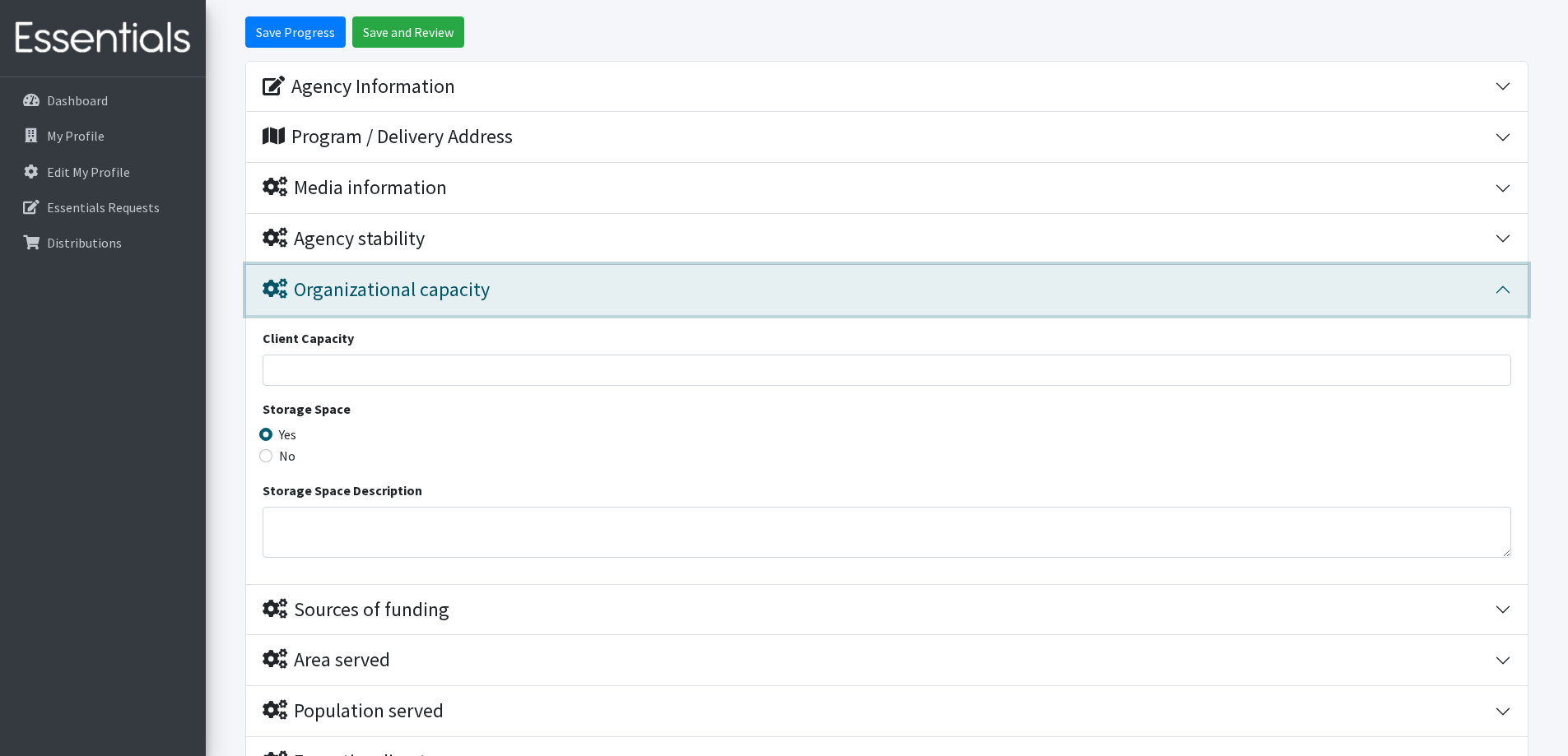
click at [1507, 291] on button "Organizational capacity" at bounding box center [887, 290] width 1281 height 50
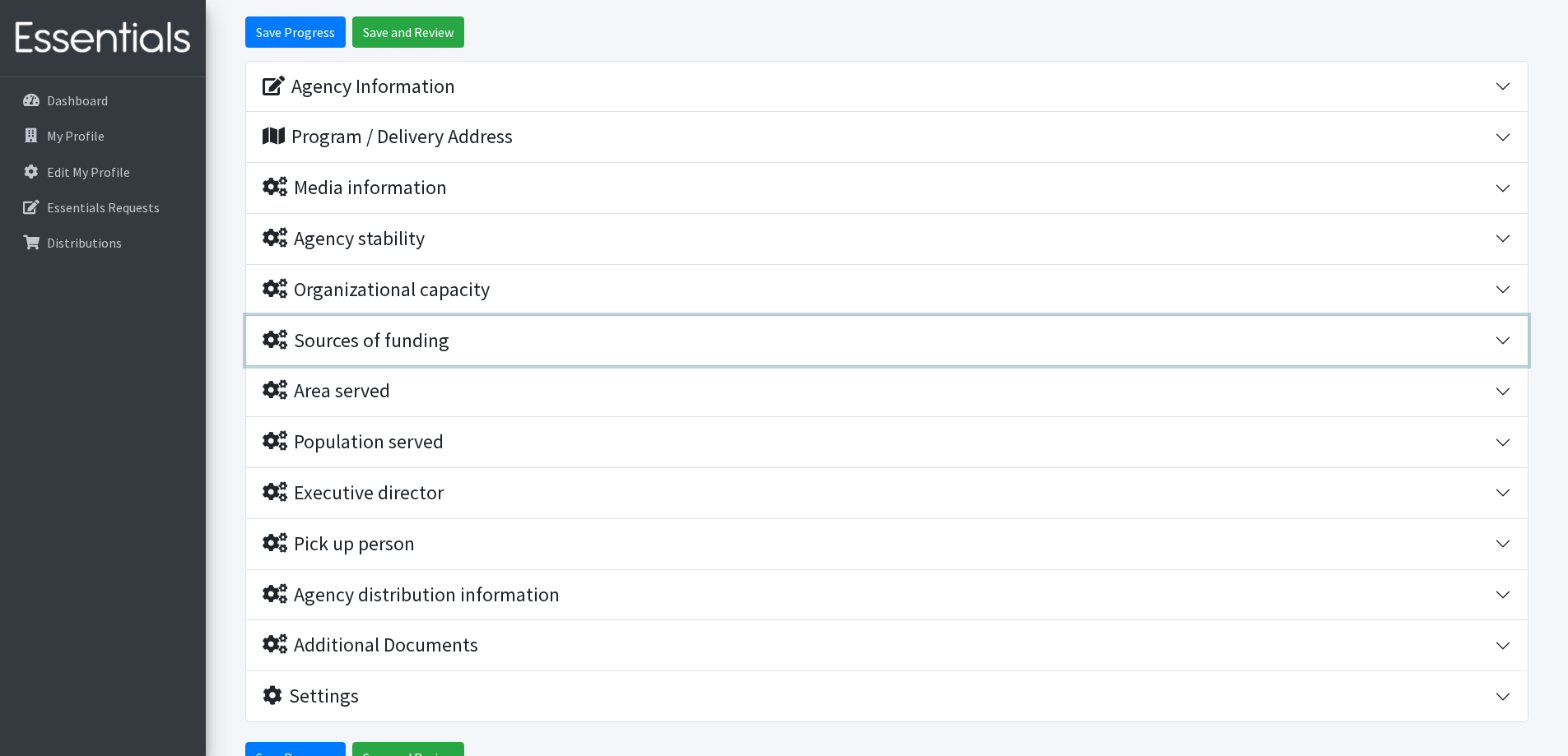
click at [1506, 339] on button "Sources of funding" at bounding box center [887, 342] width 1281 height 50
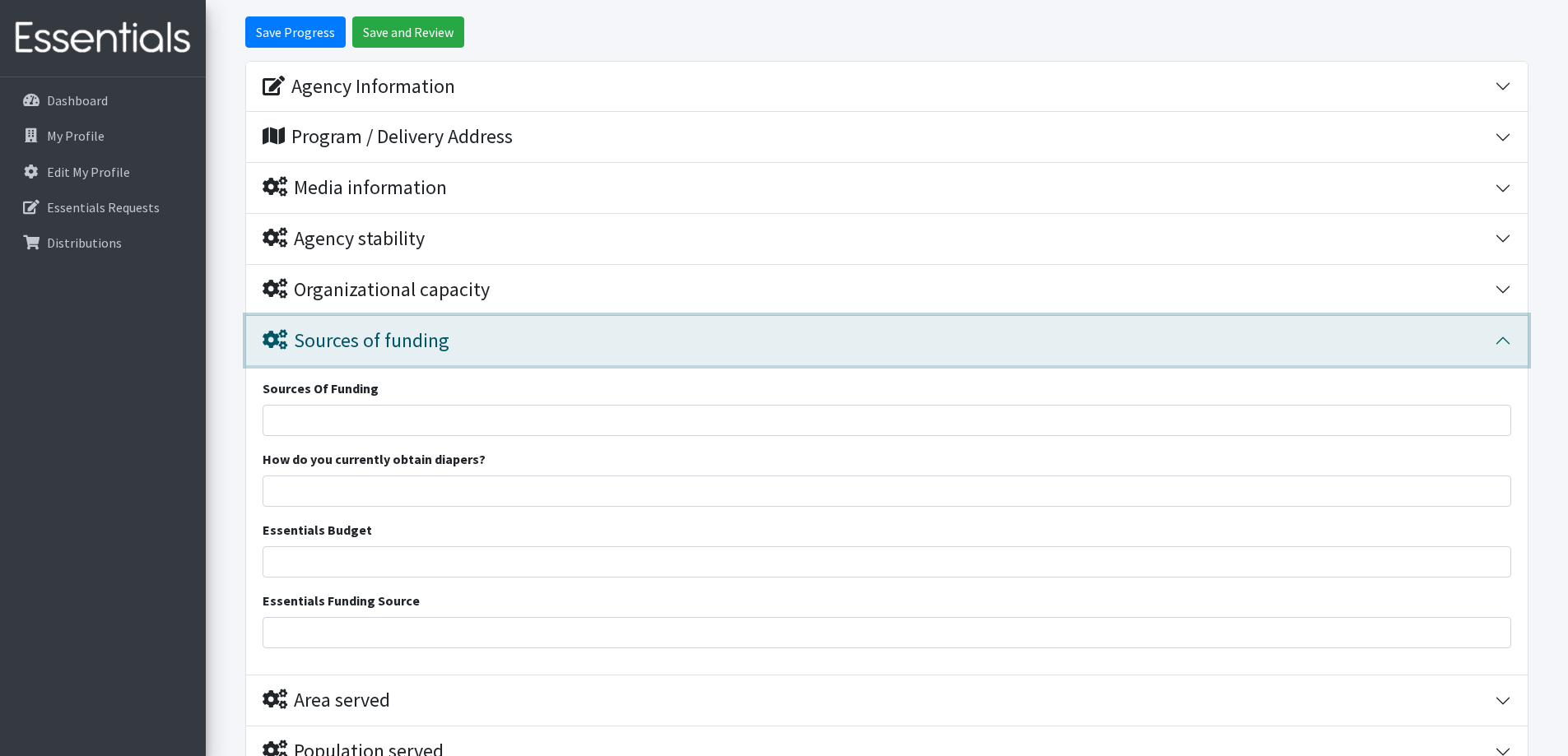
click at [1506, 339] on button "Sources of funding" at bounding box center [887, 342] width 1281 height 50
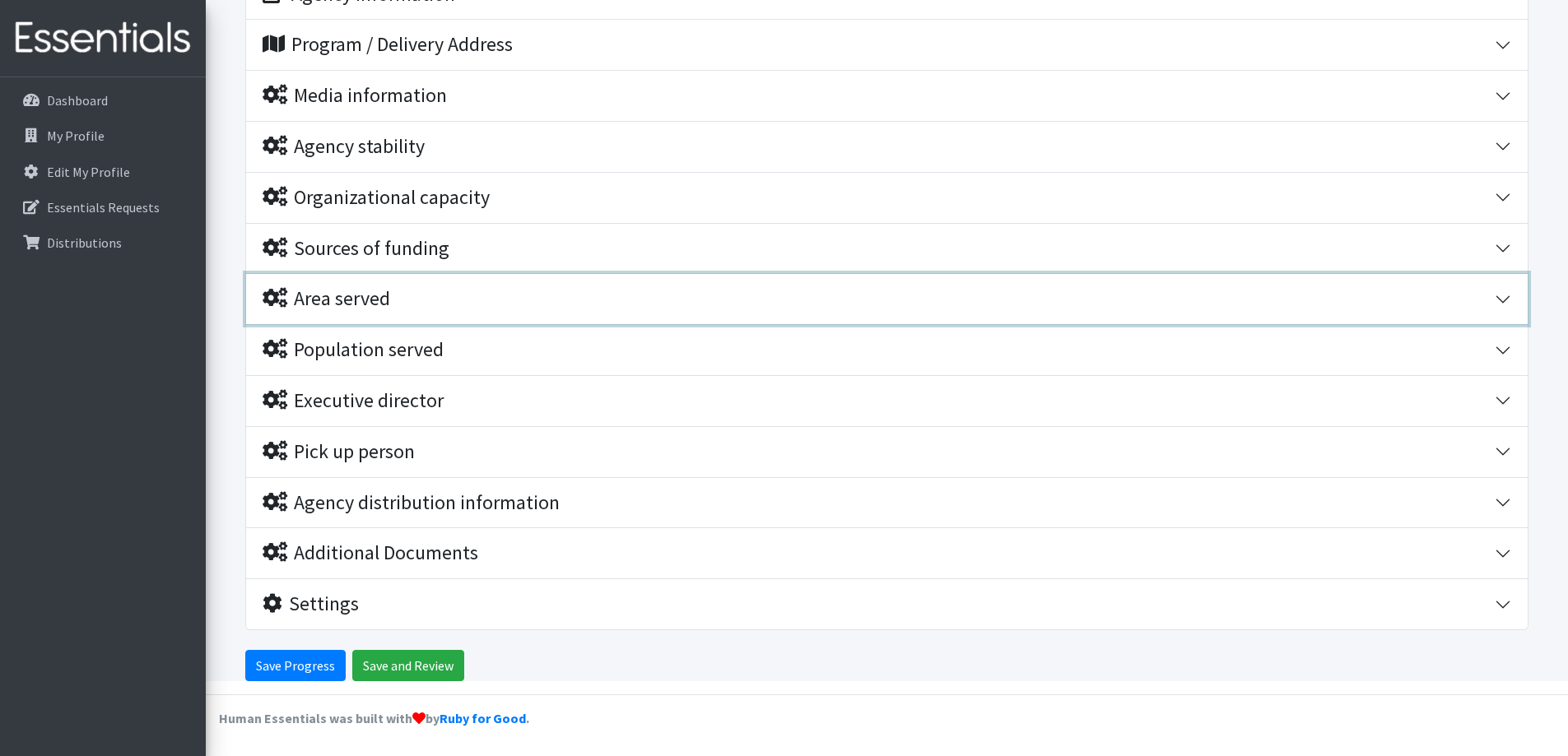
click at [1509, 299] on button "Area served" at bounding box center [887, 299] width 1281 height 50
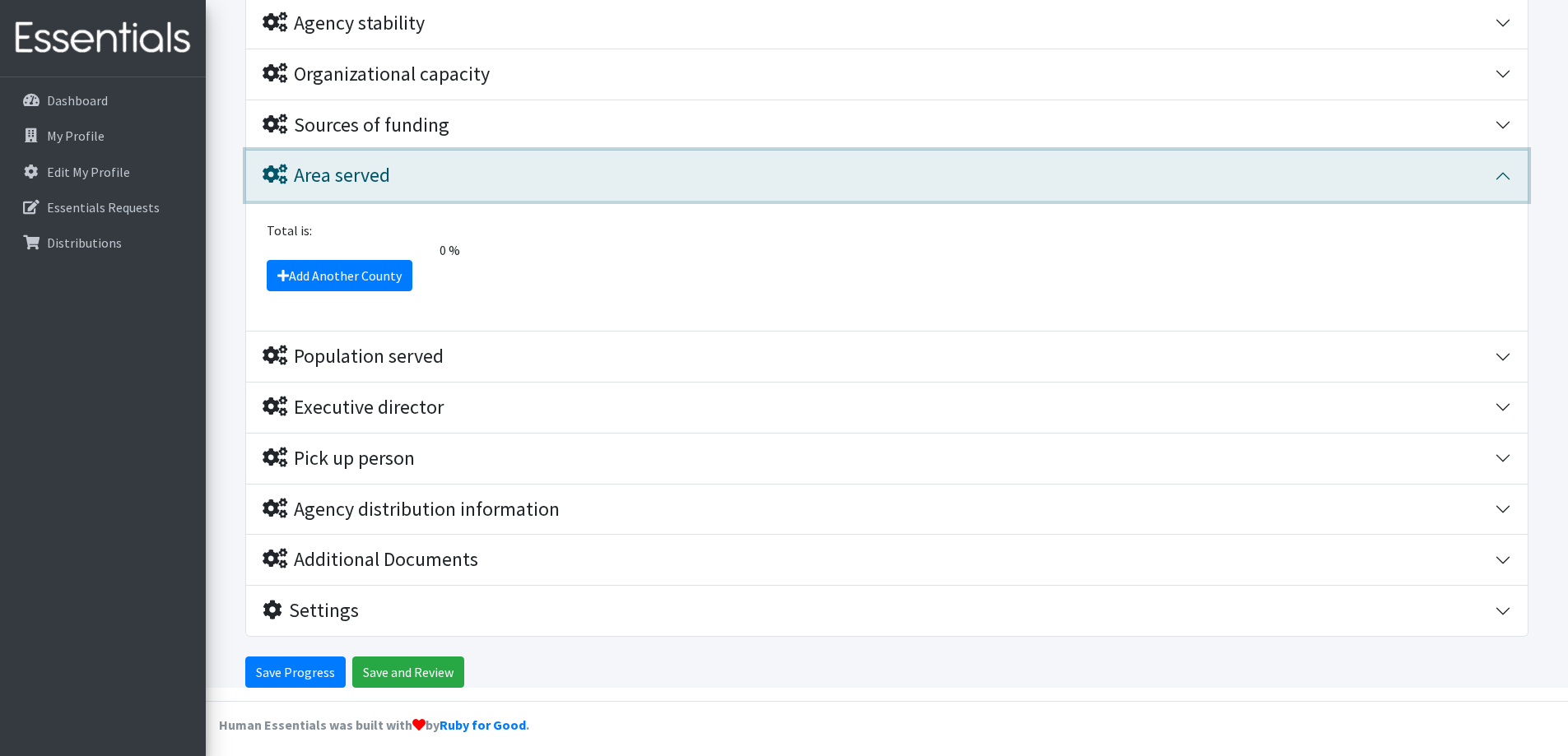
scroll to position [387, 0]
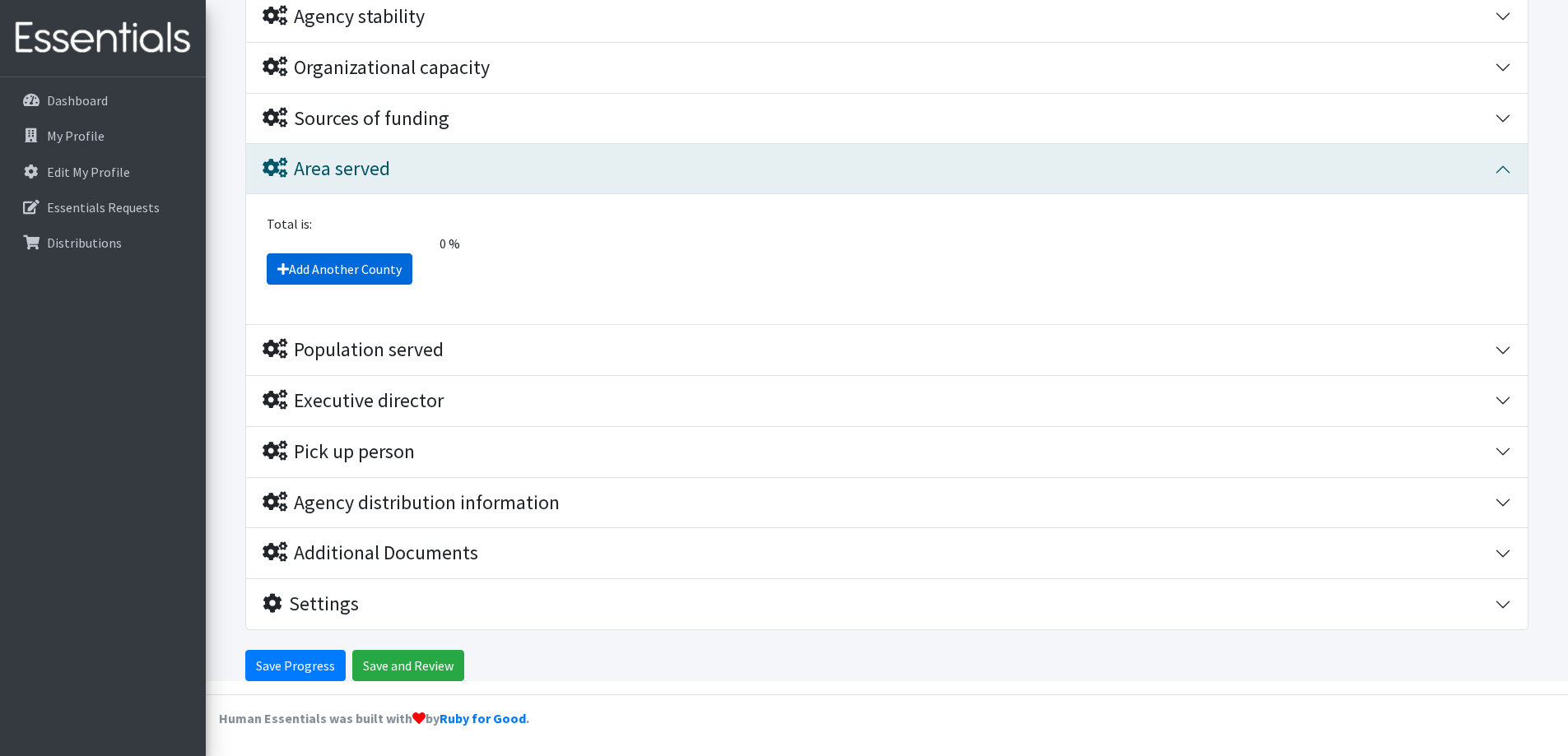
click at [322, 262] on link "Add Another County" at bounding box center [340, 269] width 146 height 32
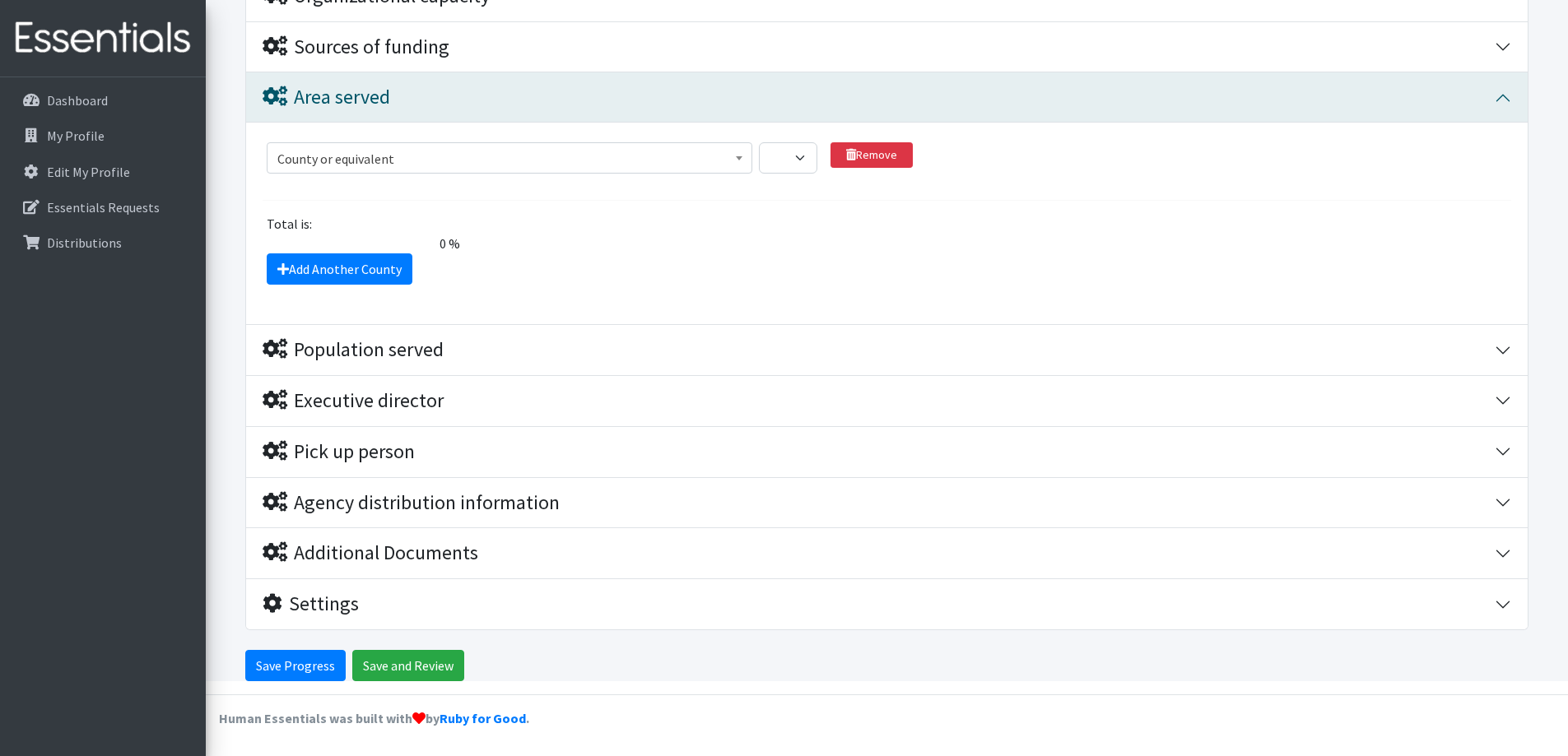
click at [561, 155] on span "County or equivalent" at bounding box center [509, 159] width 464 height 23
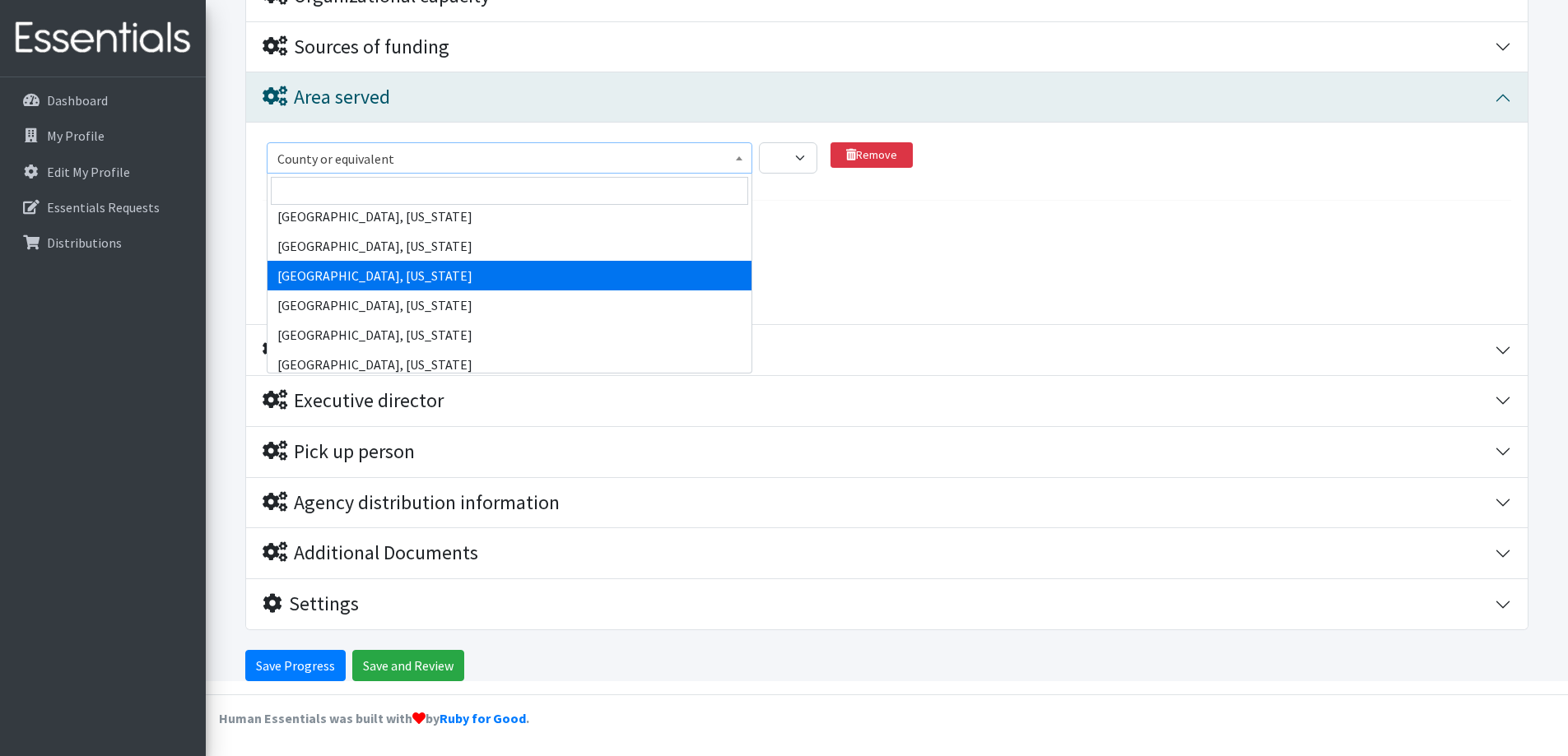
scroll to position [0, 0]
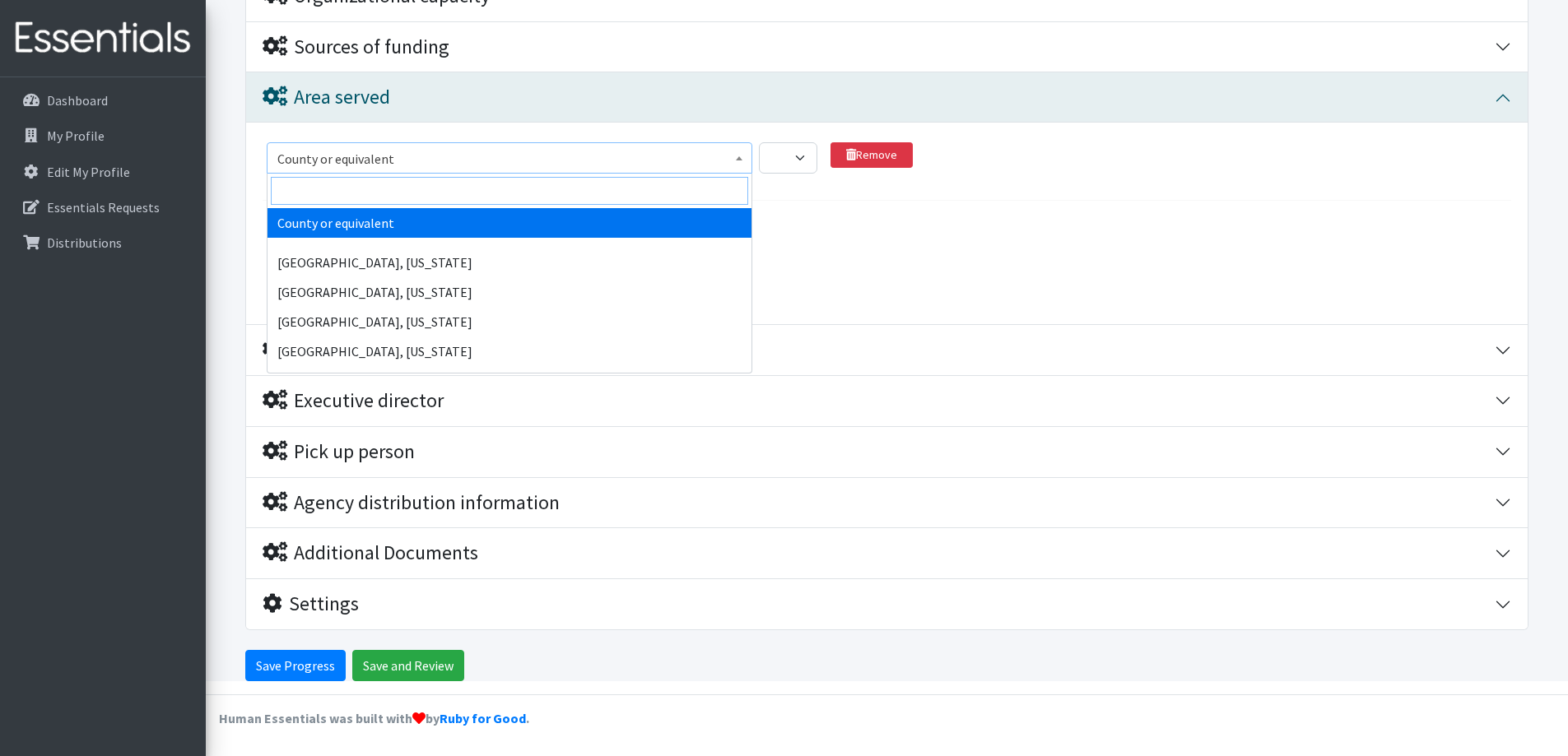
click at [461, 192] on input "search" at bounding box center [510, 190] width 478 height 28
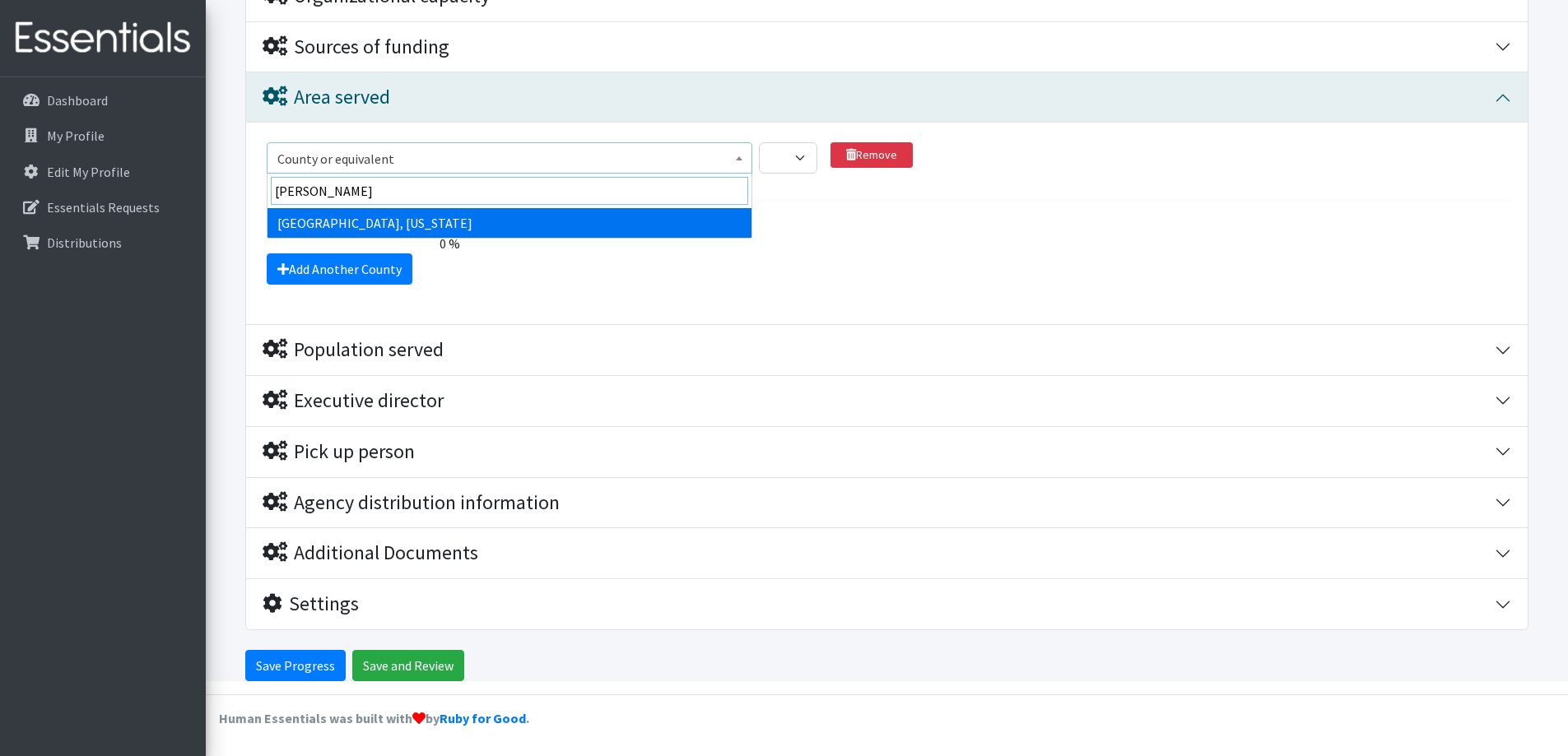
type input "henne"
select select "1265"
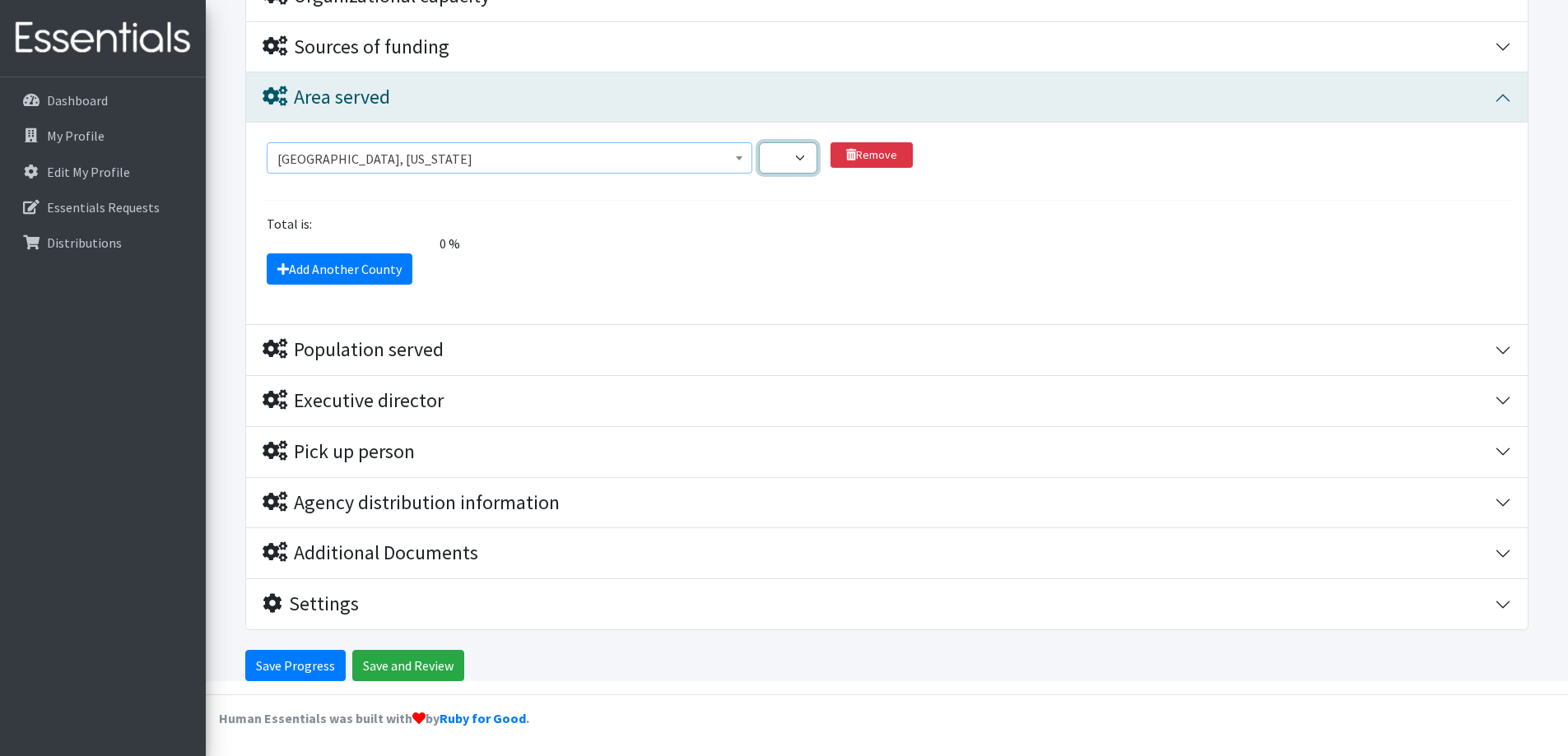
click at [796, 154] on select "1 2 3 4 5 6 7 8 9 10 11 12 13 14 15 16 17 18 19 20 21 22 23 24 25 26 27 28 29 3…" at bounding box center [788, 158] width 59 height 32
click at [880, 220] on div "Total is:" at bounding box center [887, 223] width 1261 height 20
click at [803, 157] on select "1 2 3 4 5 6 7 8 9 10 11 12 13 14 15 16 17 18 19 20 21 22 23 24 25 26 27 28 29 3…" at bounding box center [788, 158] width 59 height 32
click at [759, 142] on select "1 2 3 4 5 6 7 8 9 10 11 12 13 14 15 16 17 18 19 20 21 22 23 24 25 26 27 28 29 3…" at bounding box center [788, 158] width 59 height 32
click at [800, 158] on select "1 2 3 4 5 6 7 8 9 10 11 12 13 14 15 16 17 18 19 20 21 22 23 24 25 26 27 28 29 3…" at bounding box center [788, 158] width 59 height 32
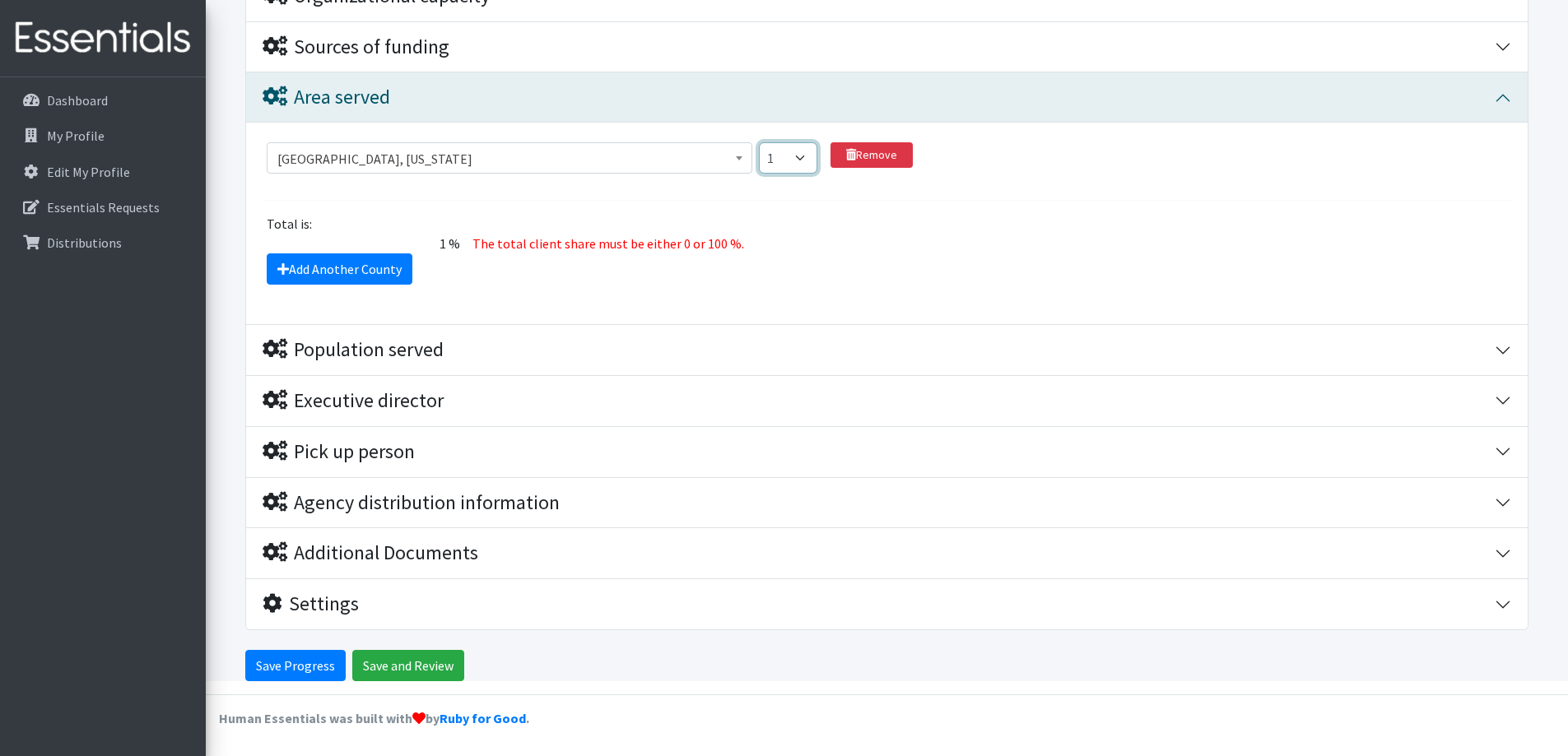
select select "100"
click at [759, 142] on select "1 2 3 4 5 6 7 8 9 10 11 12 13 14 15 16 17 18 19 20 21 22 23 24 25 26 27 28 29 3…" at bounding box center [788, 158] width 59 height 32
click at [871, 196] on section "County or equivalent Abbeville County, South Carolina Acadia Parish, Louisiana …" at bounding box center [887, 171] width 1249 height 59
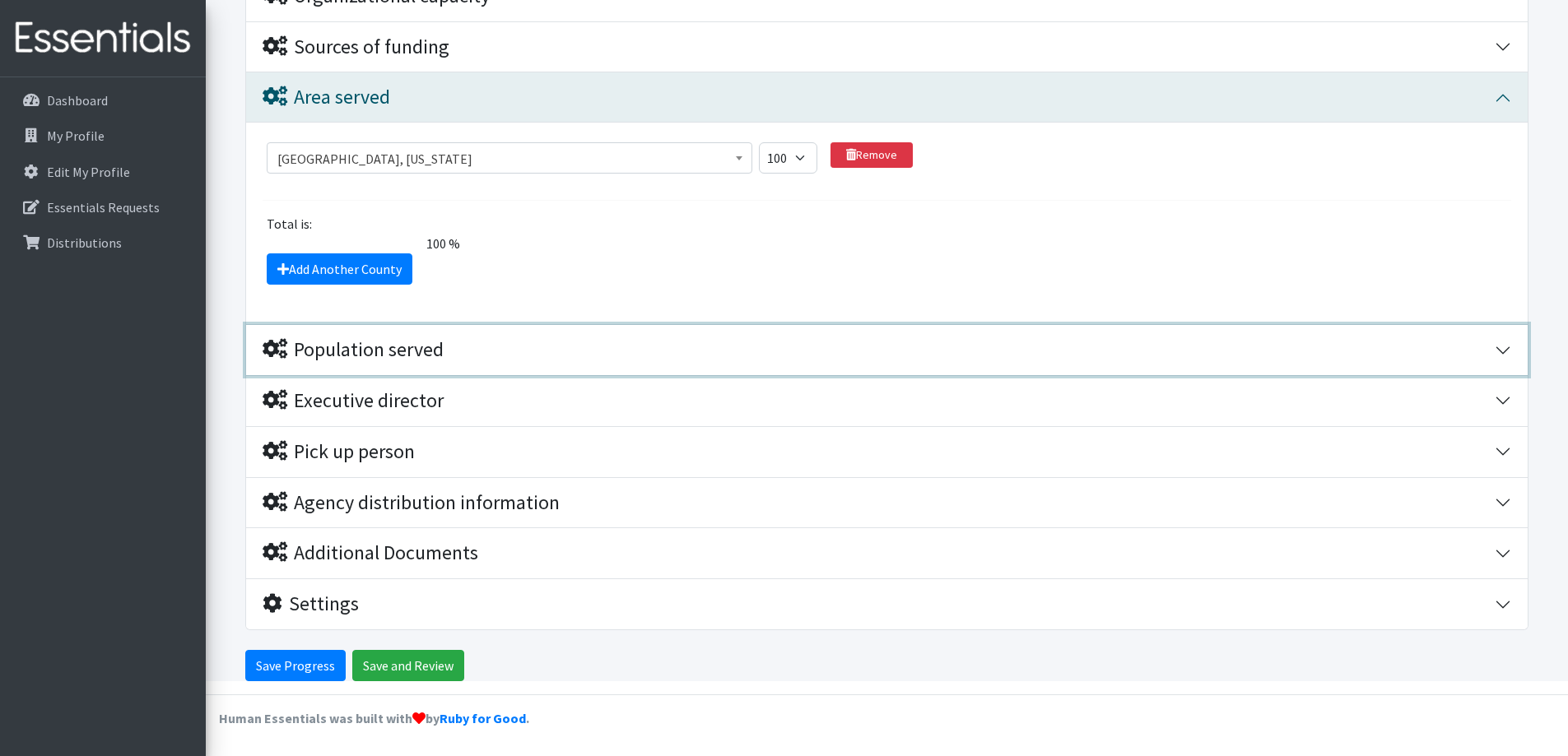
click at [1501, 349] on button "Population served" at bounding box center [887, 351] width 1281 height 50
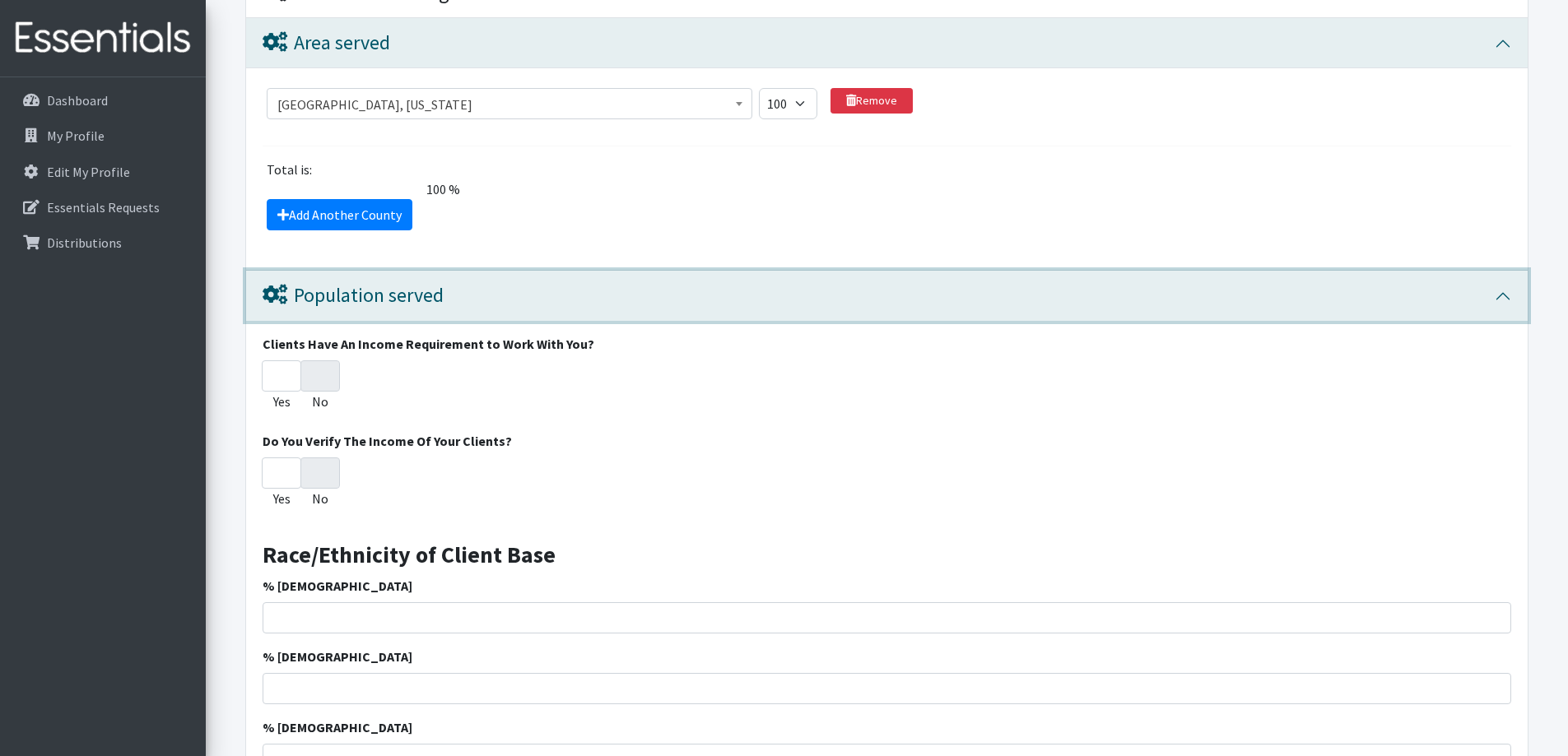
scroll to position [542, 0]
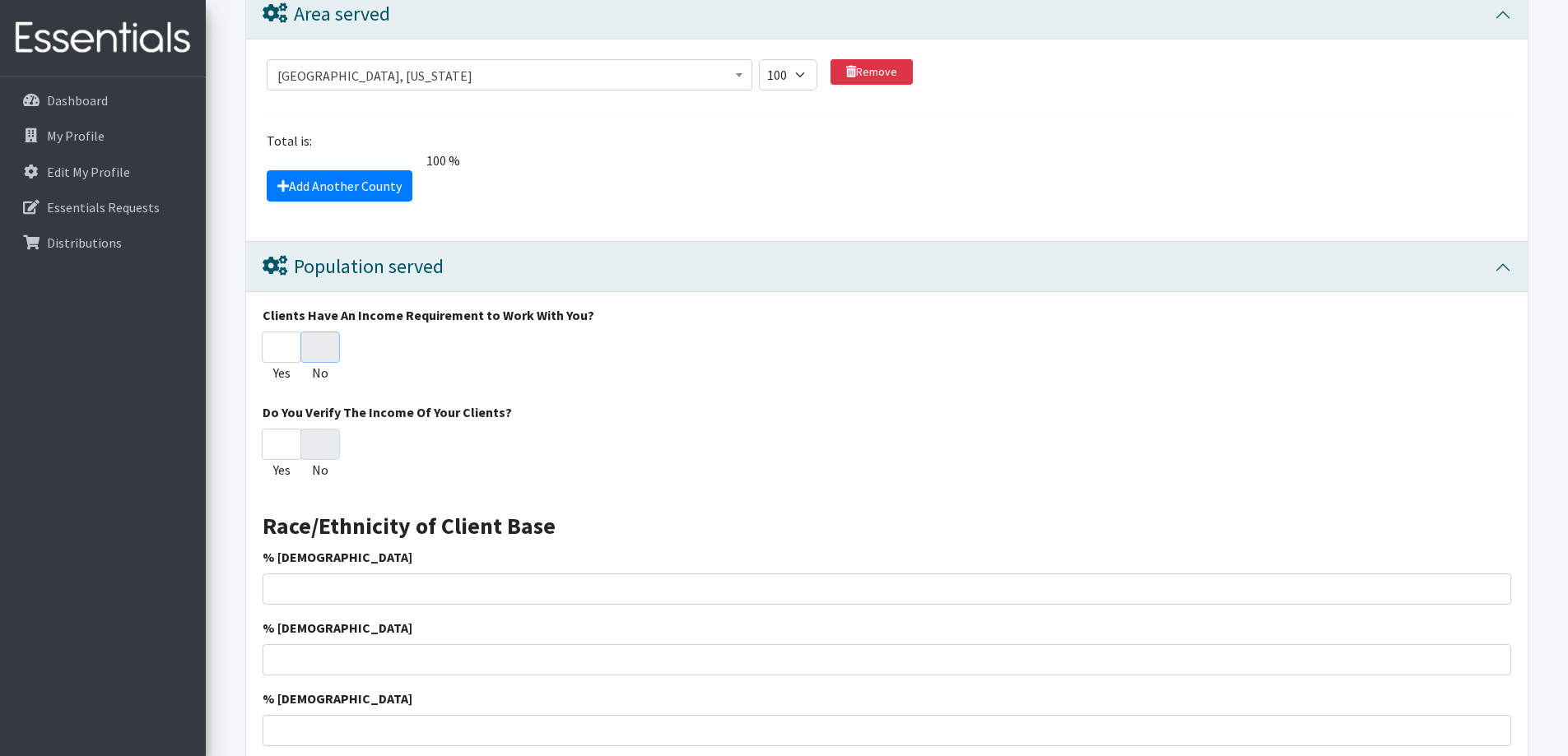
click at [323, 345] on input "No" at bounding box center [320, 347] width 40 height 32
radio input "true"
click at [324, 347] on input "No" at bounding box center [320, 347] width 40 height 32
click at [287, 347] on input "Yes" at bounding box center [281, 347] width 40 height 32
radio input "true"
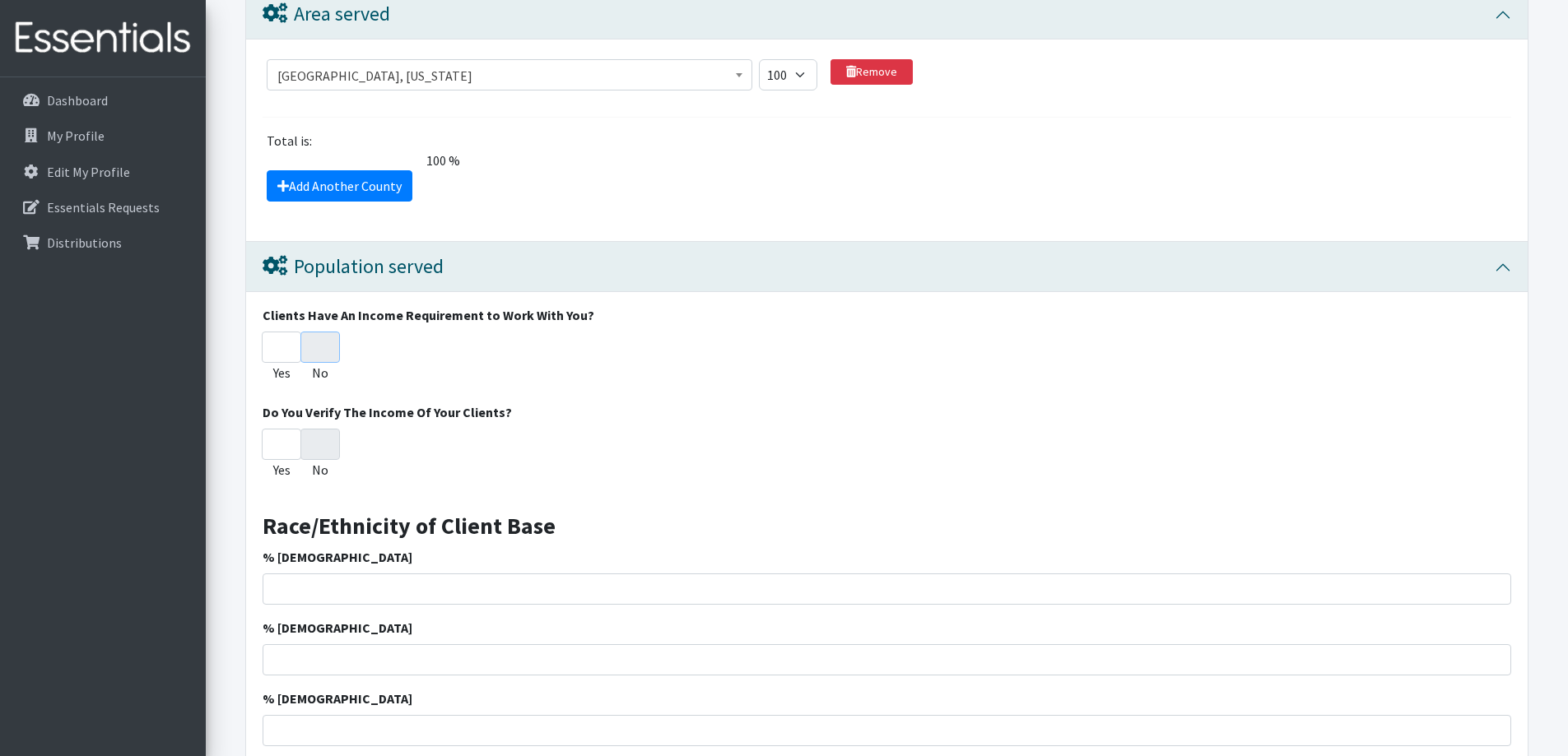
click at [317, 346] on input "No" at bounding box center [320, 347] width 40 height 32
radio input "true"
click at [317, 347] on input "No" at bounding box center [320, 347] width 40 height 32
click at [332, 444] on input "No" at bounding box center [320, 444] width 40 height 32
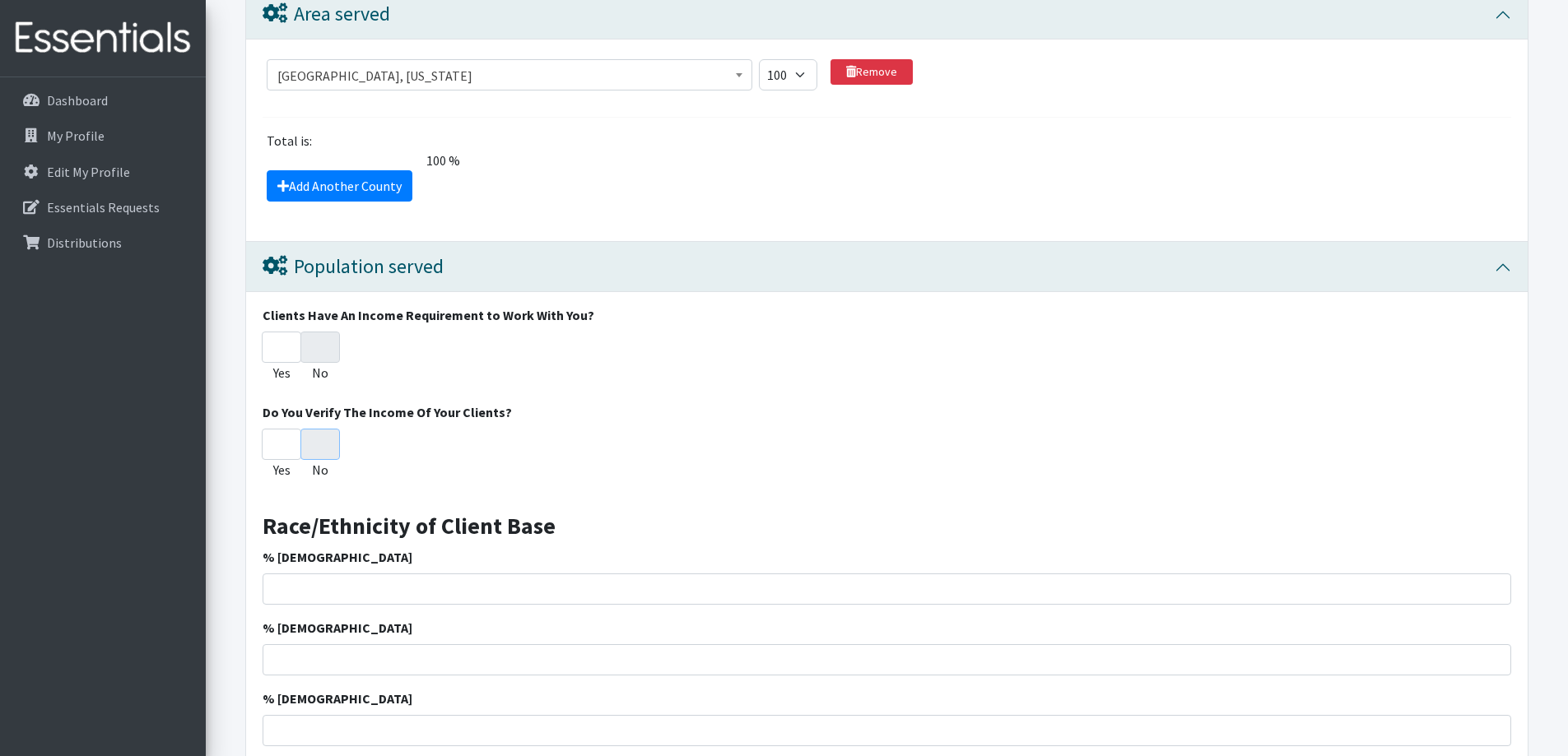
radio input "true"
click at [332, 444] on input "No" at bounding box center [320, 444] width 40 height 32
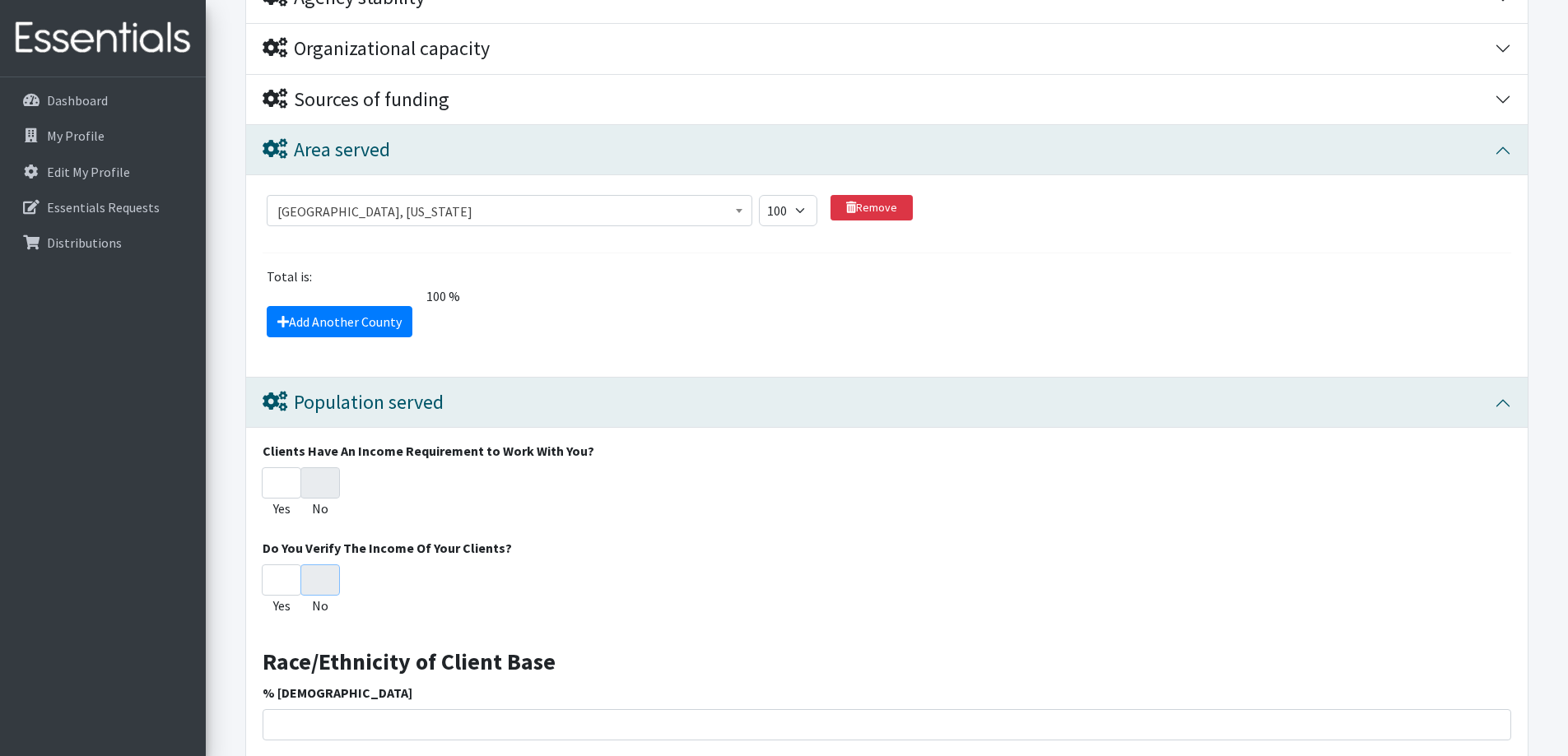
scroll to position [377, 0]
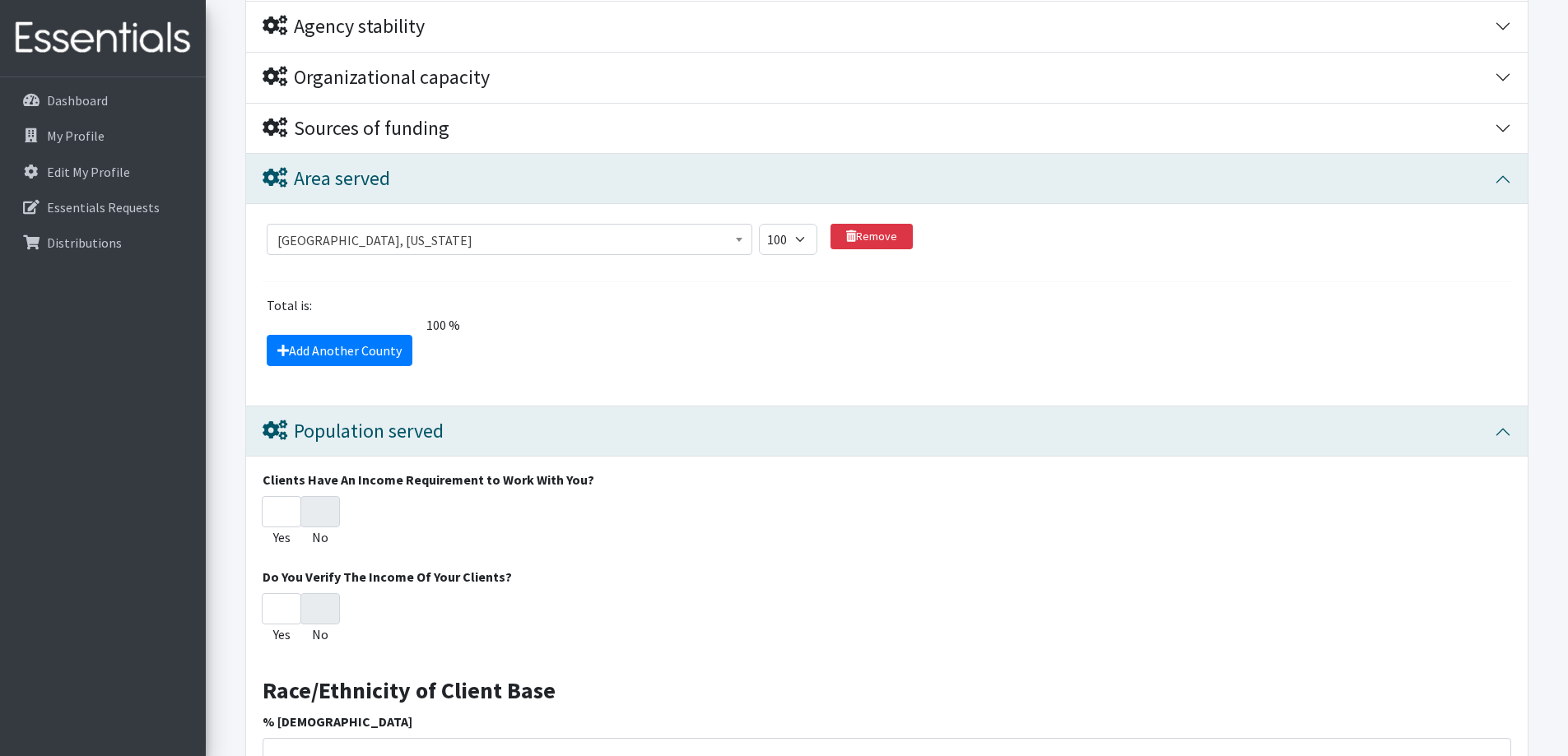
click at [1501, 356] on div "Add Another County" at bounding box center [887, 351] width 1261 height 32
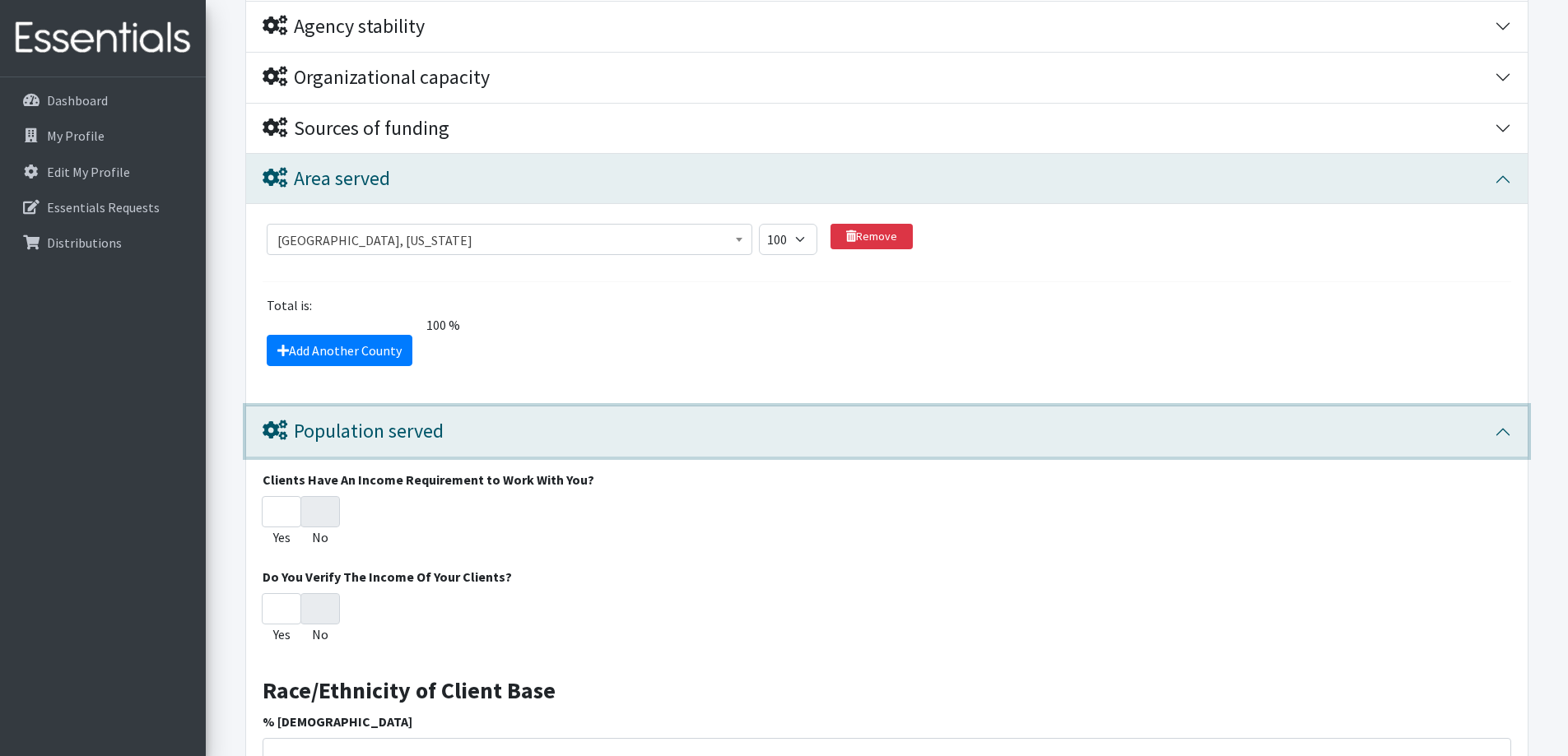
click at [1507, 427] on button "Population served" at bounding box center [887, 432] width 1281 height 50
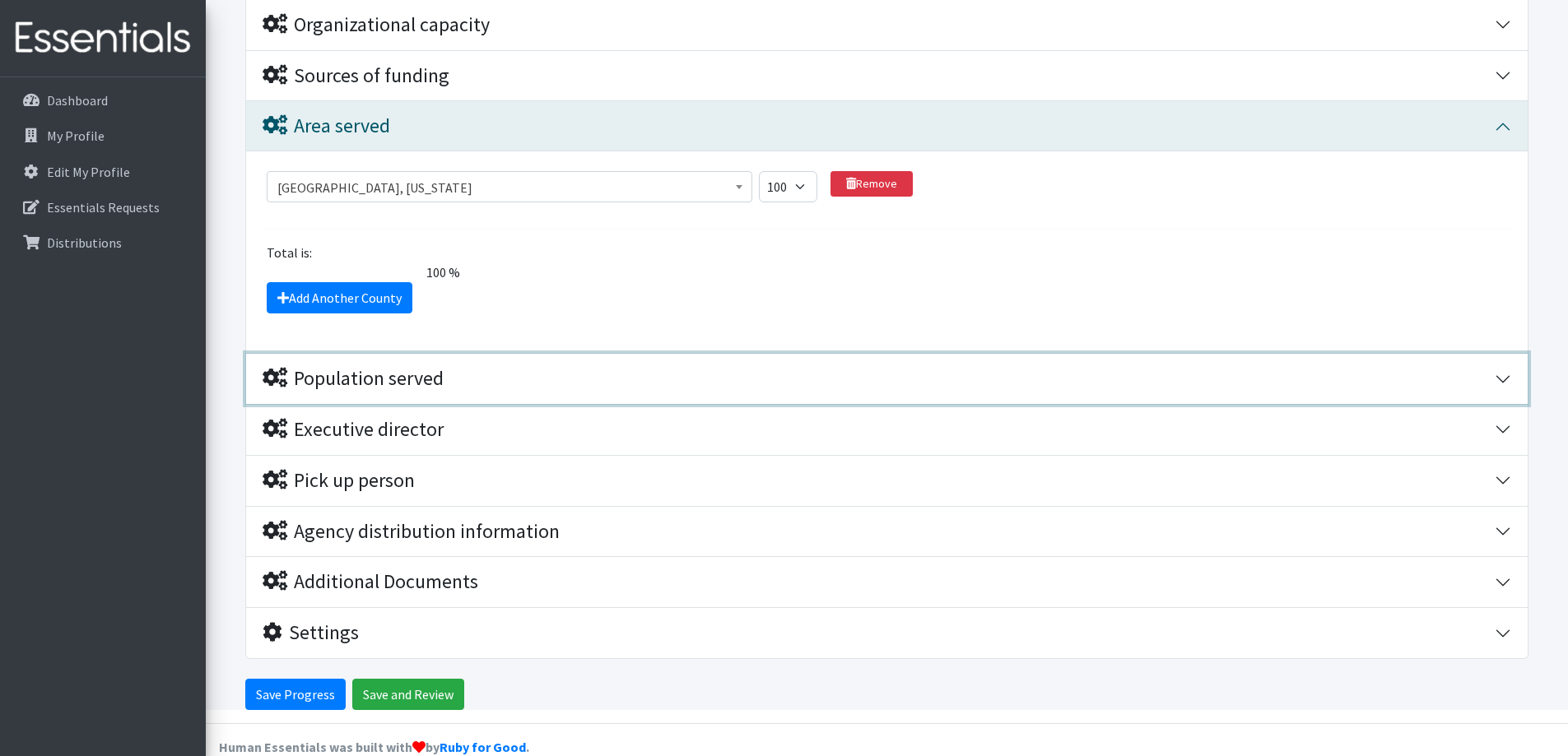
scroll to position [459, 0]
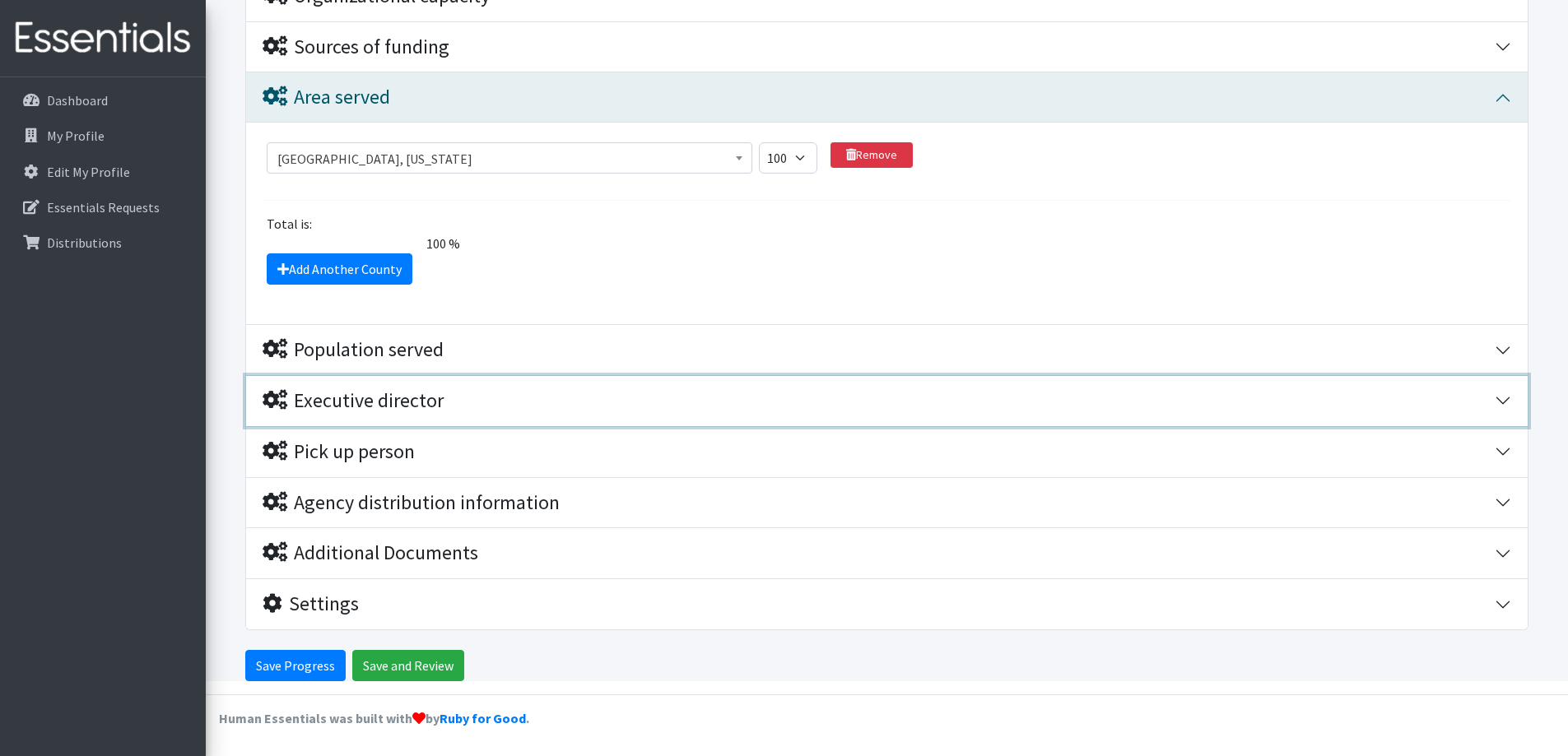
click at [1500, 404] on button "Executive director" at bounding box center [887, 401] width 1281 height 50
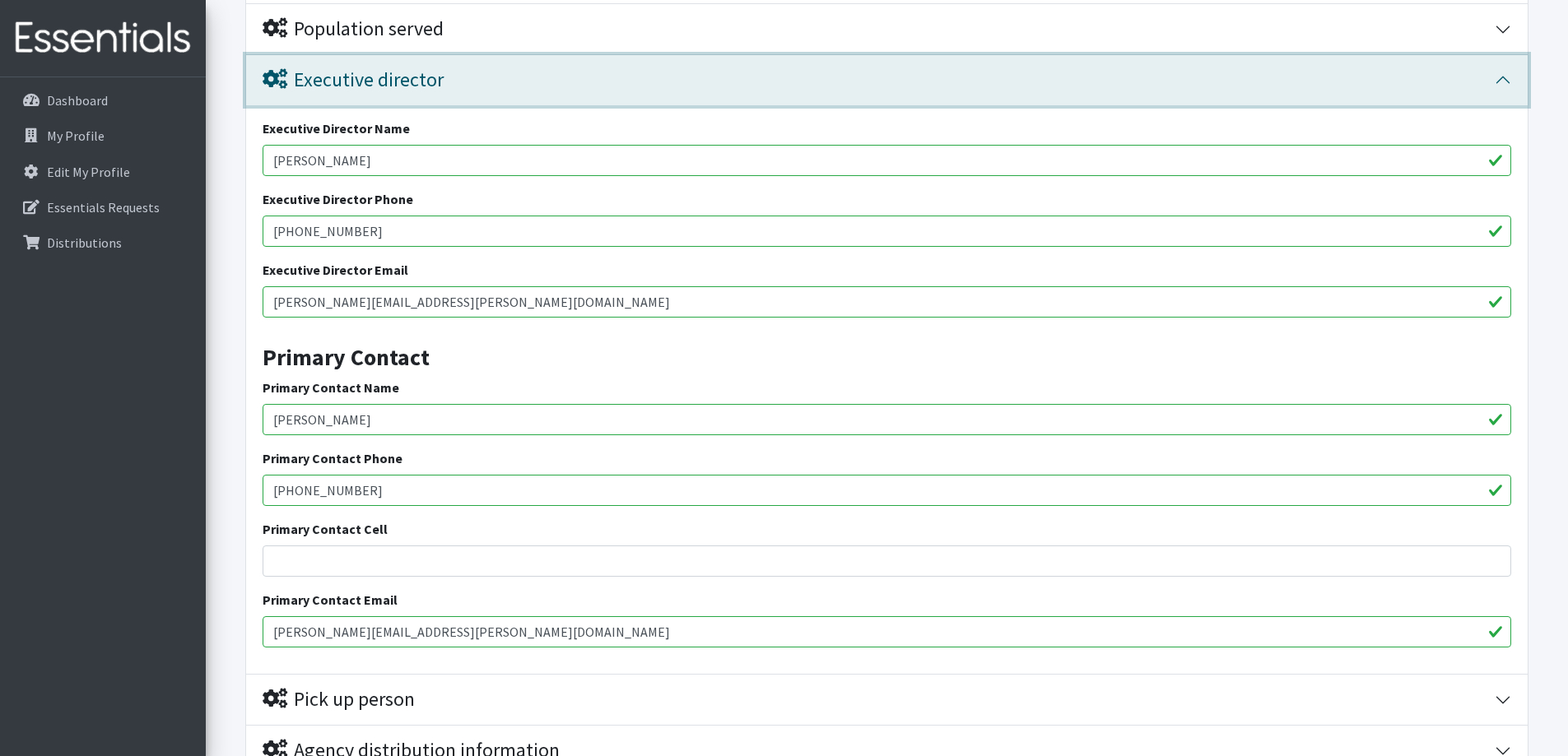
scroll to position [698, 0]
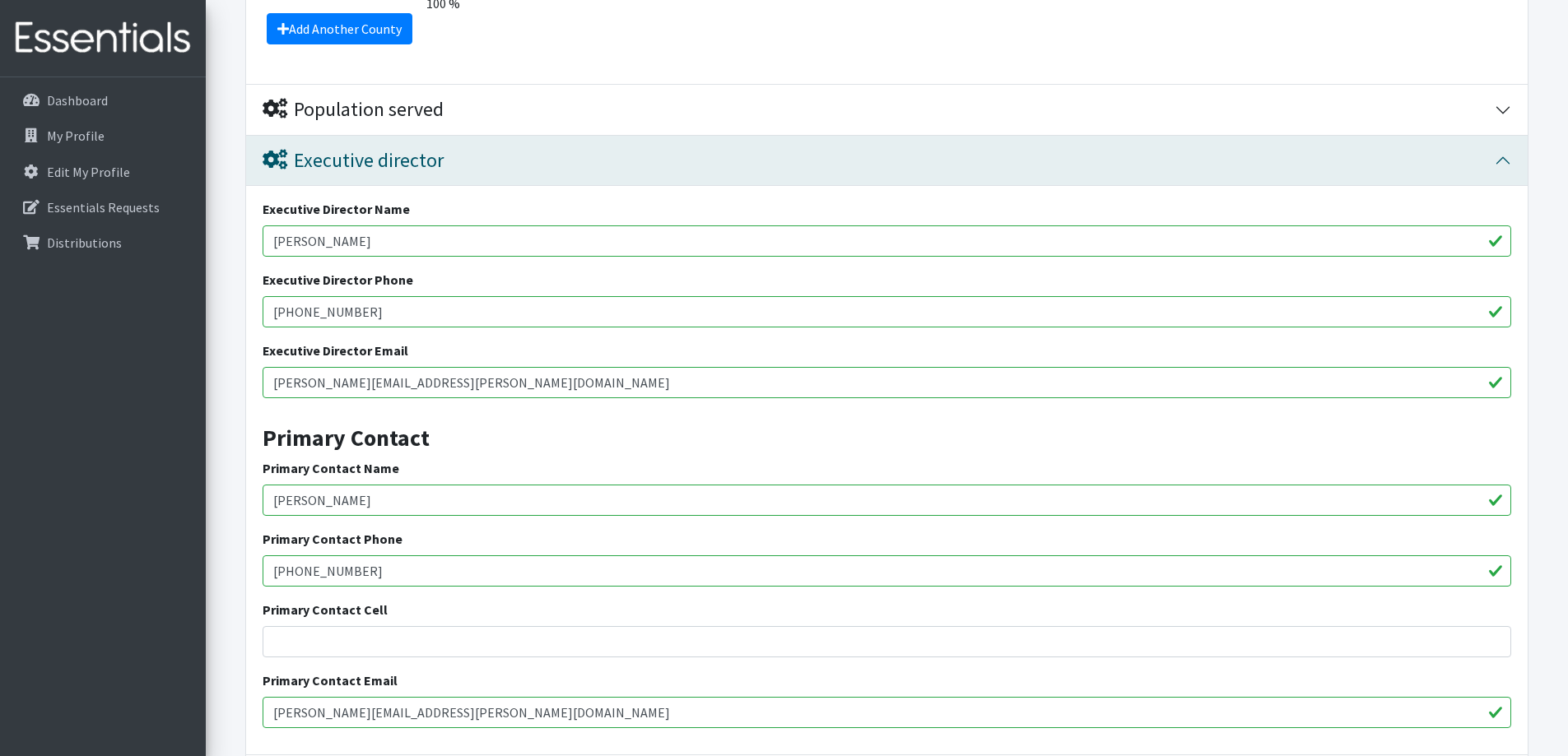
drag, startPoint x: 365, startPoint y: 504, endPoint x: 253, endPoint y: 498, distance: 112.2
click at [253, 498] on div "Executive Director Name Kyle Hanson Executive Director Phone (612) 414-2580 Exe…" at bounding box center [887, 470] width 1281 height 569
type input "Mason Maschke"
drag, startPoint x: 384, startPoint y: 572, endPoint x: 301, endPoint y: 558, distance: 84.2
click at [301, 558] on input "(612) 715-0449" at bounding box center [887, 571] width 1249 height 32
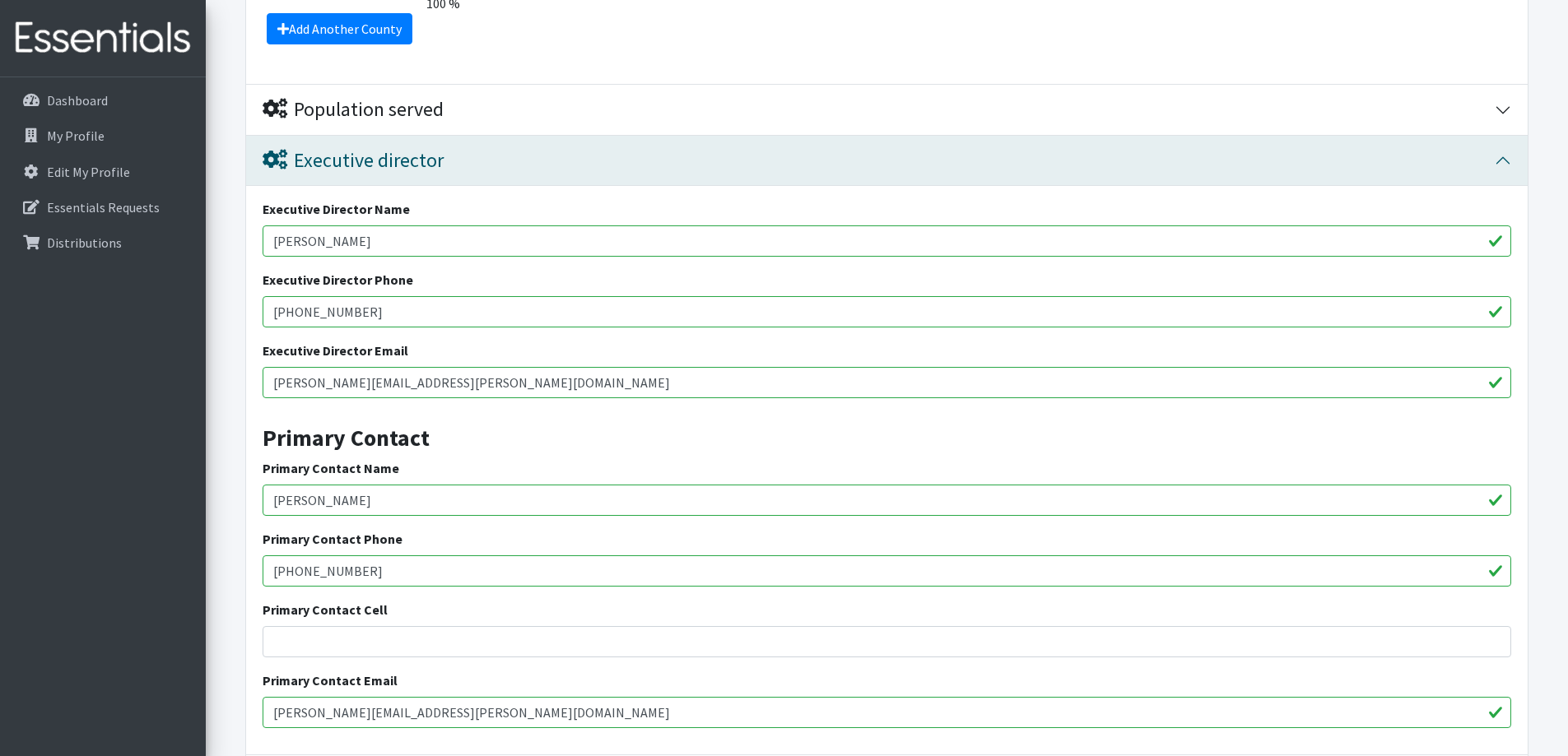
type input "(612) 767-4453"
click at [377, 642] on input "Primary Contact Cell" at bounding box center [887, 642] width 1249 height 32
type input "763-226-8161"
click at [426, 702] on input "Abigail.Abele@AgateMN.org" at bounding box center [887, 713] width 1249 height 32
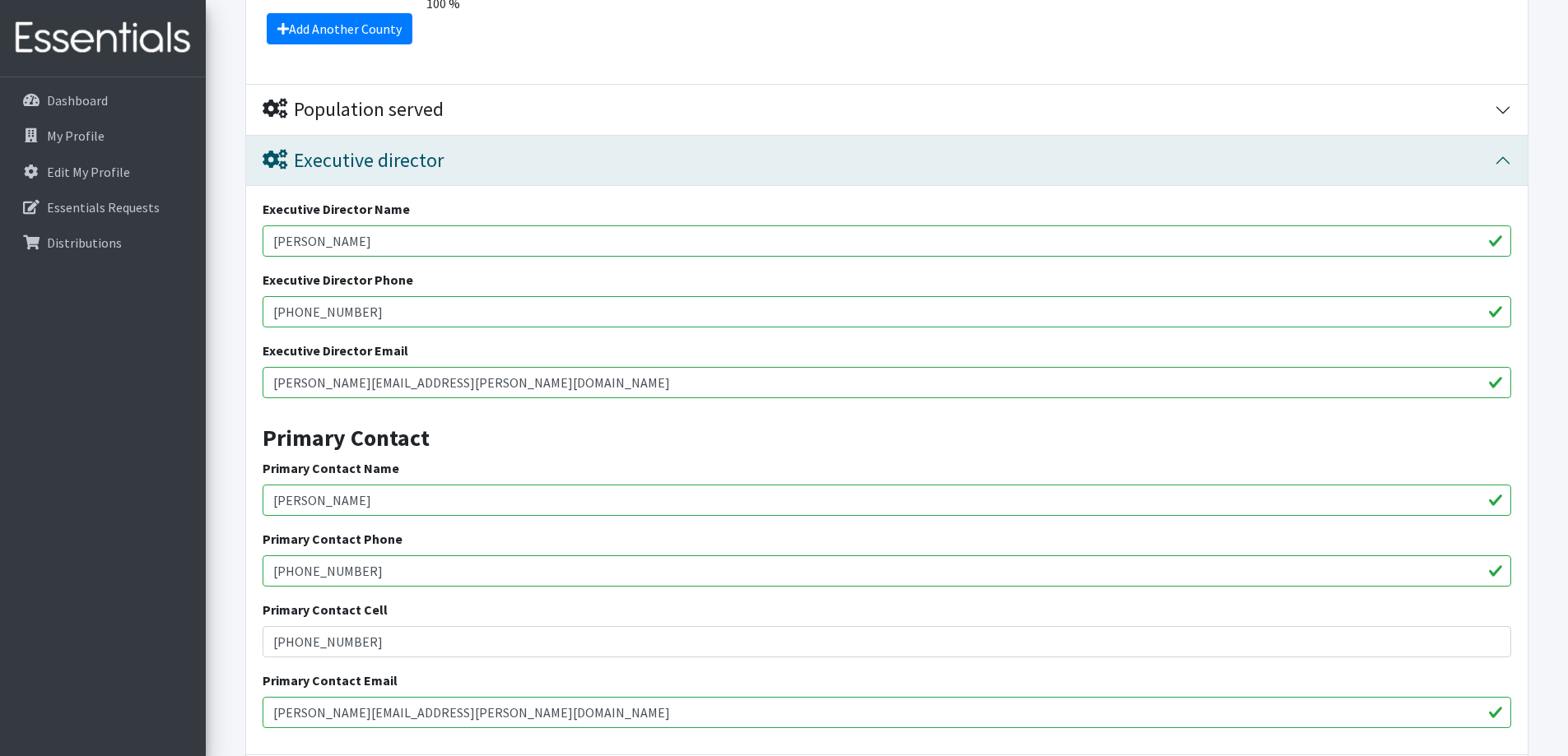
click at [426, 702] on input "Abigail.Abele@AgateMN.org" at bounding box center [887, 713] width 1249 height 32
type input "m"
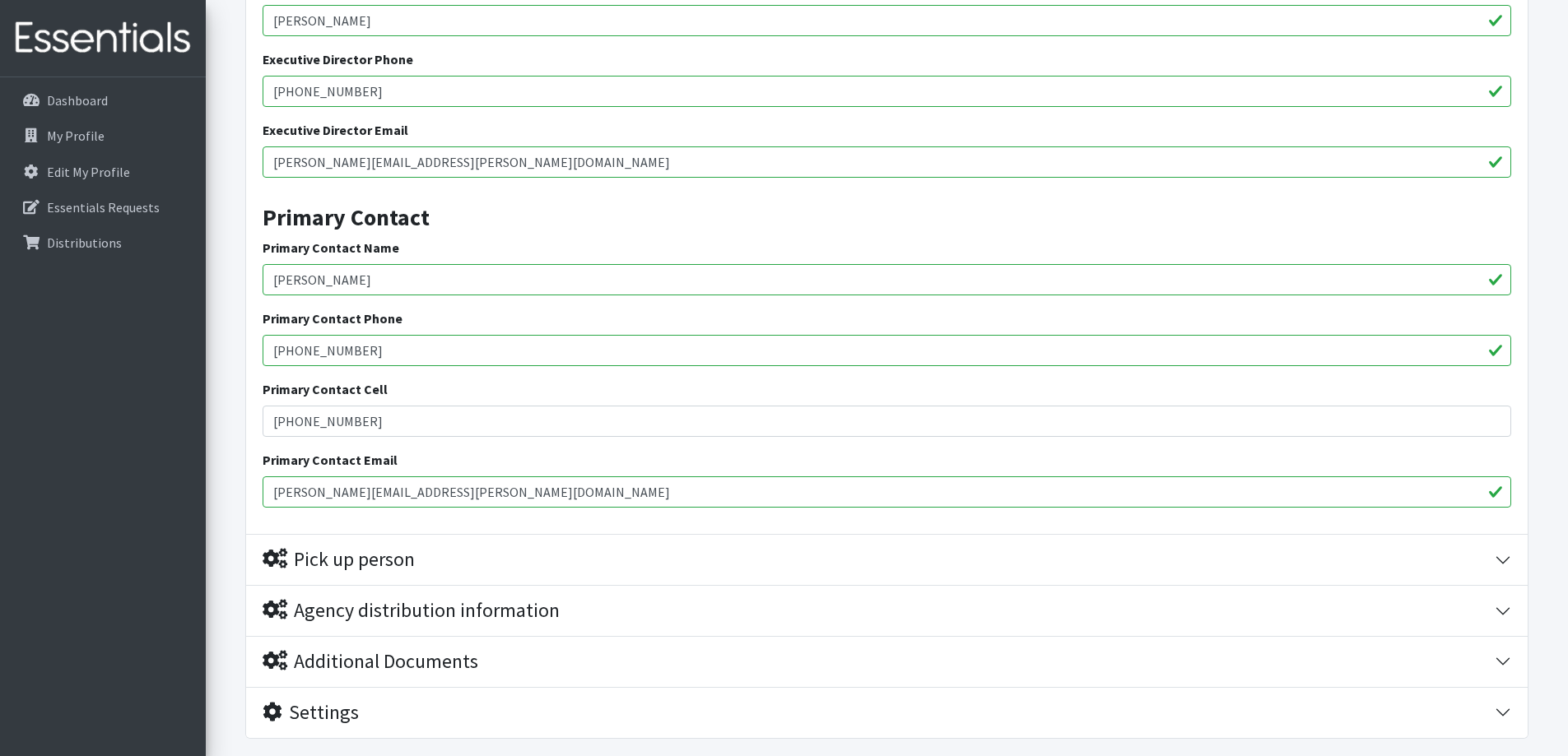
scroll to position [946, 0]
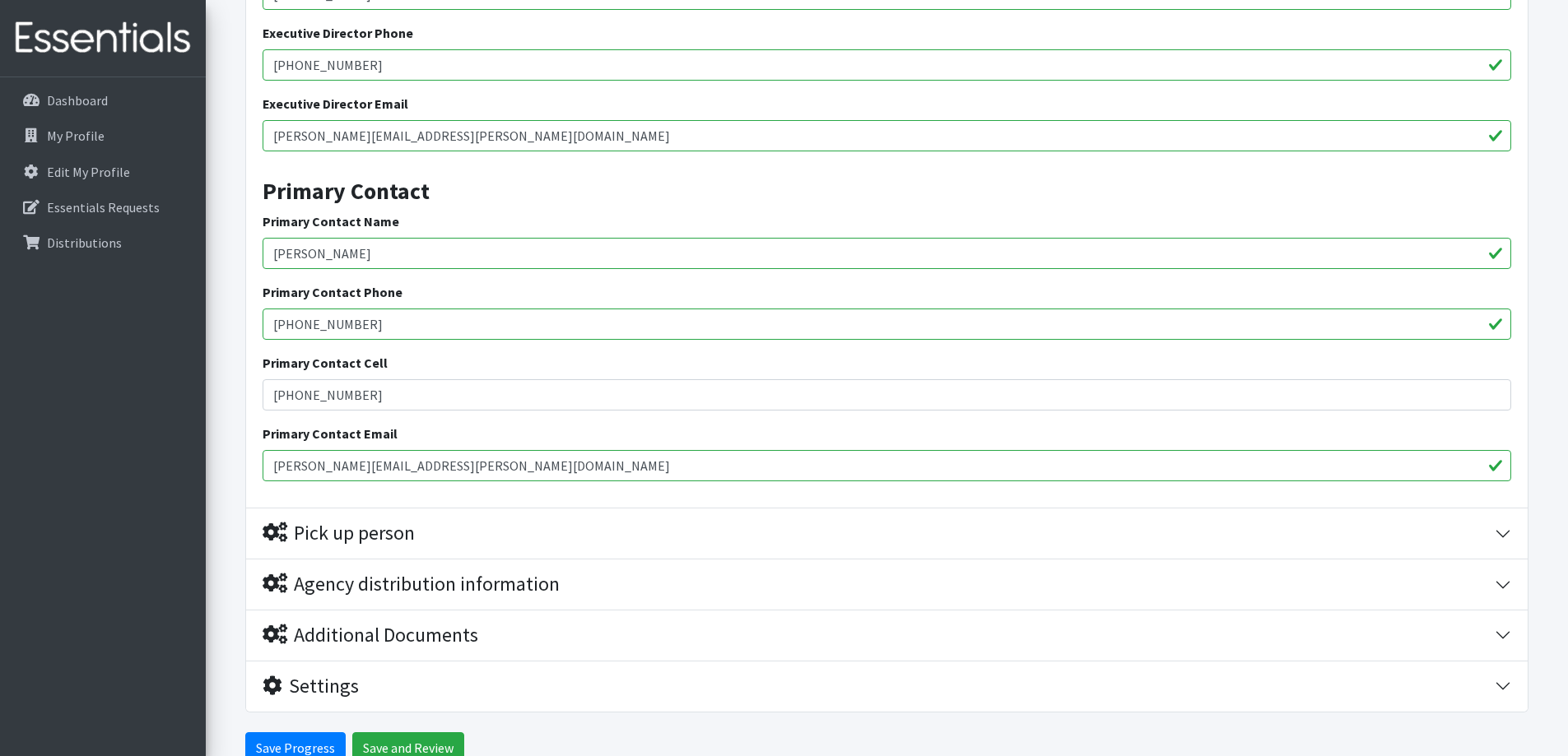
type input "Mason.Maschke@agatemn.org"
click at [1498, 533] on button "Pick up person" at bounding box center [887, 533] width 1281 height 50
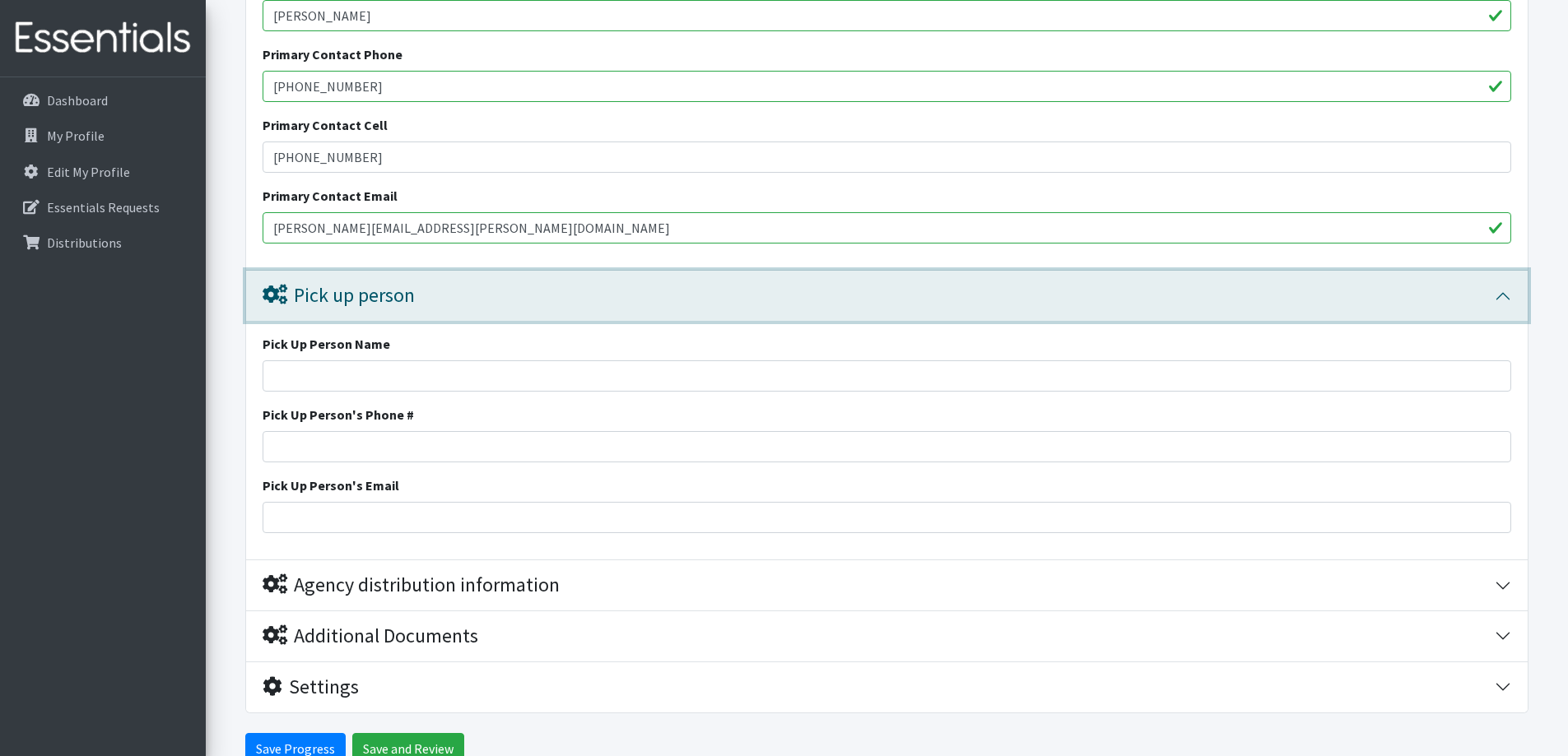
scroll to position [1184, 0]
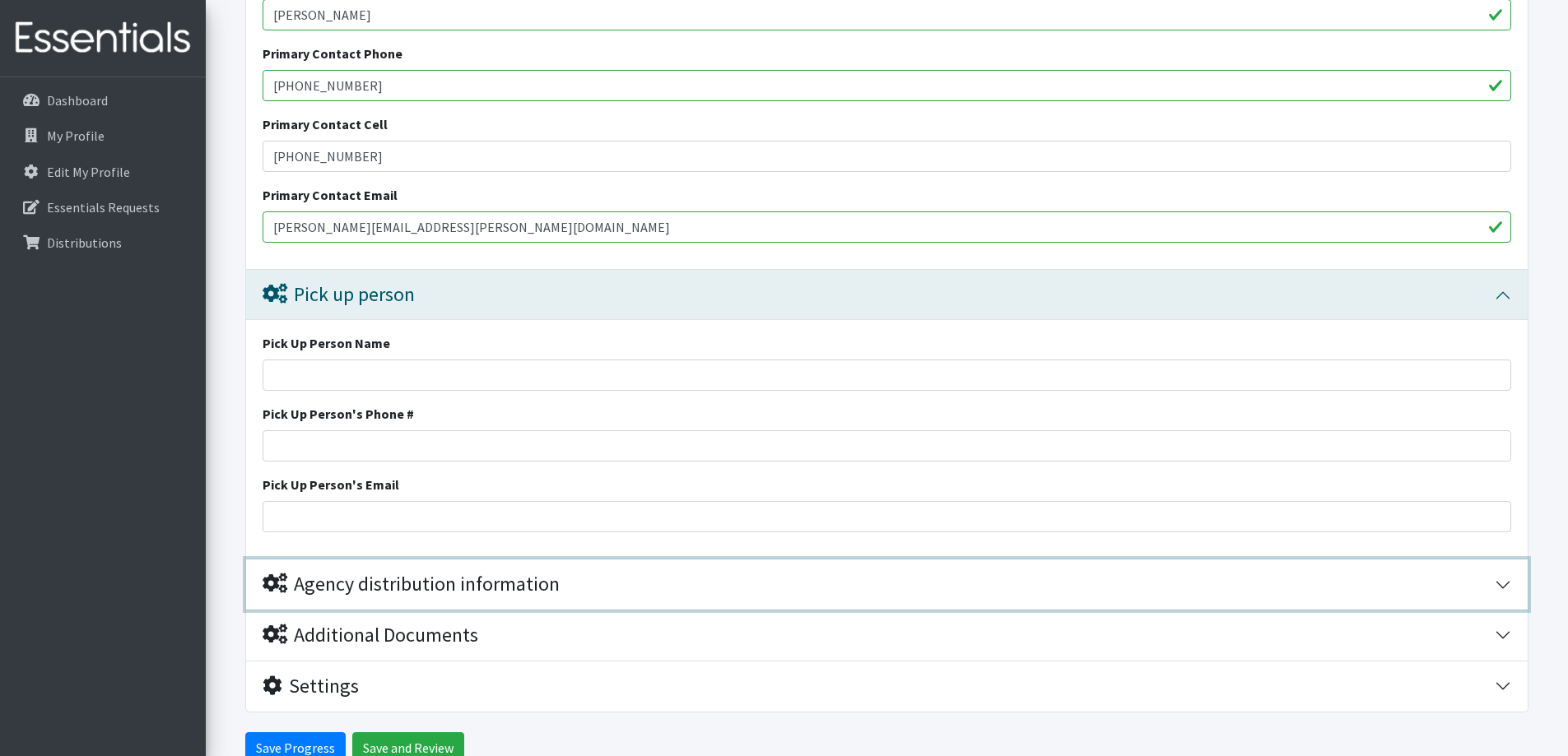
click at [1499, 585] on button "Agency distribution information" at bounding box center [887, 585] width 1281 height 50
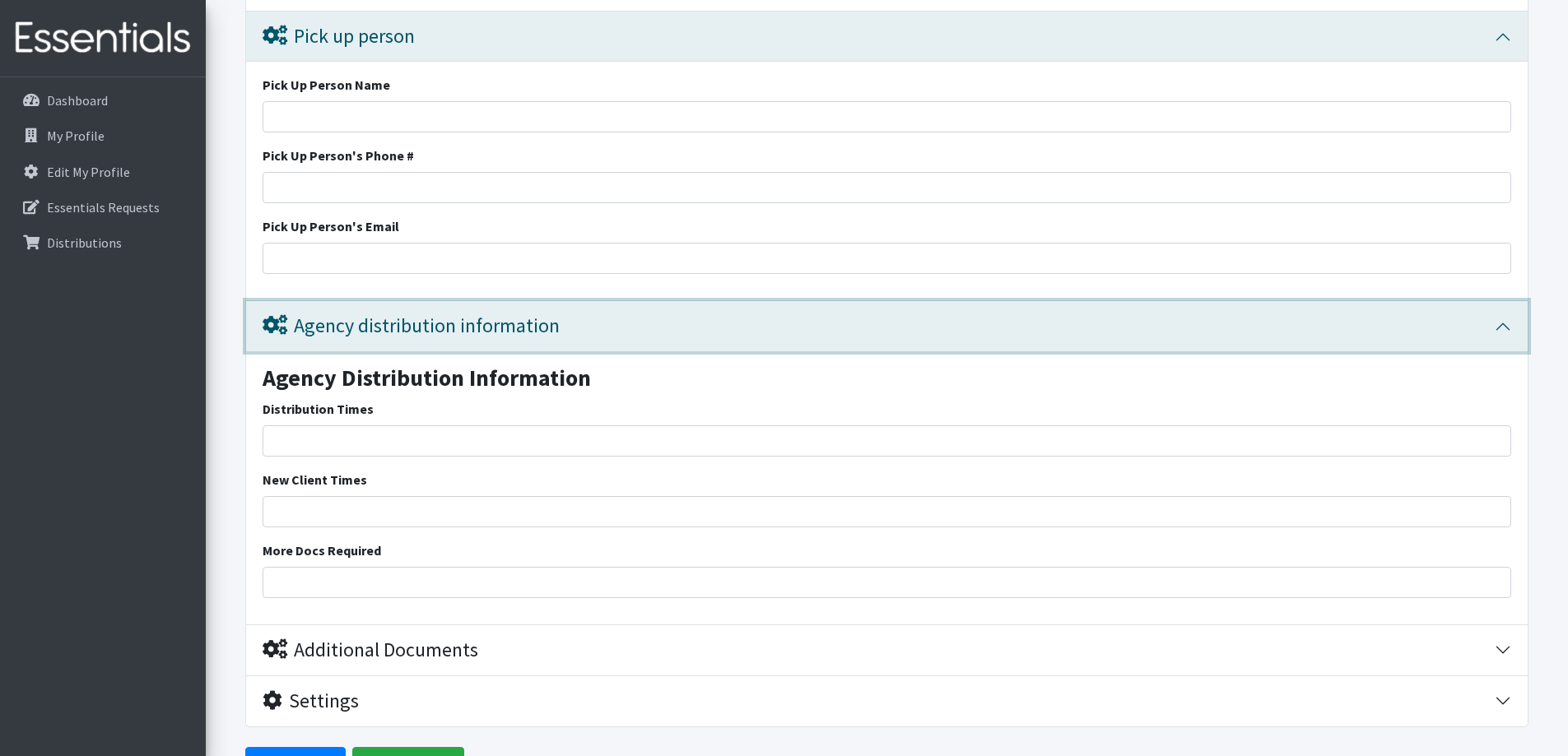
scroll to position [1457, 0]
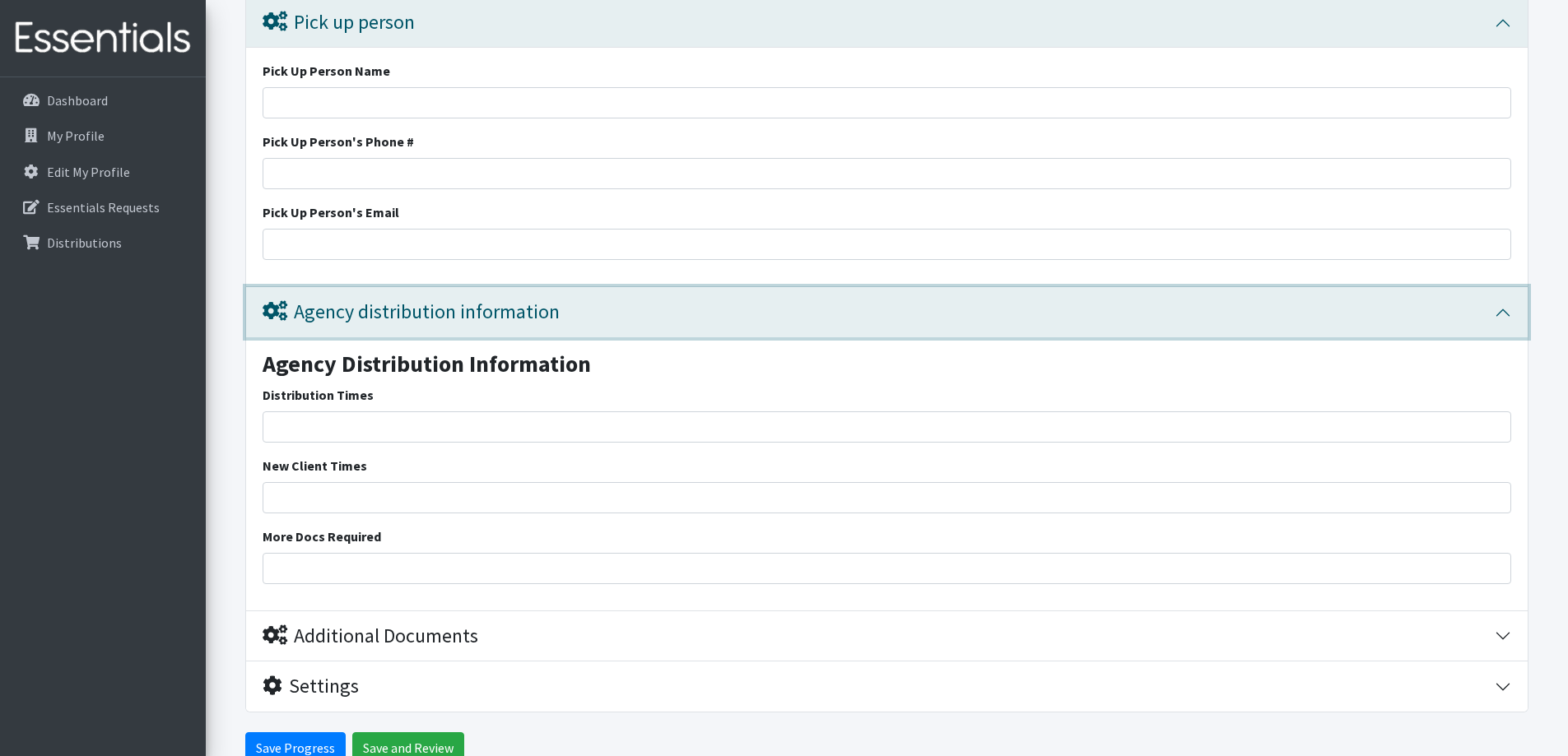
click at [1507, 307] on button "Agency distribution information" at bounding box center [887, 313] width 1281 height 50
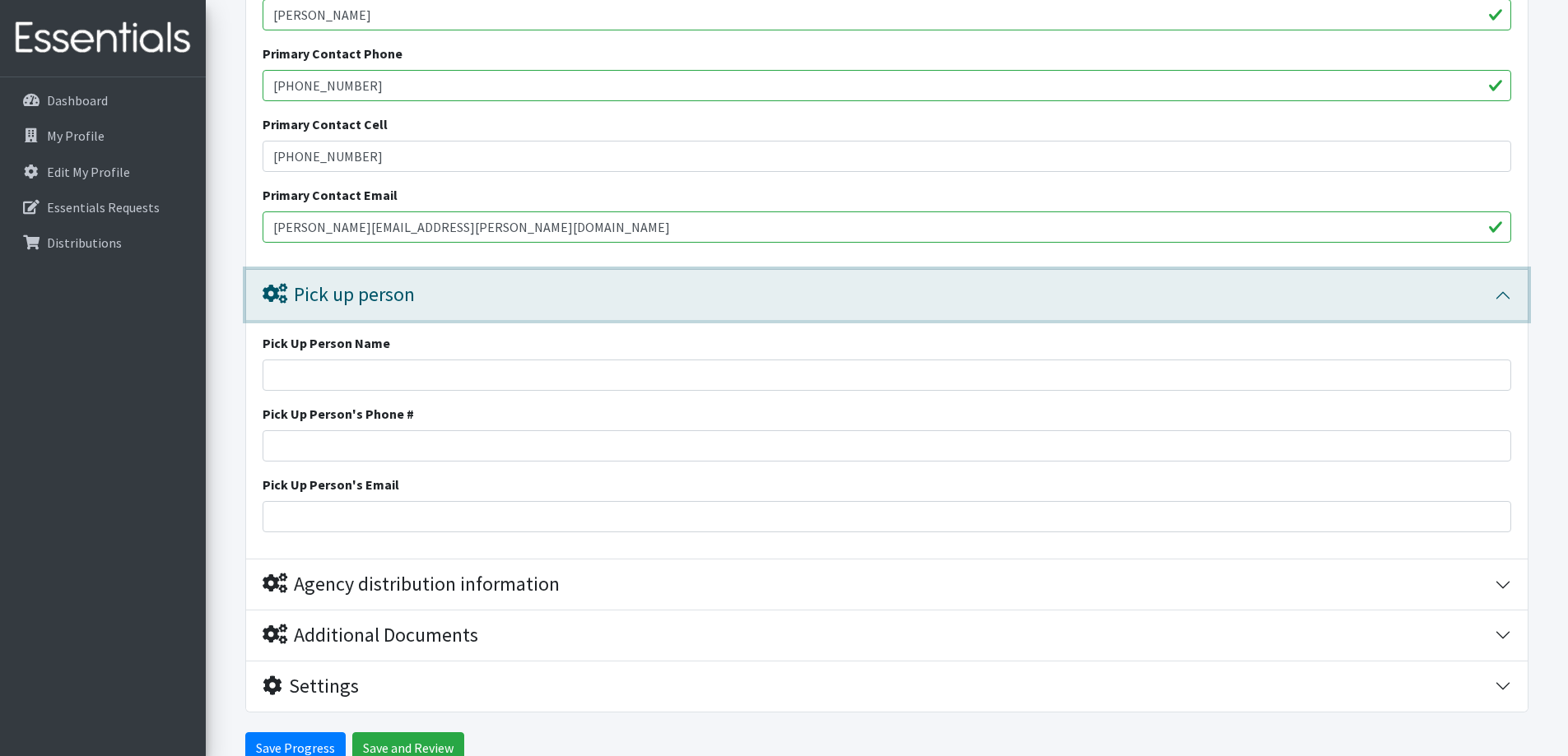
click at [1504, 291] on button "Pick up person" at bounding box center [887, 296] width 1281 height 50
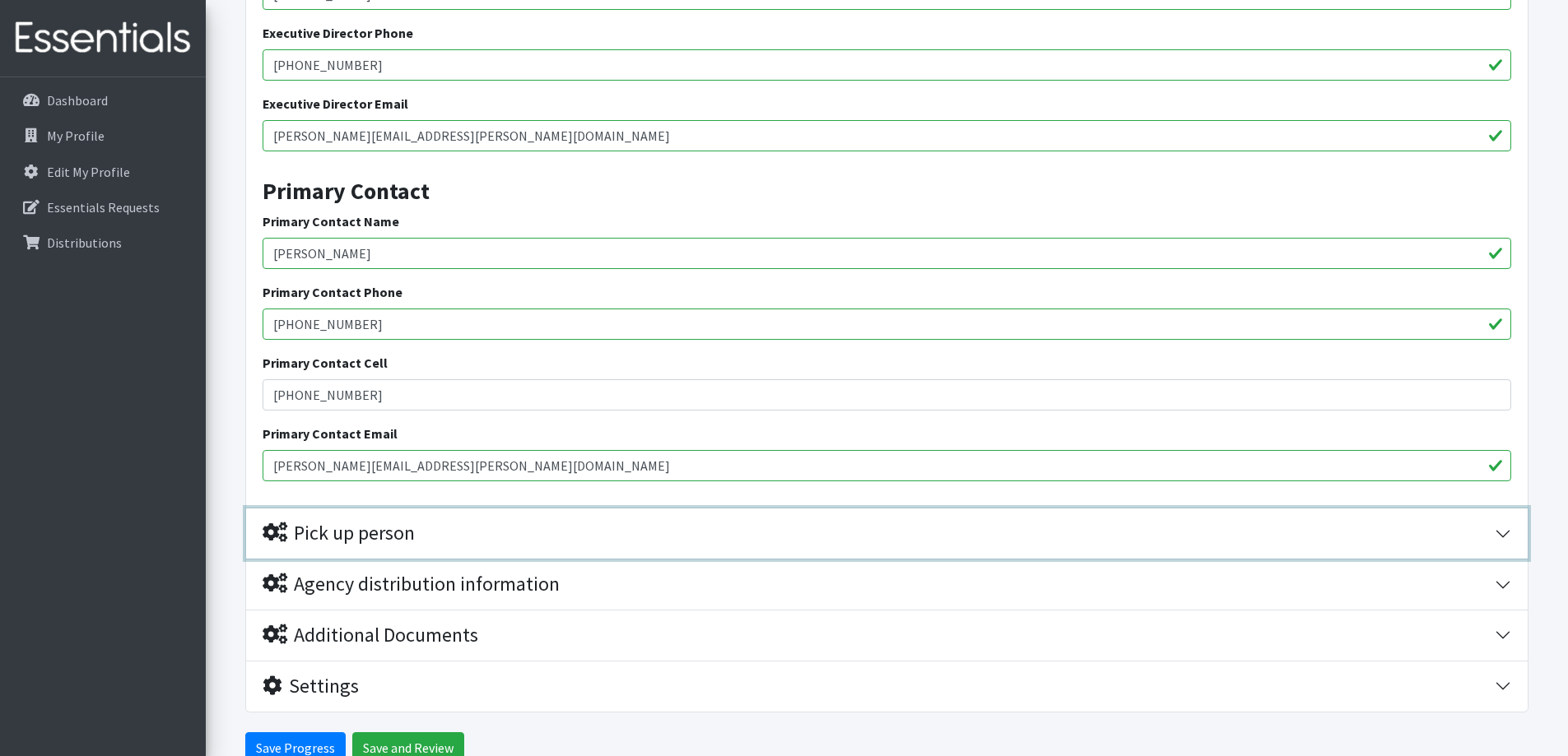
scroll to position [1028, 0]
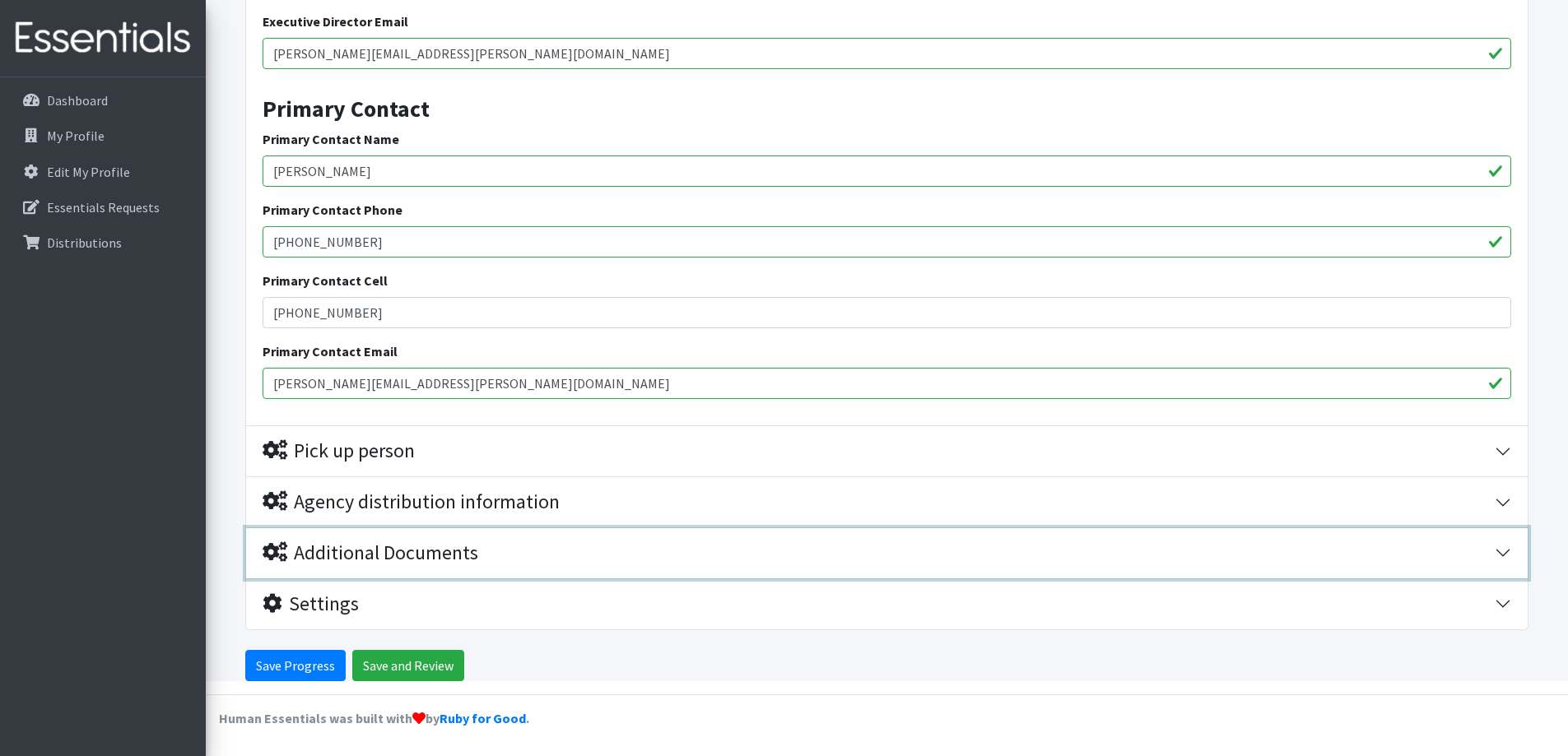
click at [1500, 556] on button "Additional Documents" at bounding box center [887, 553] width 1281 height 50
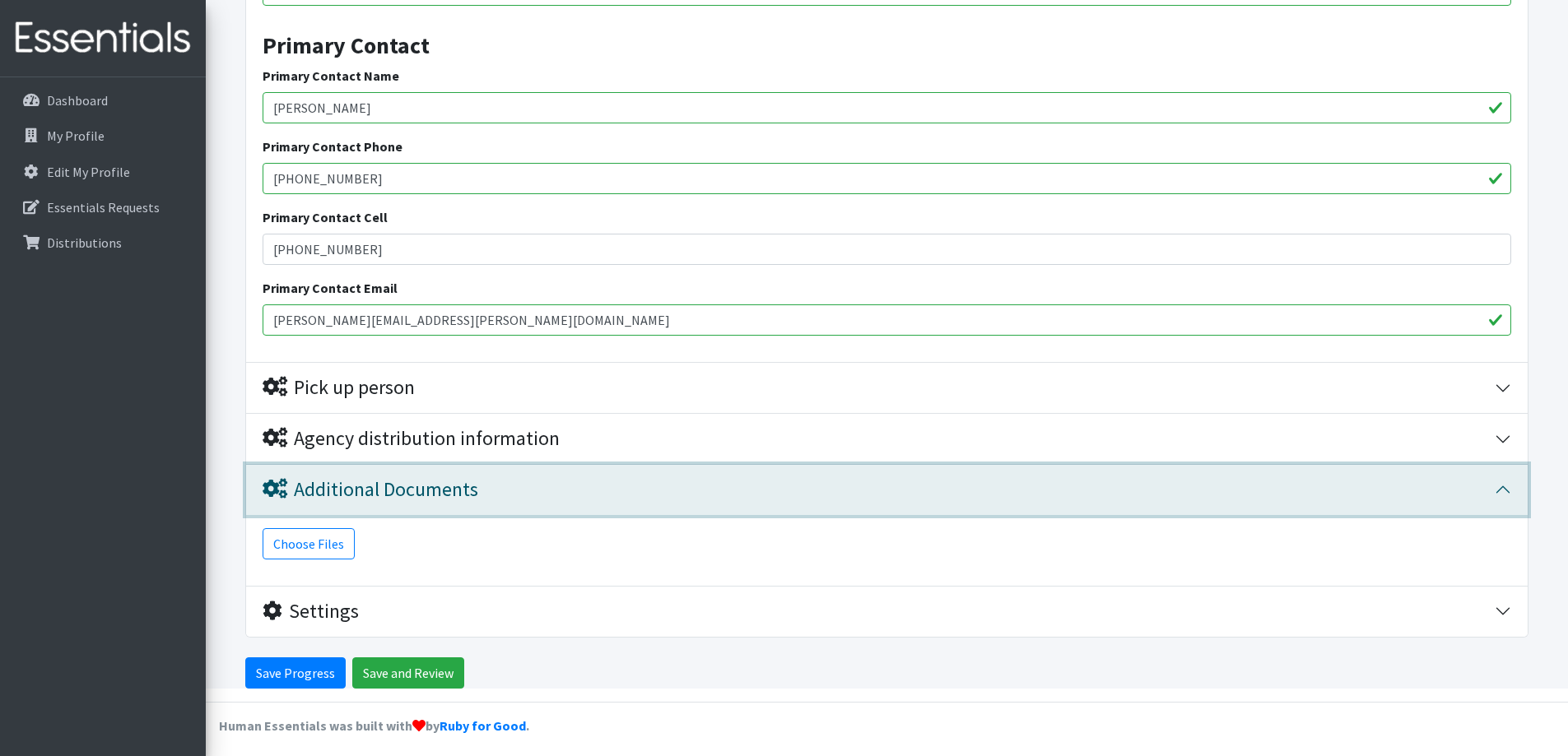
scroll to position [1098, 0]
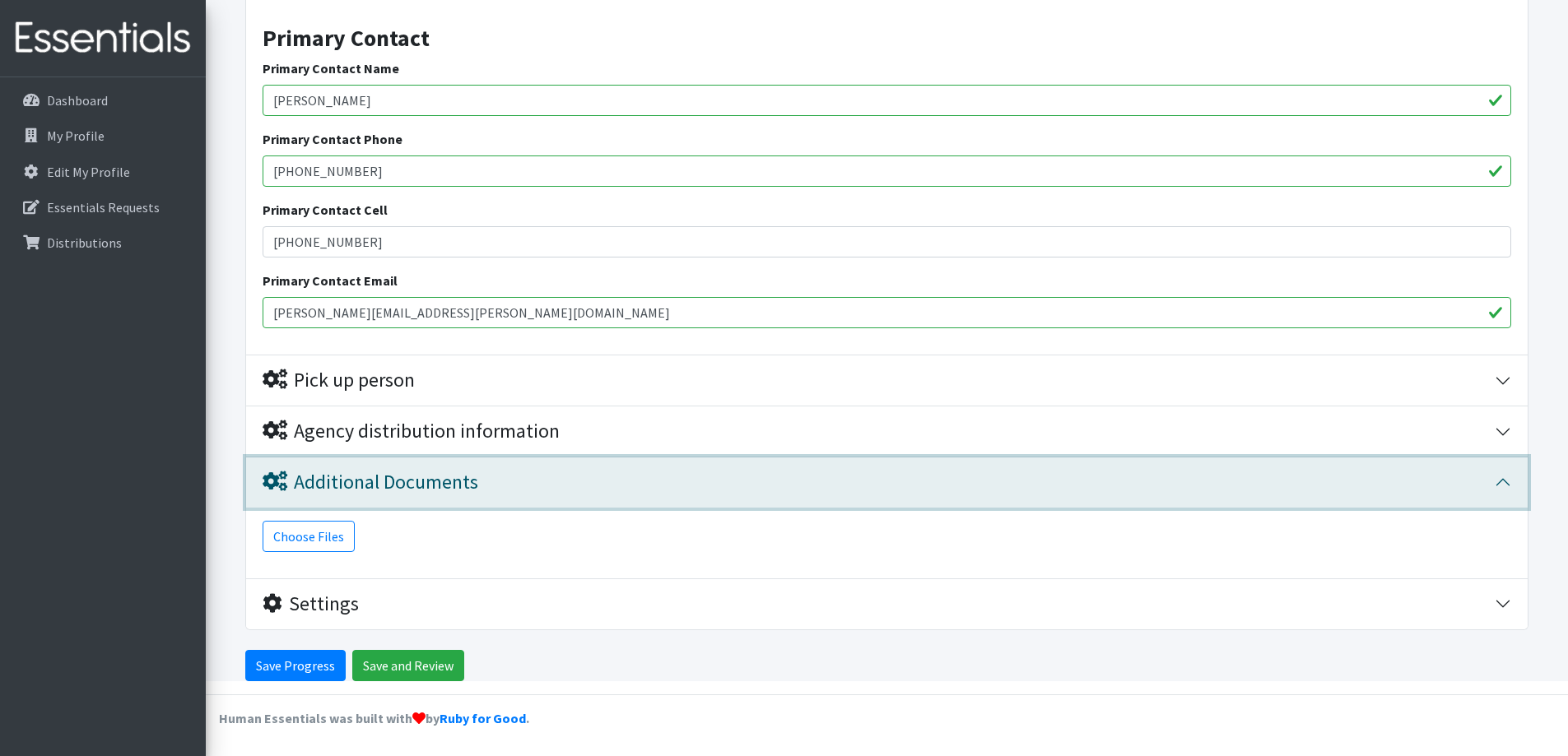
click at [1496, 491] on button "Additional Documents" at bounding box center [887, 483] width 1281 height 50
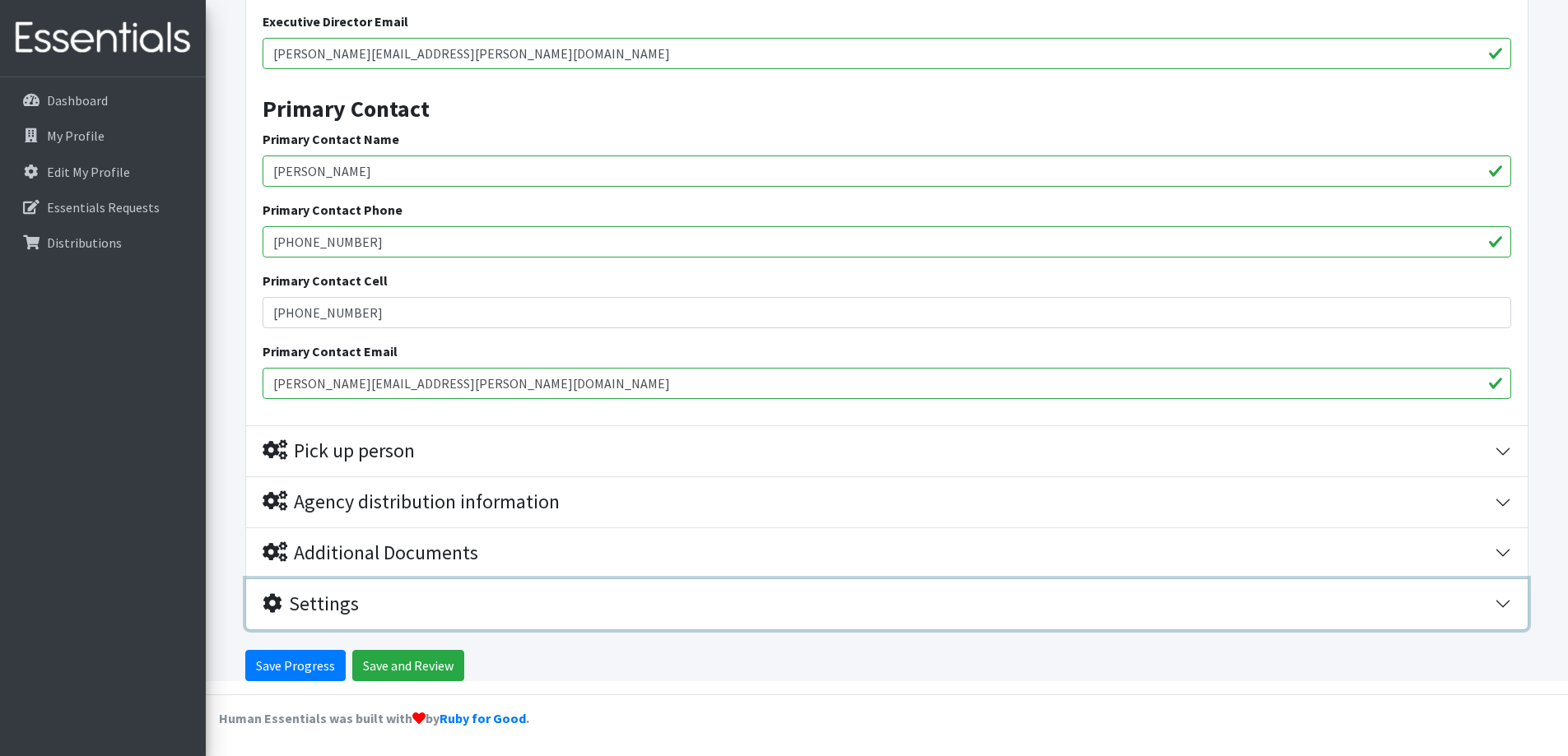
click at [1500, 608] on button "Settings" at bounding box center [887, 605] width 1281 height 50
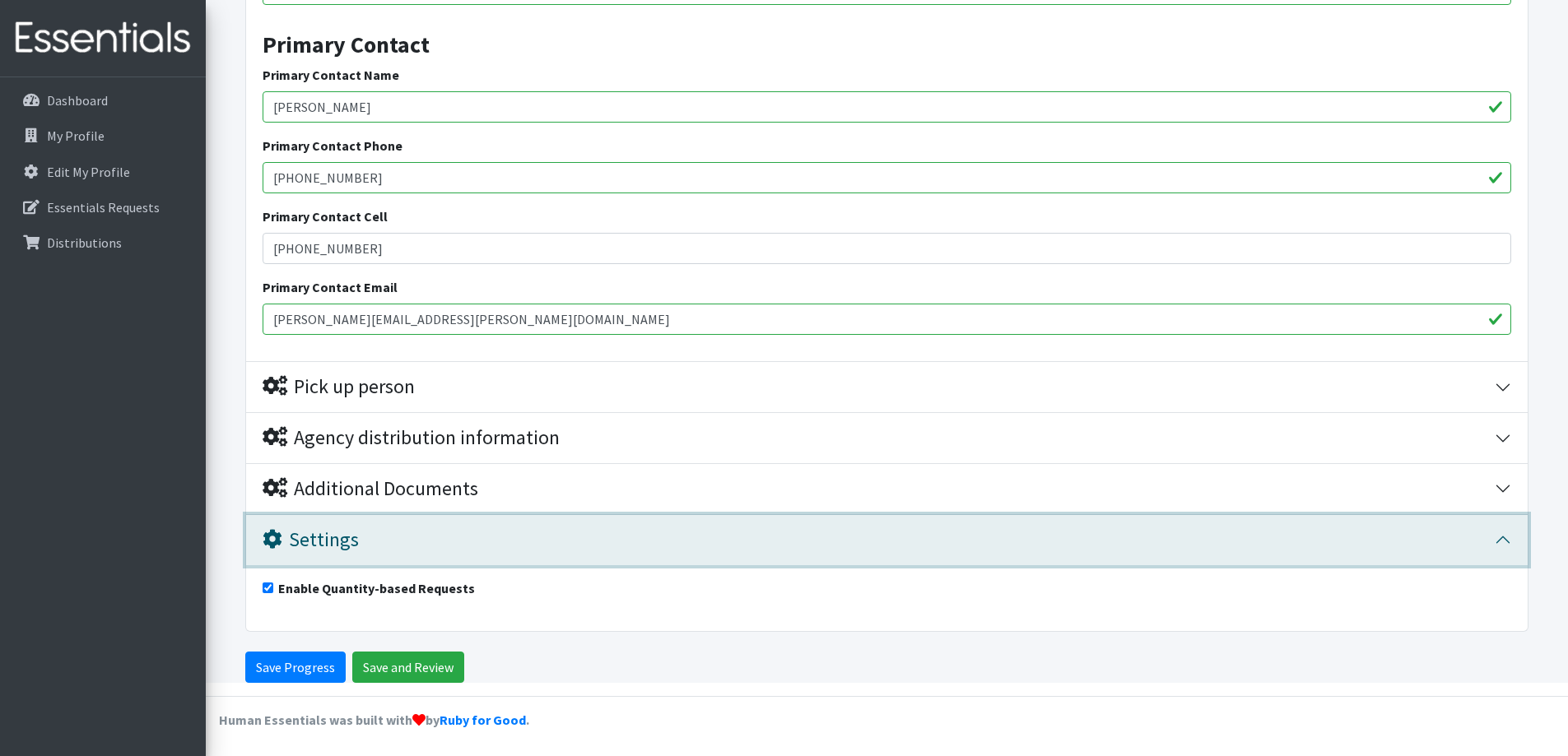
scroll to position [1094, 0]
click at [1501, 540] on button "Settings" at bounding box center [887, 539] width 1281 height 50
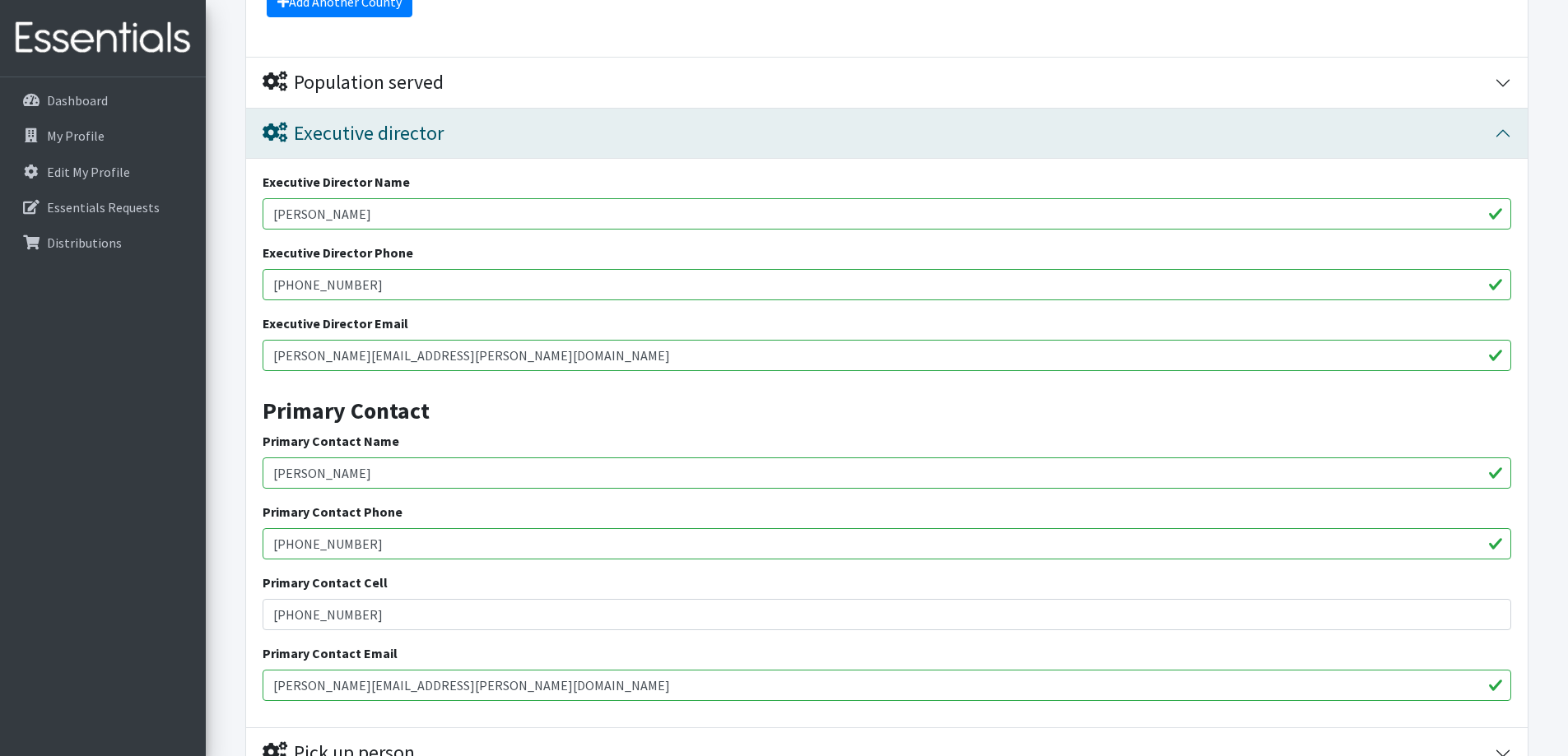
scroll to position [1028, 0]
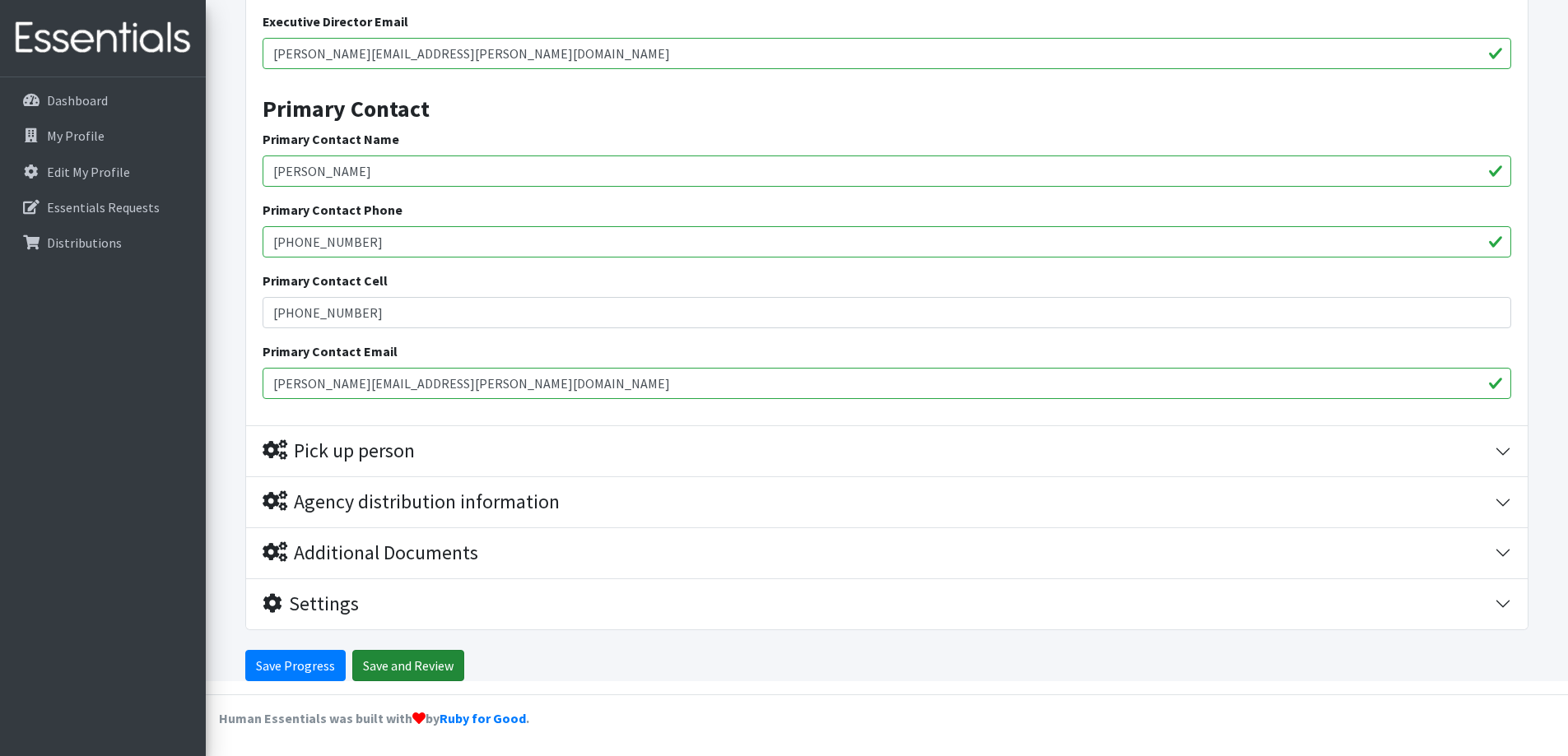
click at [429, 670] on input "Save and Review" at bounding box center [408, 666] width 112 height 32
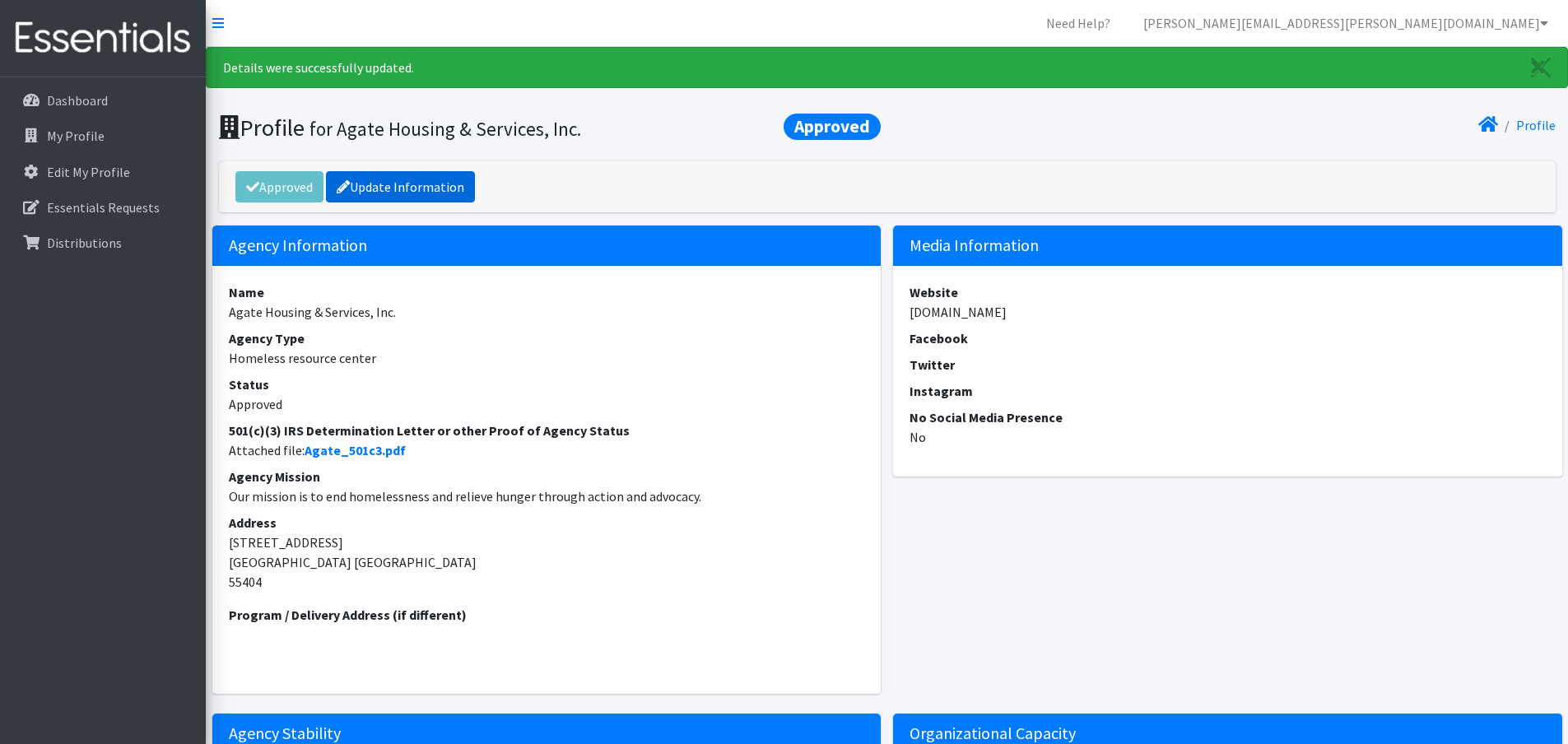
click at [416, 186] on link "Update Information" at bounding box center [400, 186] width 149 height 32
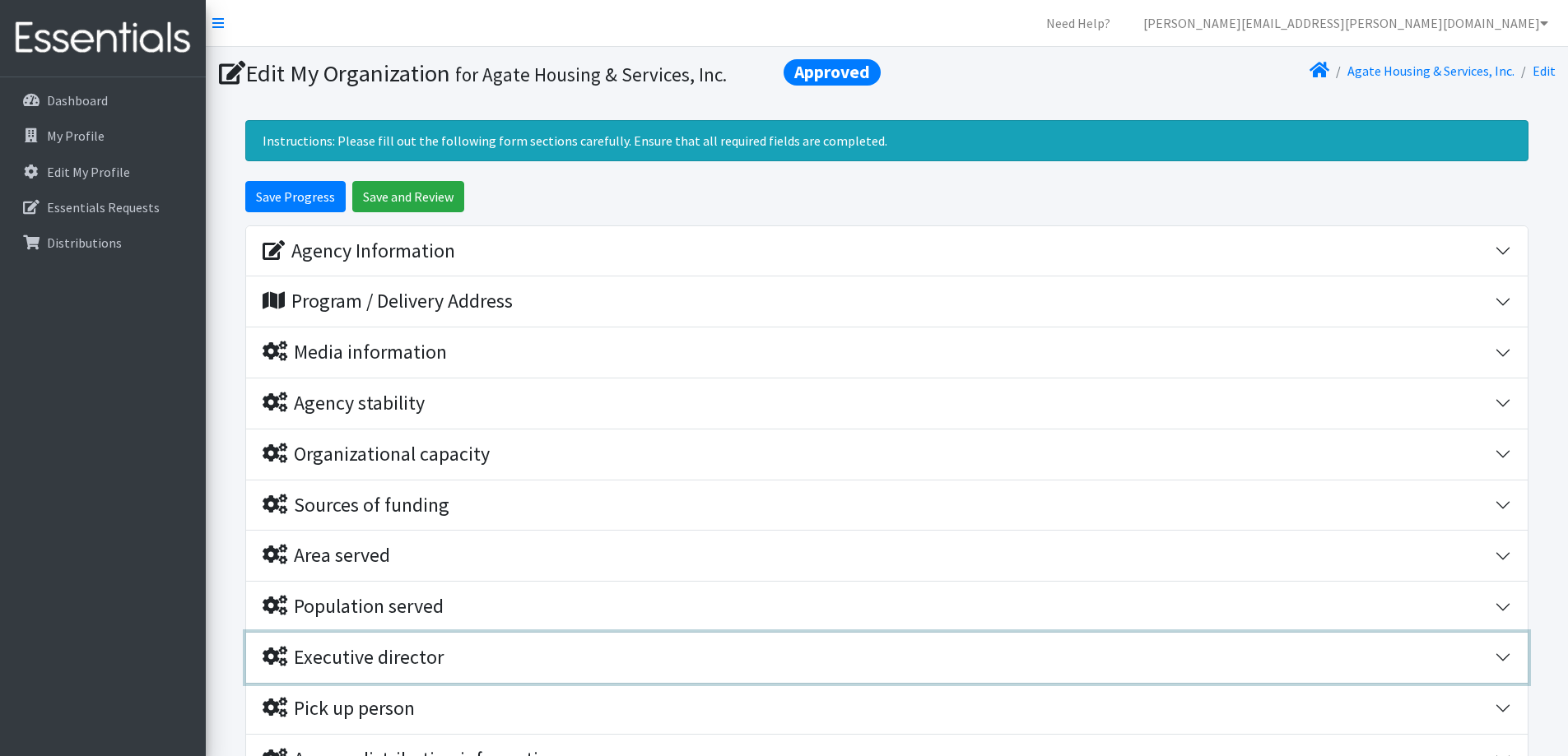
click at [1508, 659] on button "Executive director" at bounding box center [887, 658] width 1281 height 50
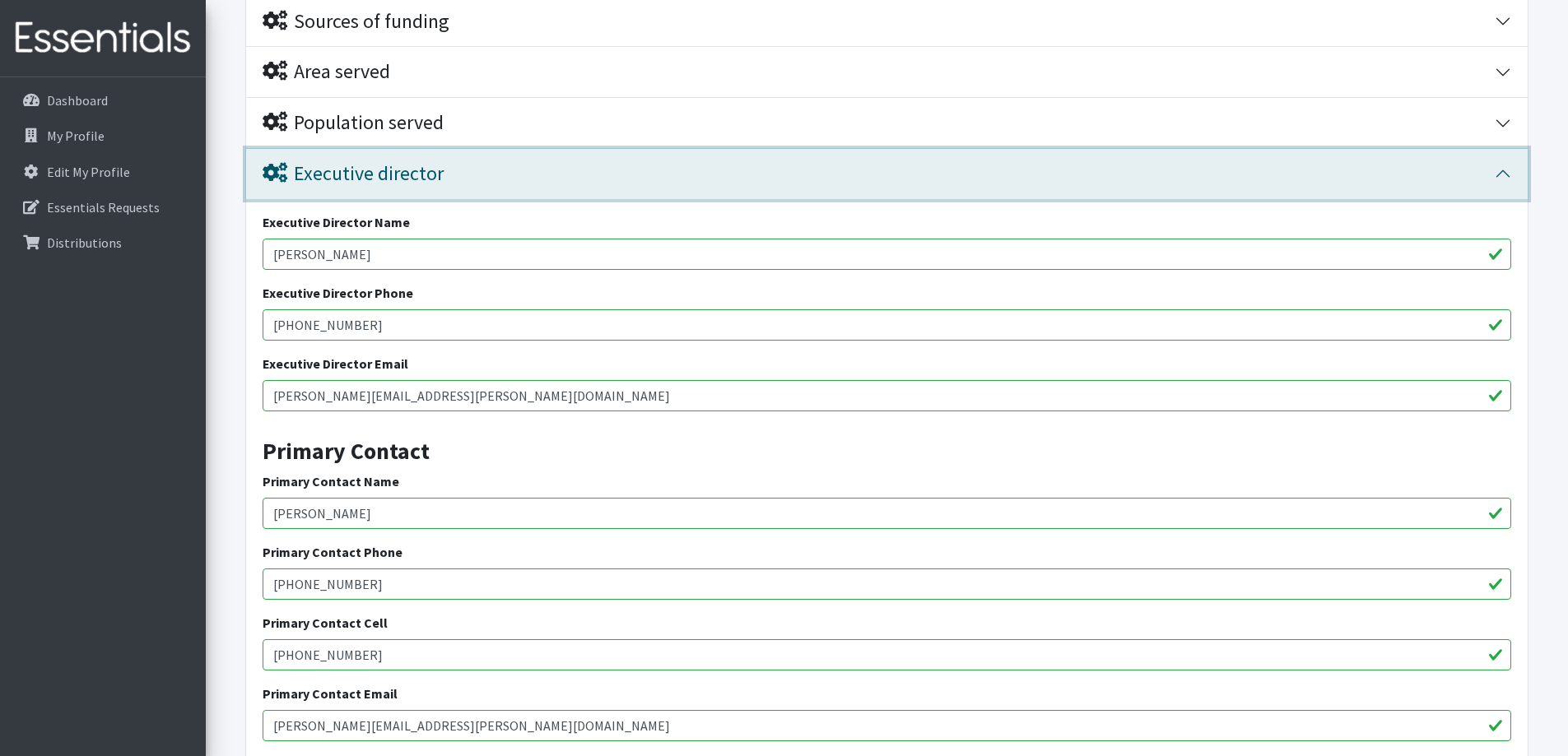
scroll to position [494, 0]
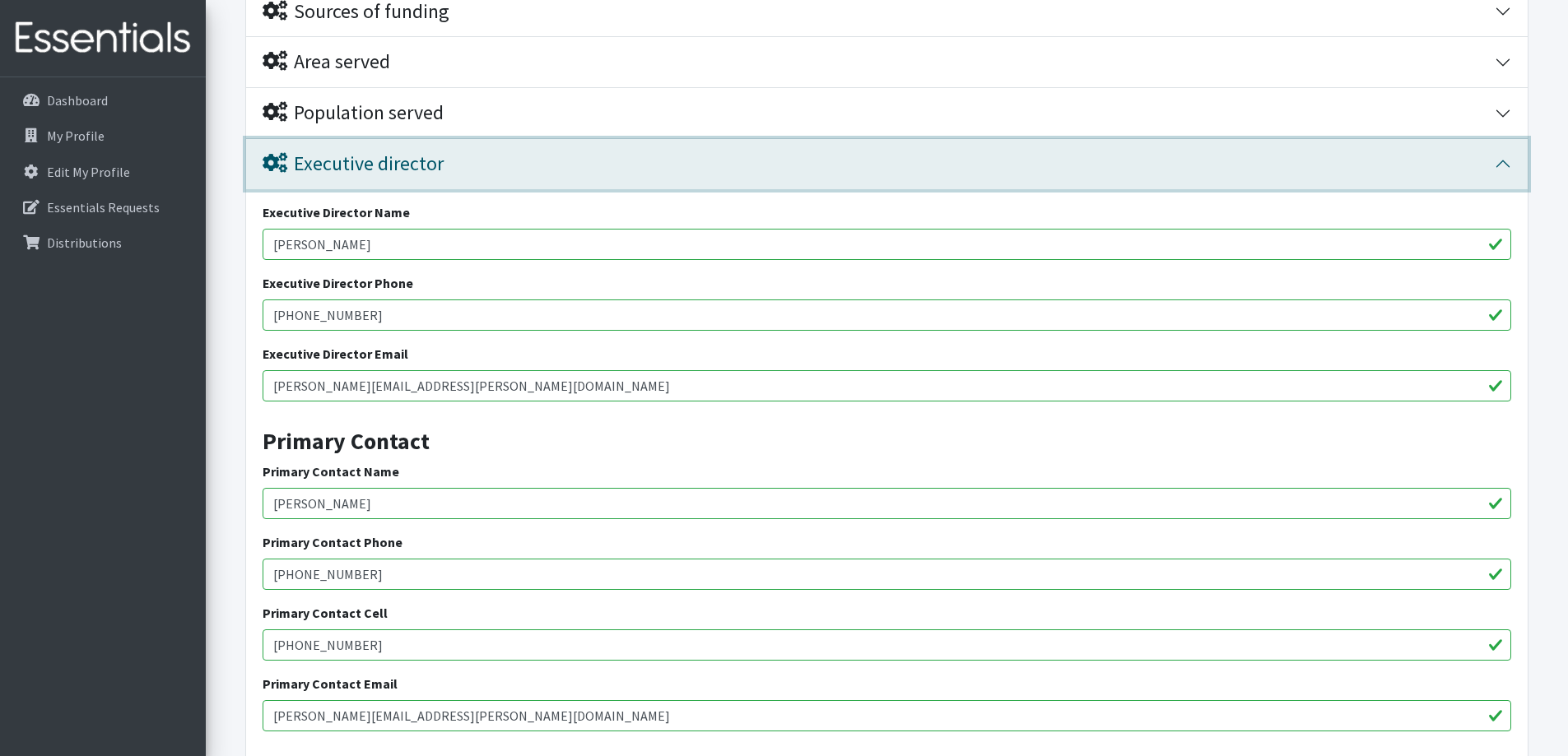
click at [1505, 170] on button "Executive director" at bounding box center [887, 164] width 1281 height 50
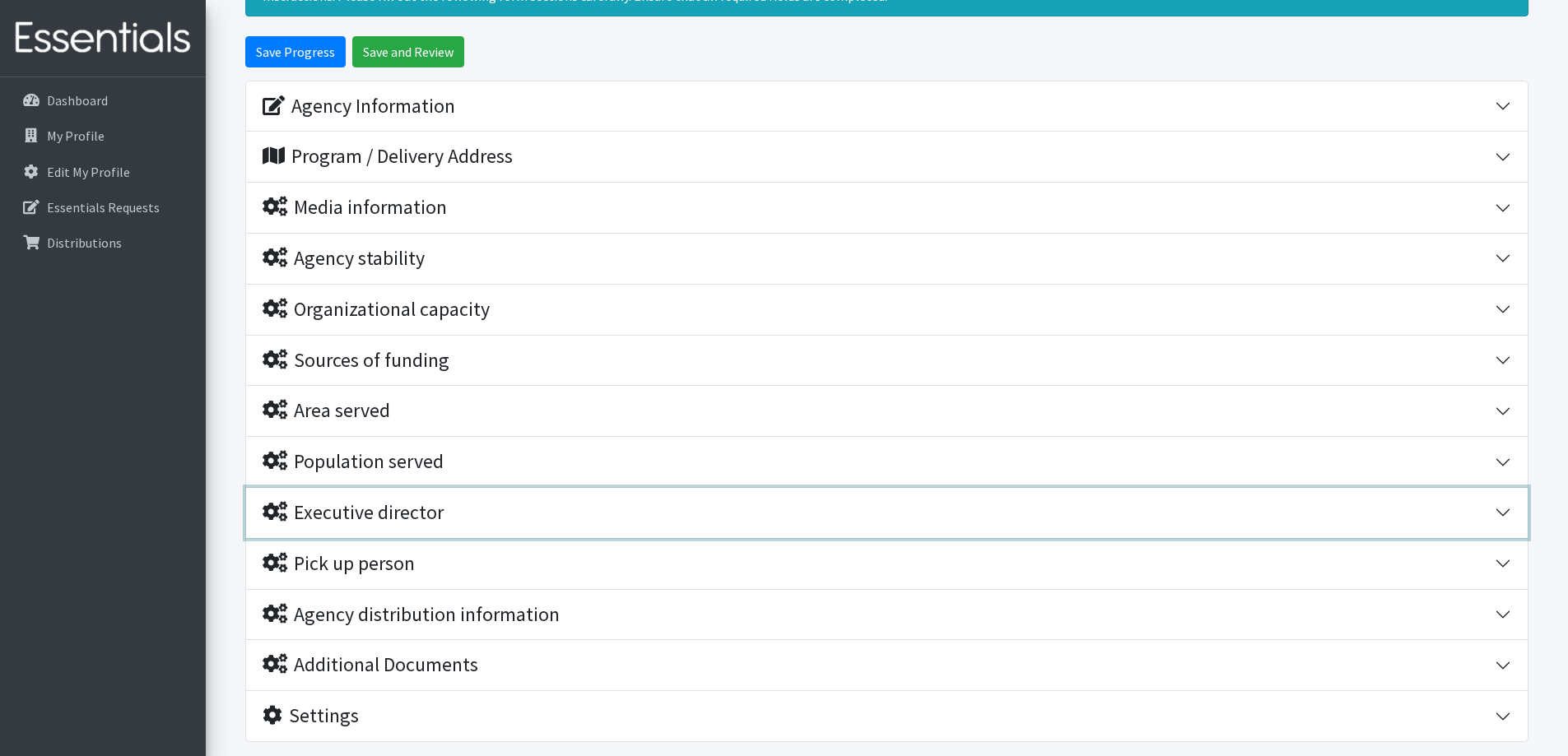
scroll to position [0, 0]
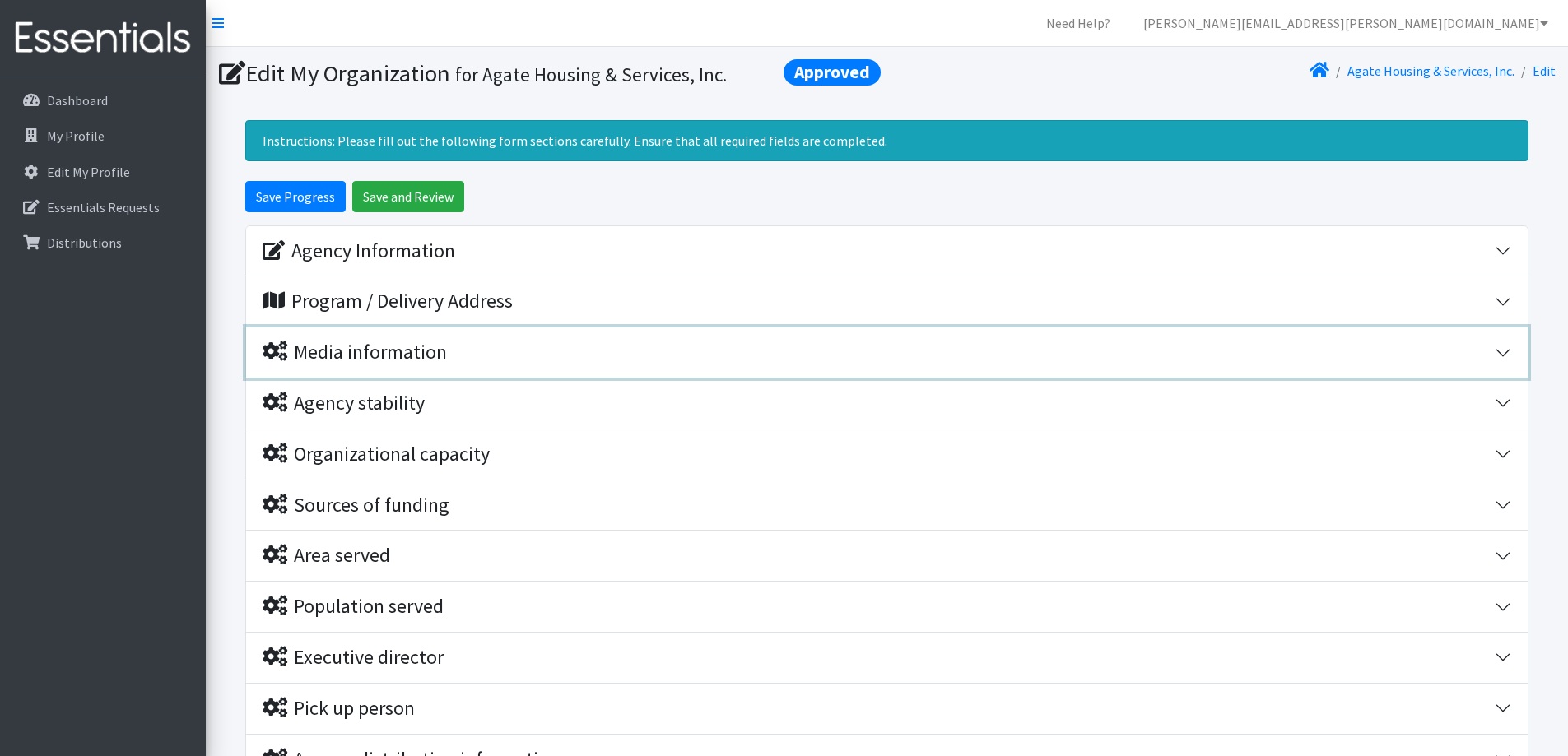
click at [1509, 357] on button "Media information" at bounding box center [887, 353] width 1281 height 50
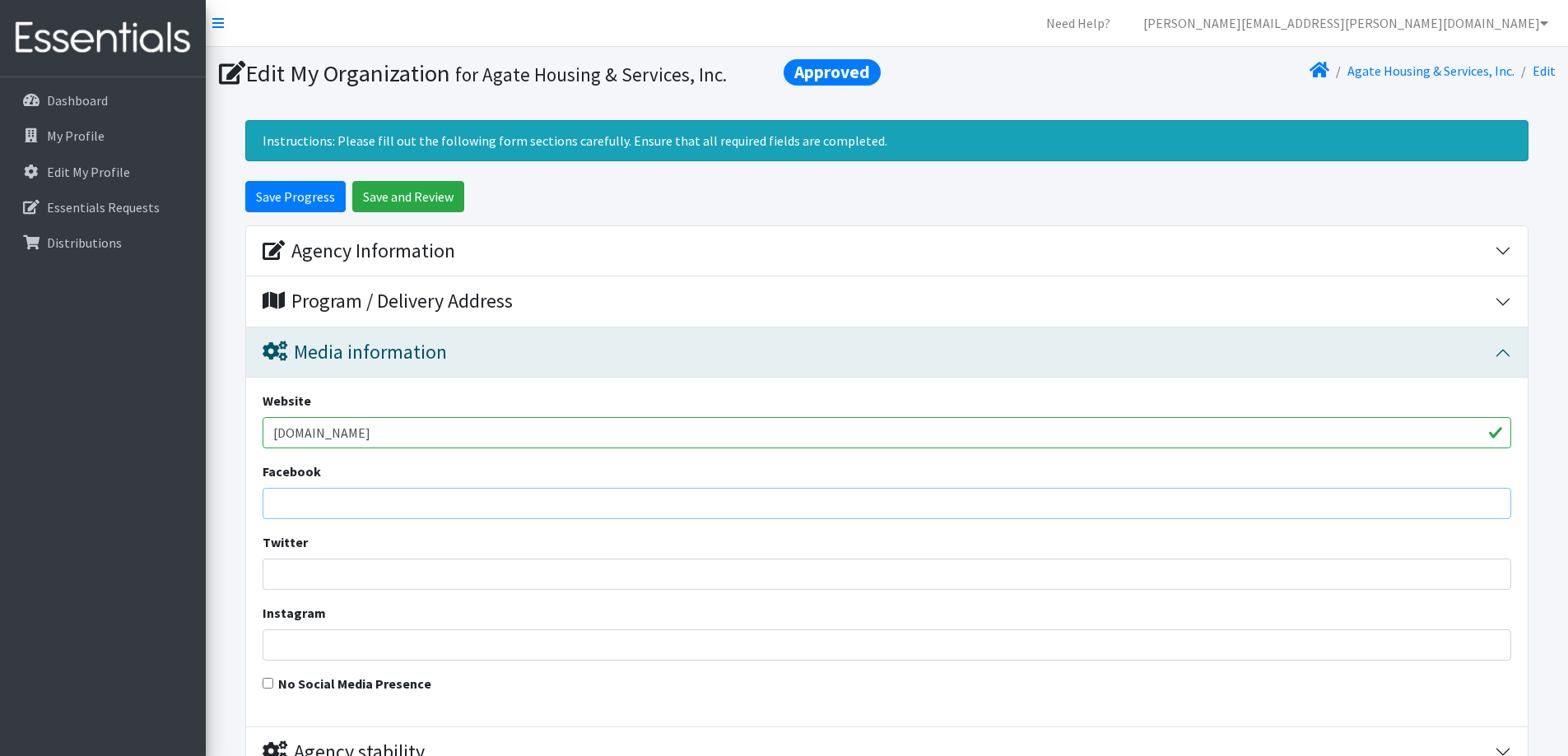
click at [419, 502] on input "Facebook" at bounding box center [887, 504] width 1249 height 32
type input "Agate Housing and Services"
click at [493, 564] on input "Twitter" at bounding box center [887, 574] width 1249 height 32
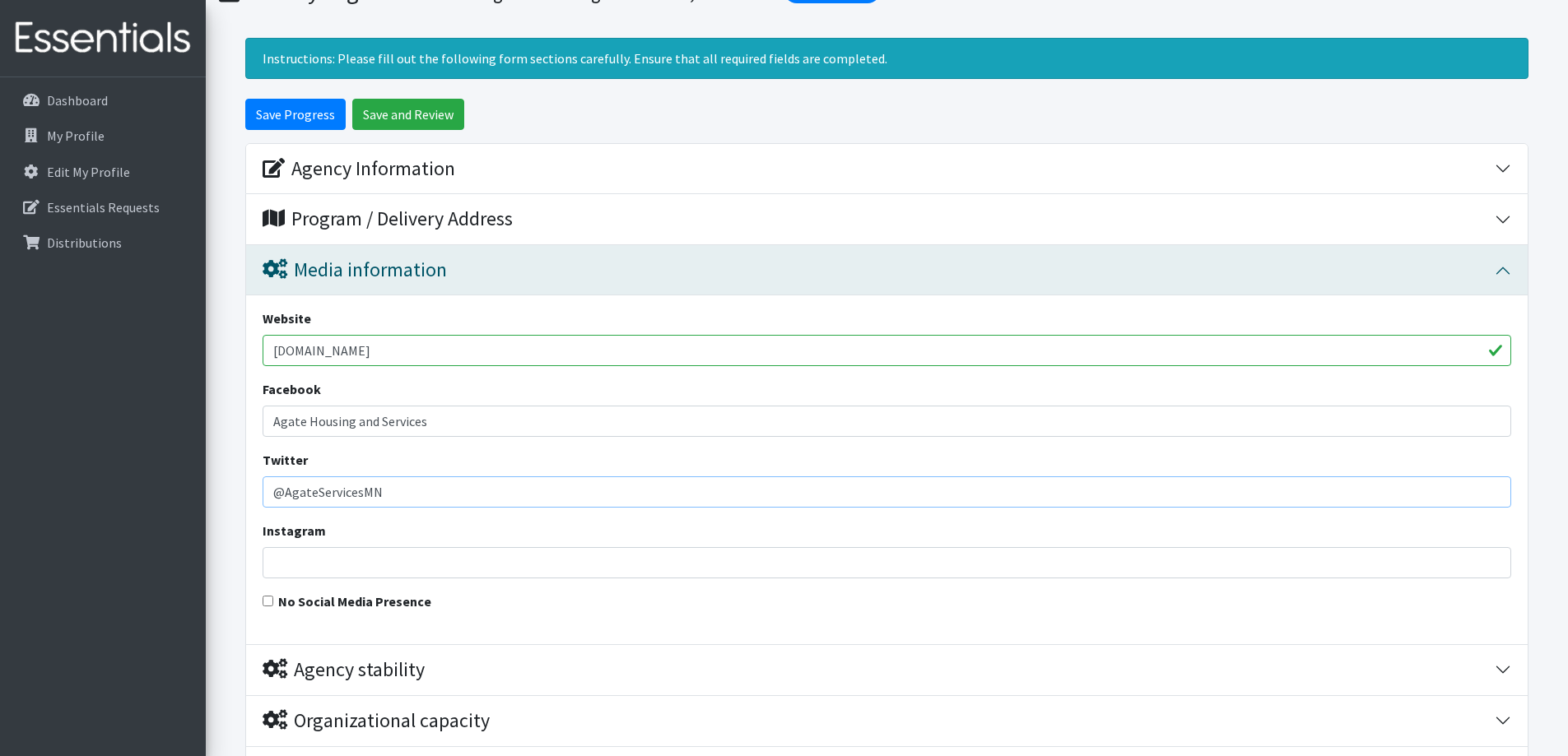
type input "@AgateServicesMN"
click at [452, 569] on input "Instagram" at bounding box center [887, 562] width 1249 height 32
type input "A"
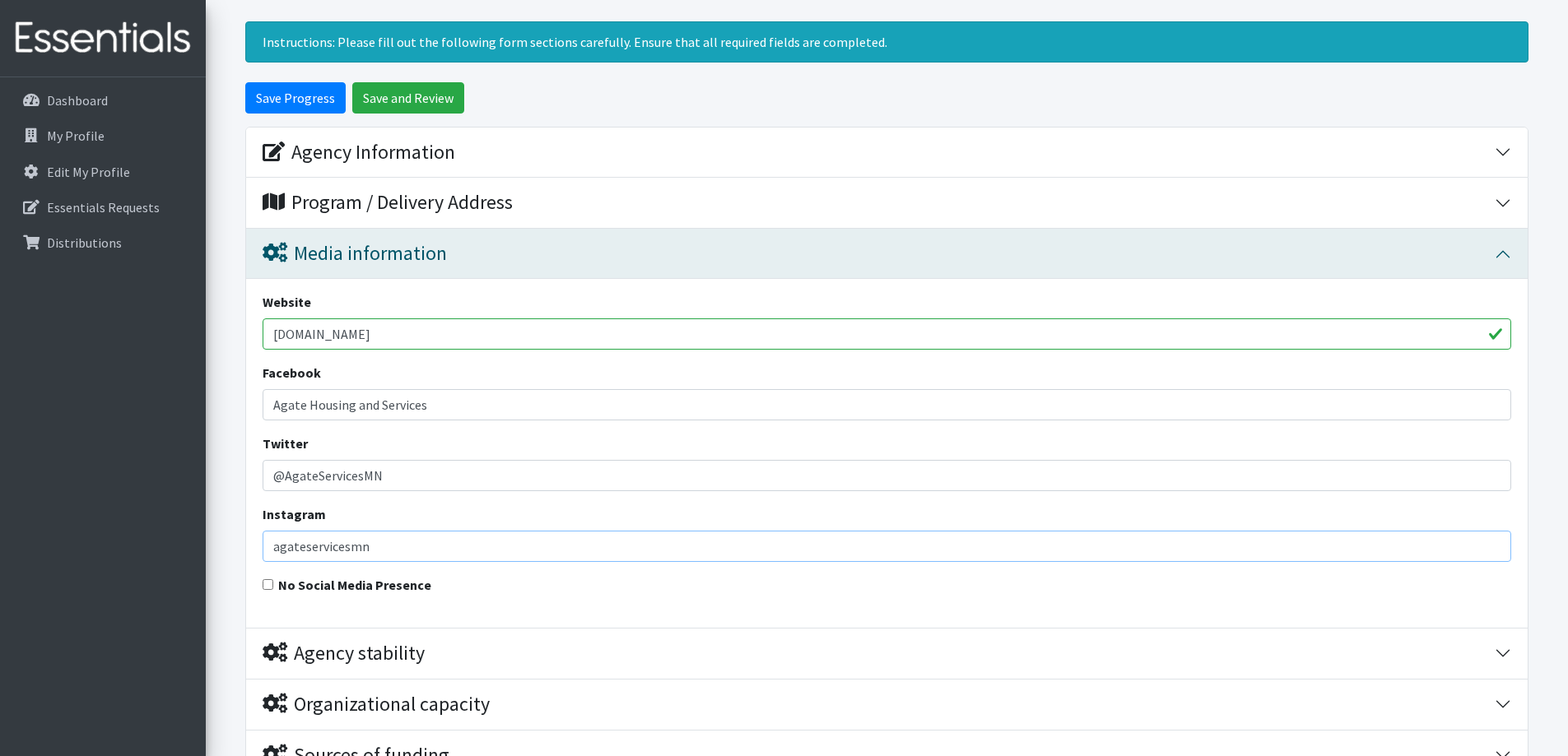
scroll to position [606, 0]
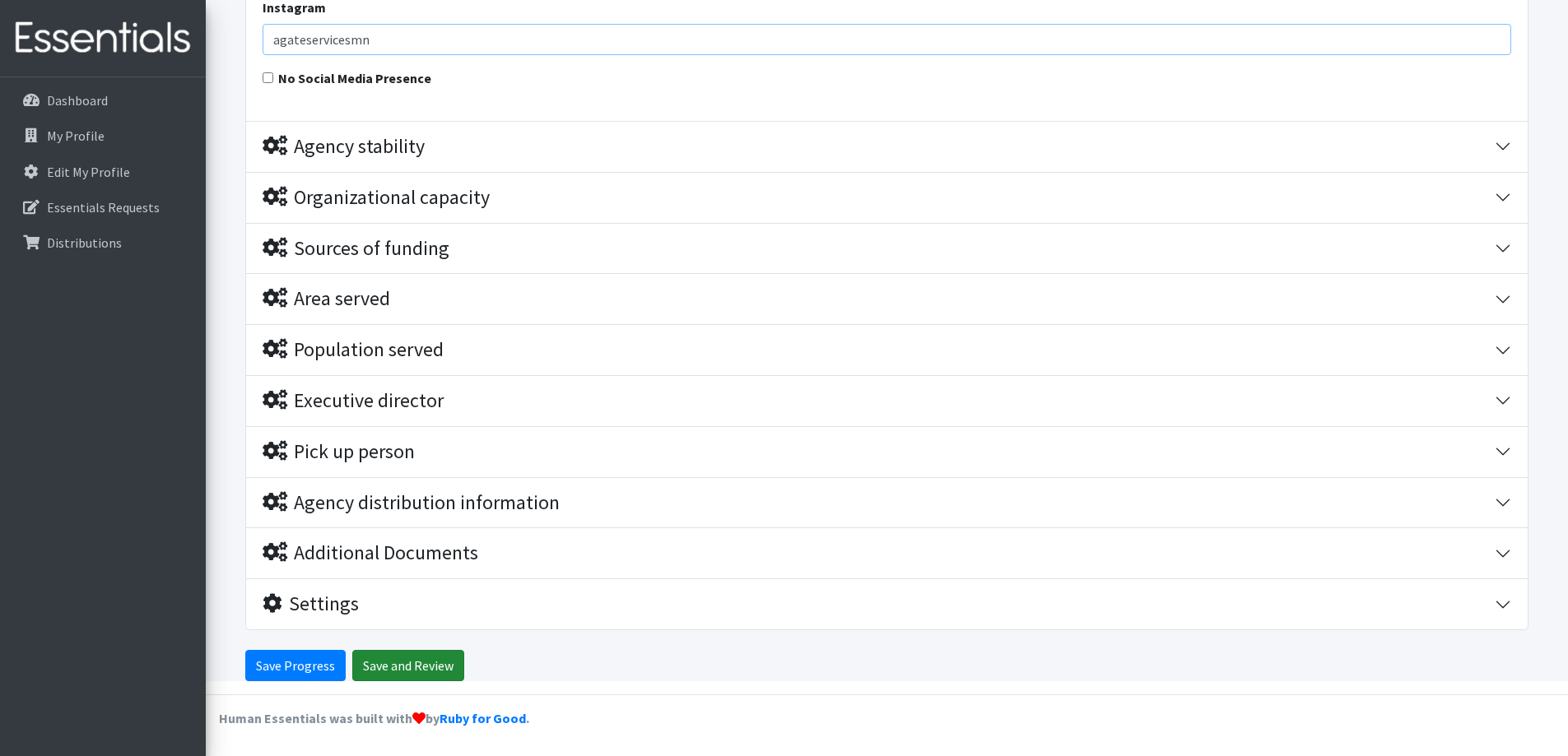
type input "agateservicesmn"
click at [406, 663] on input "Save and Review" at bounding box center [408, 666] width 112 height 32
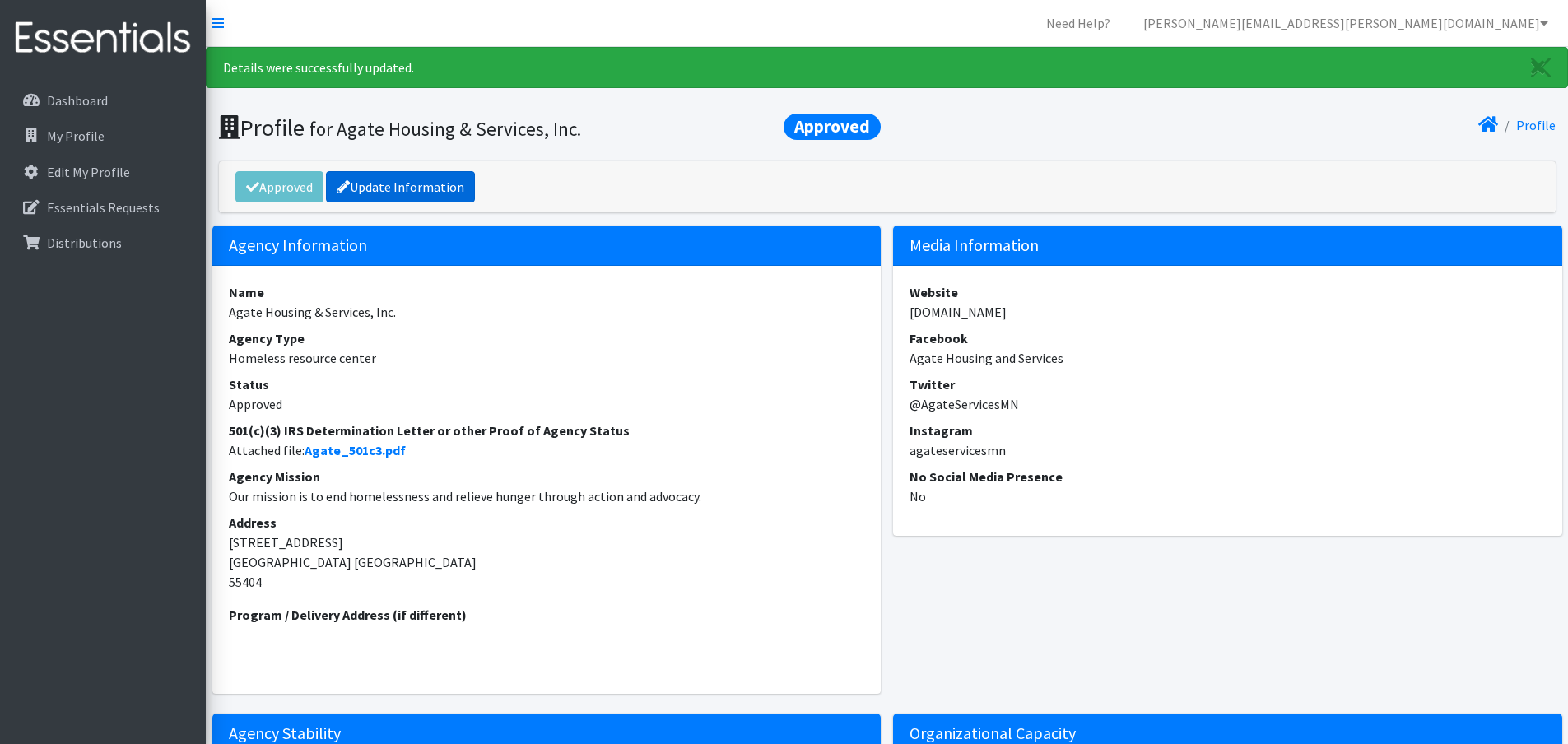
click at [397, 180] on link "Update Information" at bounding box center [400, 186] width 149 height 32
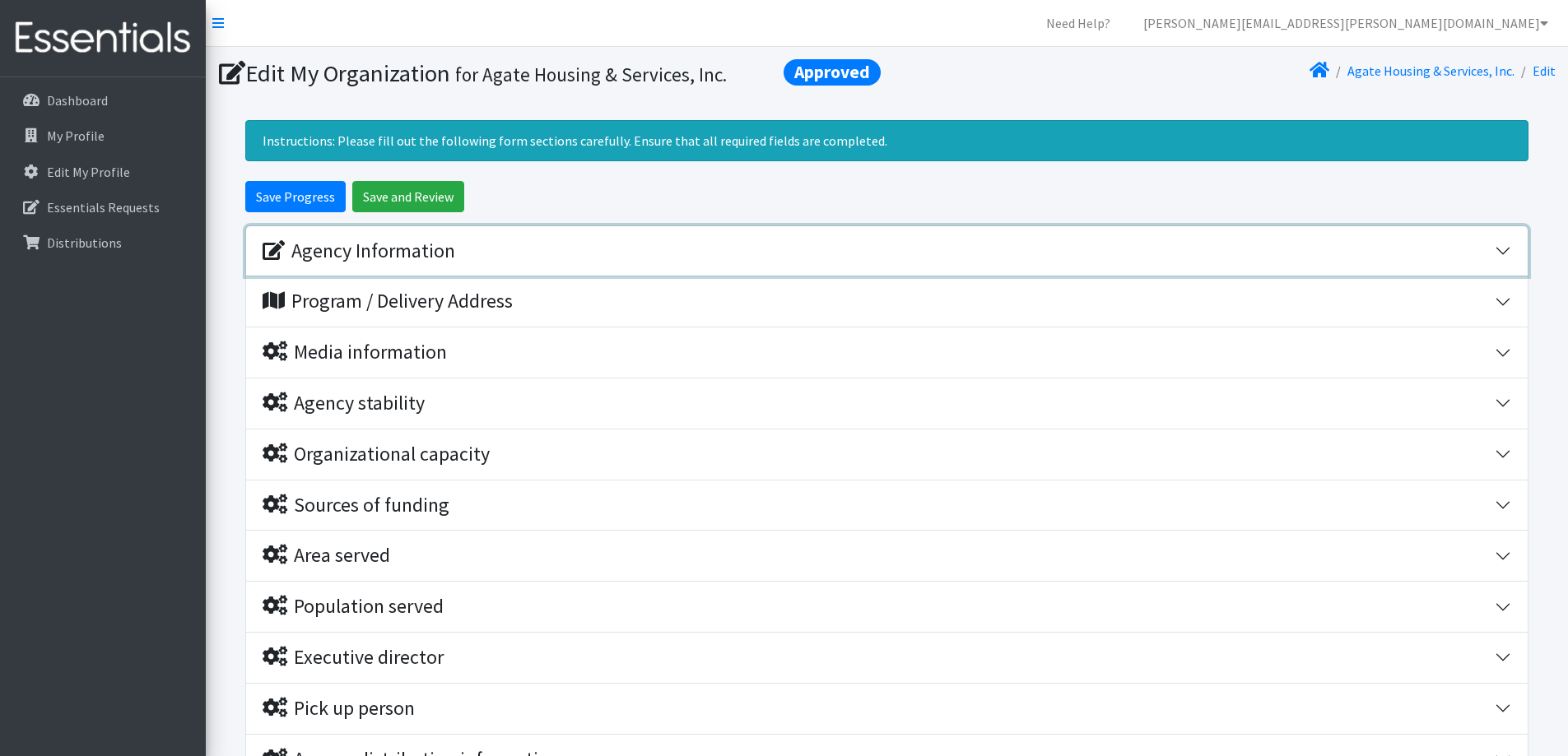
click at [1510, 256] on button "Agency Information" at bounding box center [887, 251] width 1281 height 50
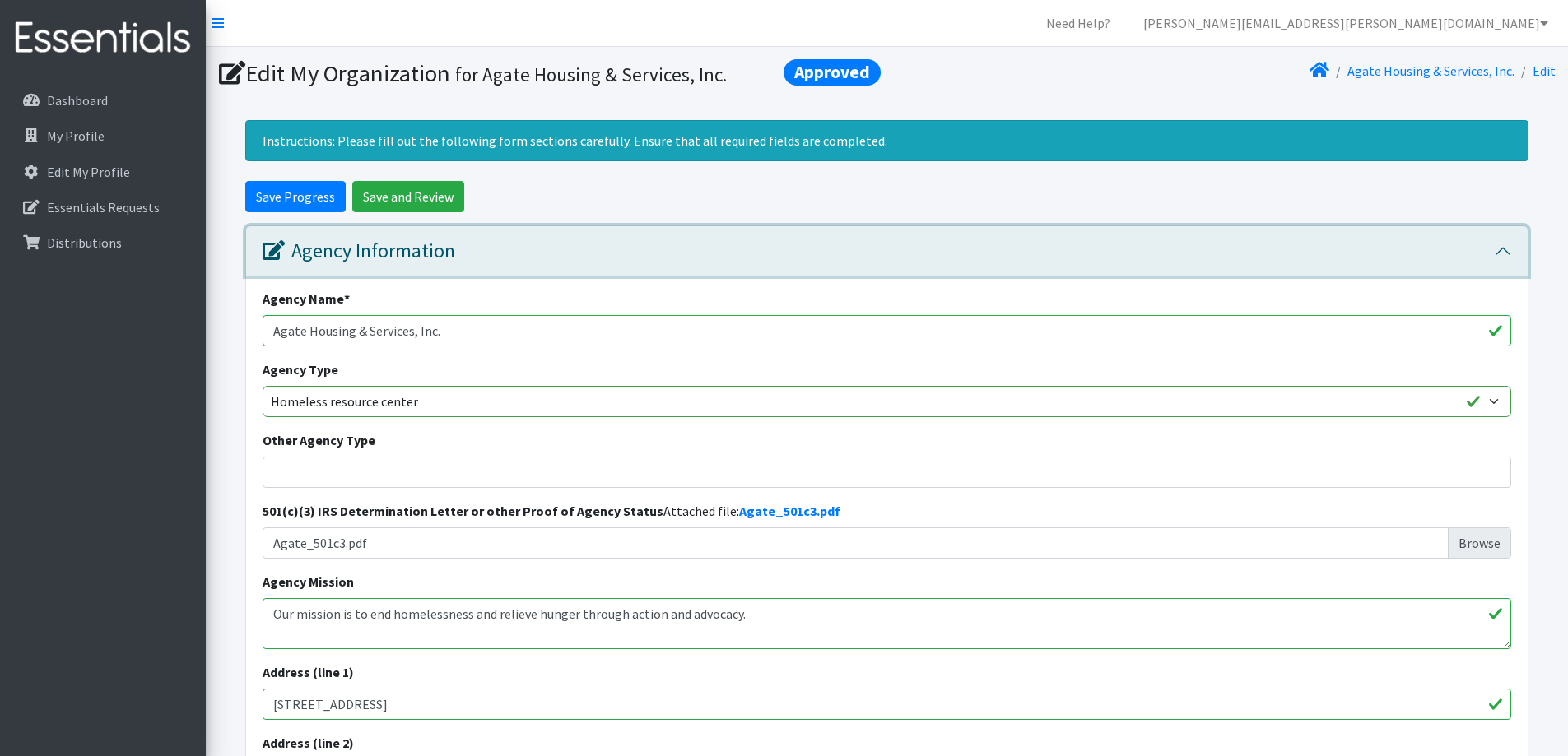
click at [1501, 256] on button "Agency Information" at bounding box center [887, 251] width 1281 height 50
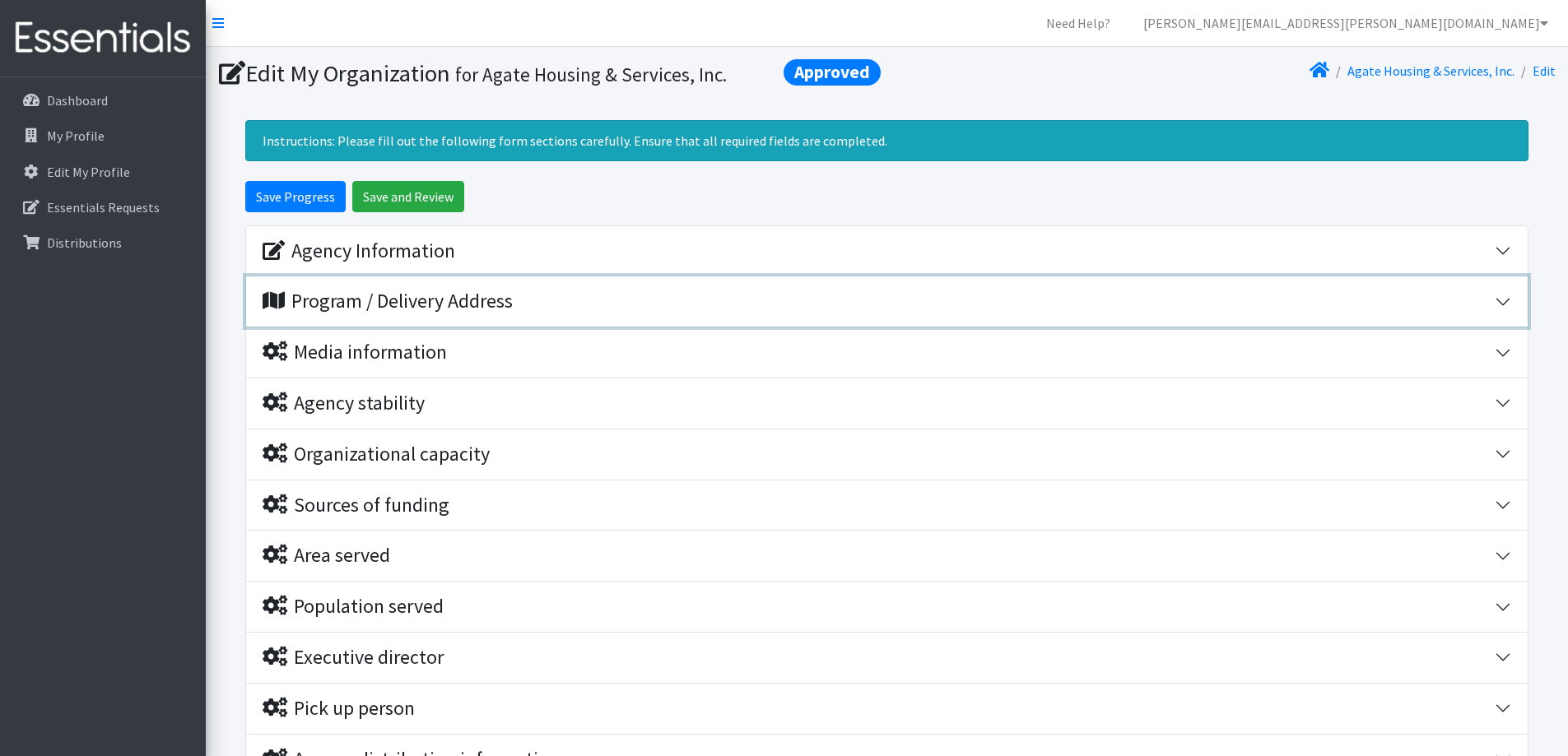
click at [1498, 299] on button "Program / Delivery Address" at bounding box center [887, 302] width 1281 height 50
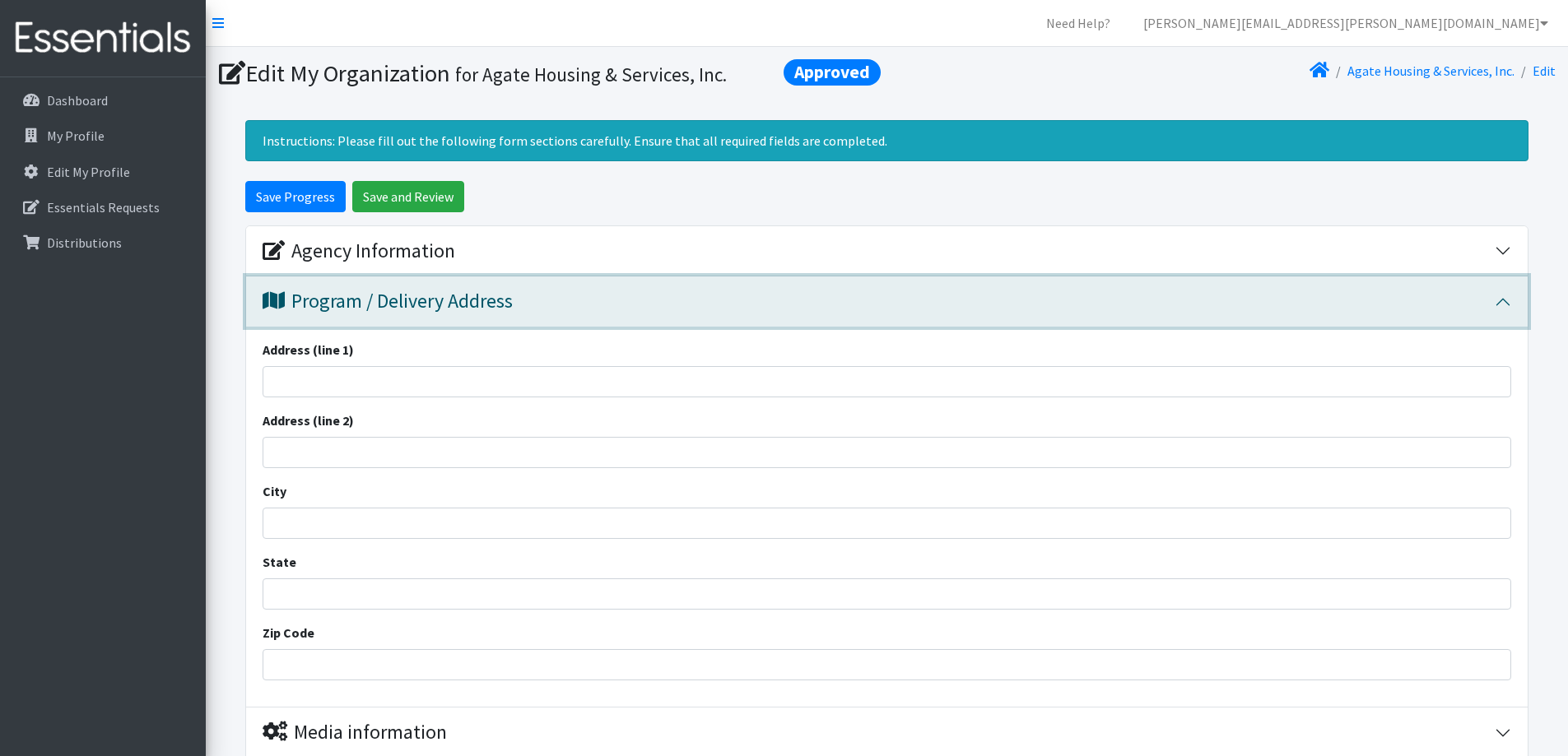
click at [1507, 300] on button "Program / Delivery Address" at bounding box center [887, 302] width 1281 height 50
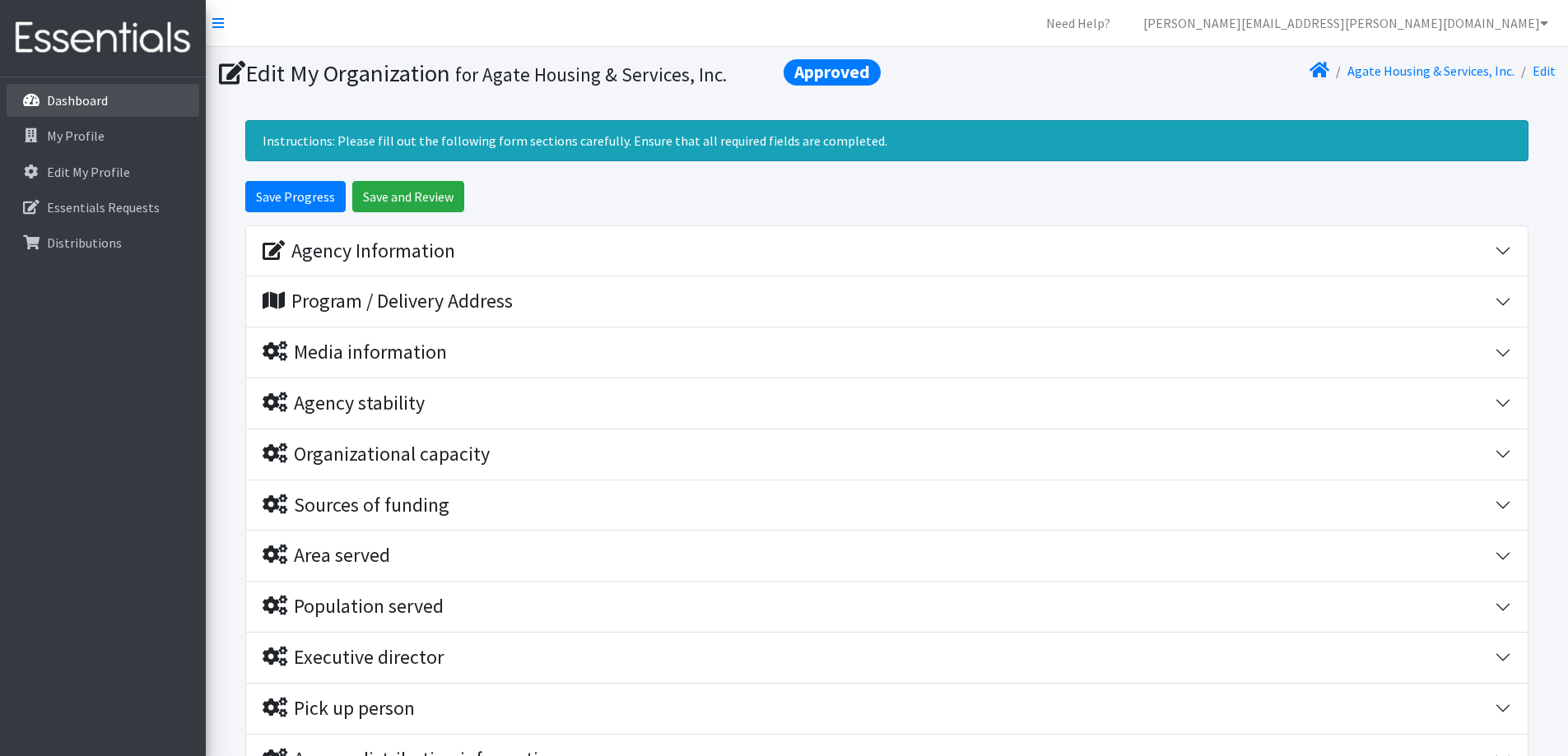
click at [90, 89] on link "Dashboard" at bounding box center [103, 100] width 193 height 33
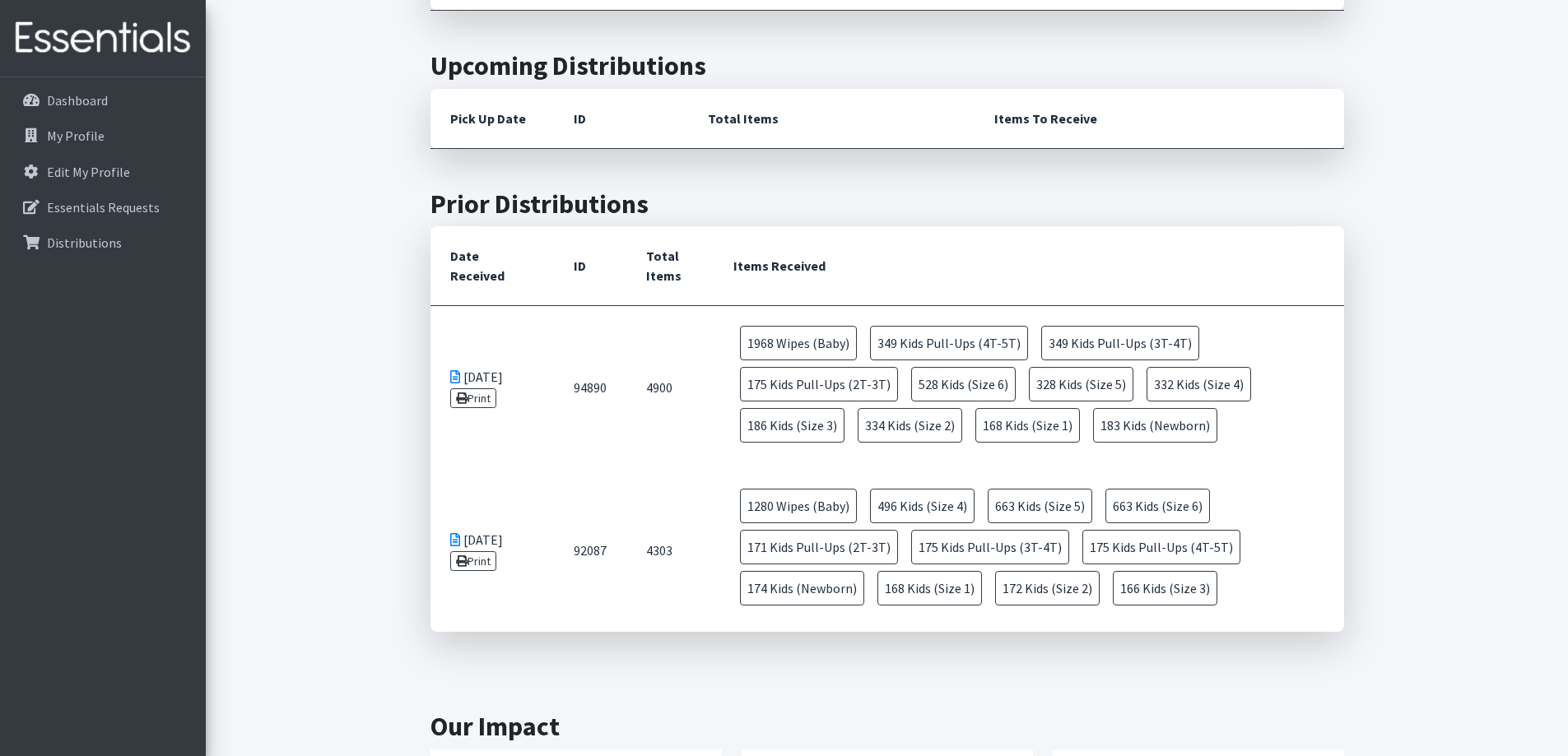
scroll to position [494, 0]
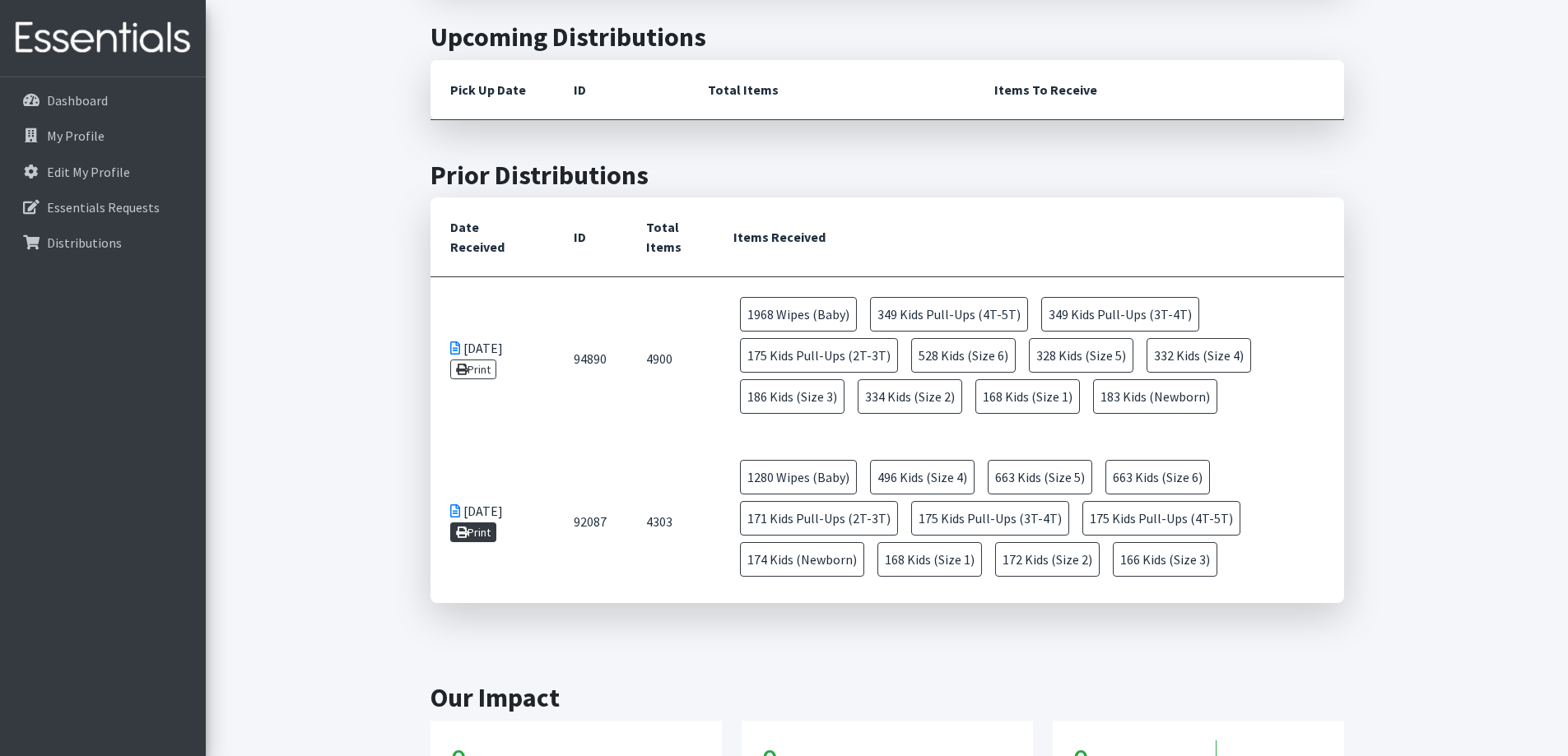
click at [467, 527] on icon at bounding box center [461, 533] width 12 height 12
click at [497, 366] on link "Print" at bounding box center [474, 369] width 47 height 20
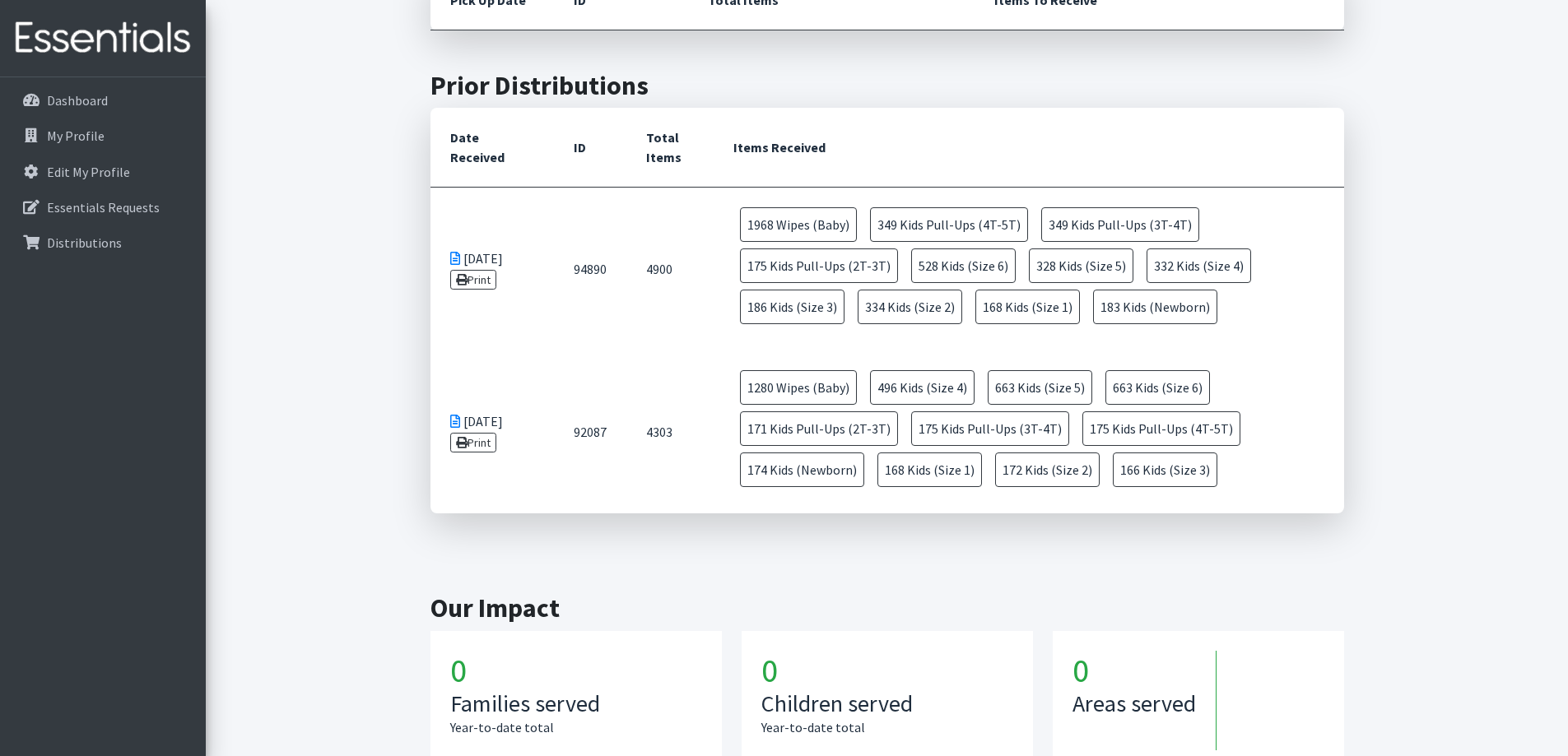
scroll to position [574, 0]
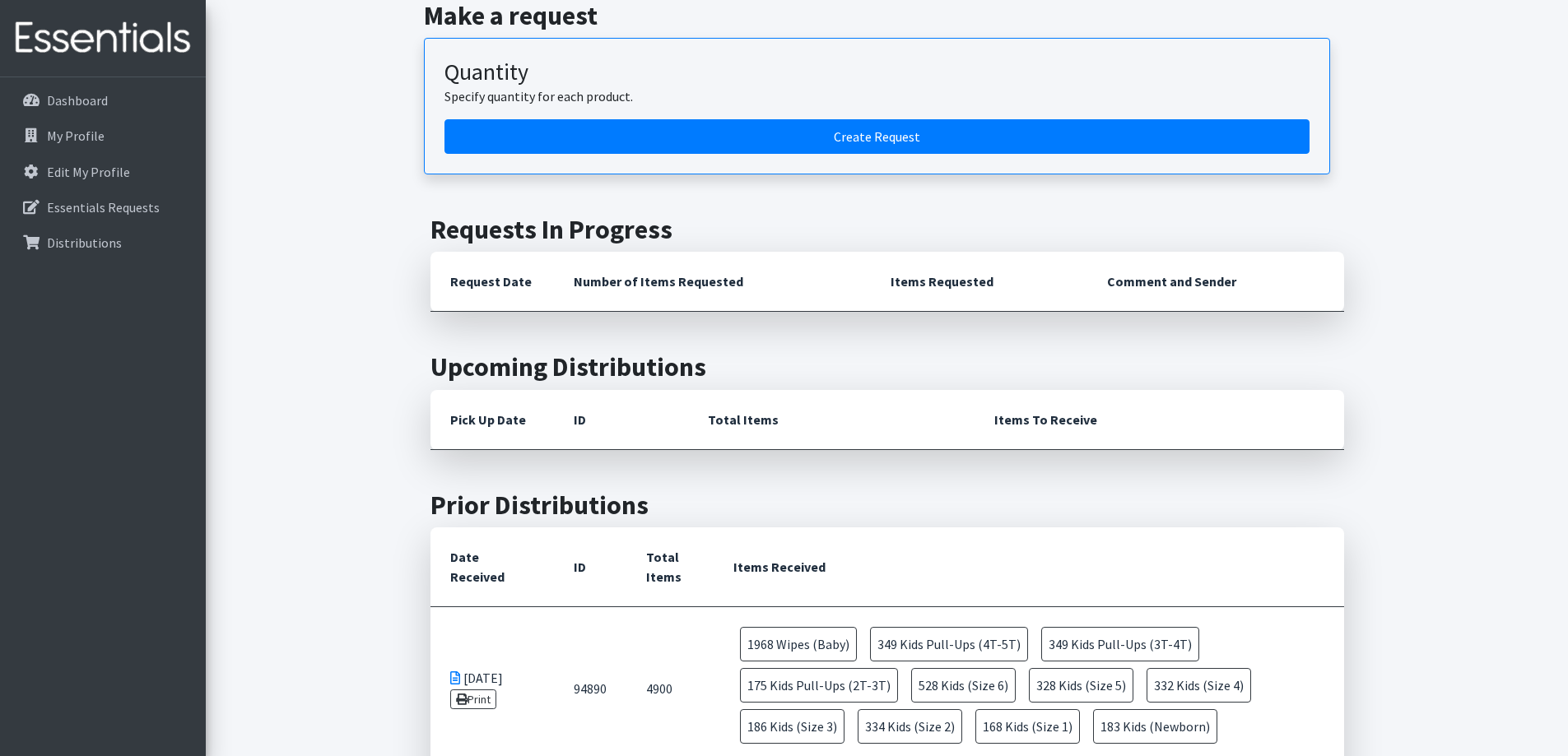
scroll to position [162, 0]
